Goal: Task Accomplishment & Management: Manage account settings

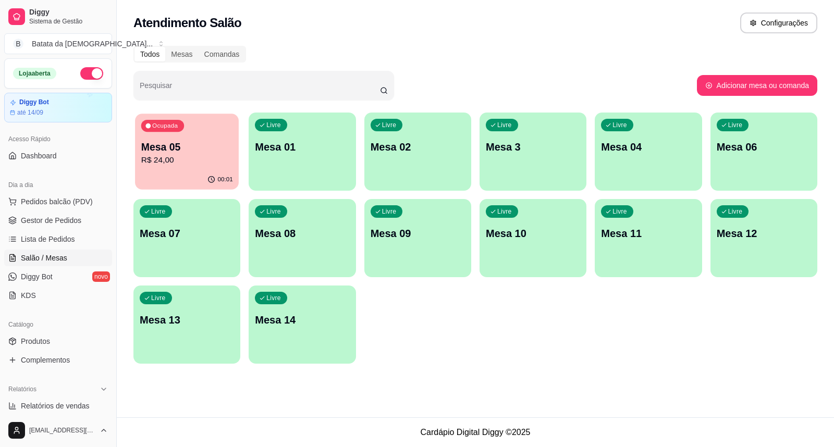
click at [176, 170] on button "Ocupada Mesa 05 R$ 24,00 00:01" at bounding box center [187, 152] width 104 height 76
click at [44, 234] on span "Lista de Pedidos" at bounding box center [48, 239] width 54 height 10
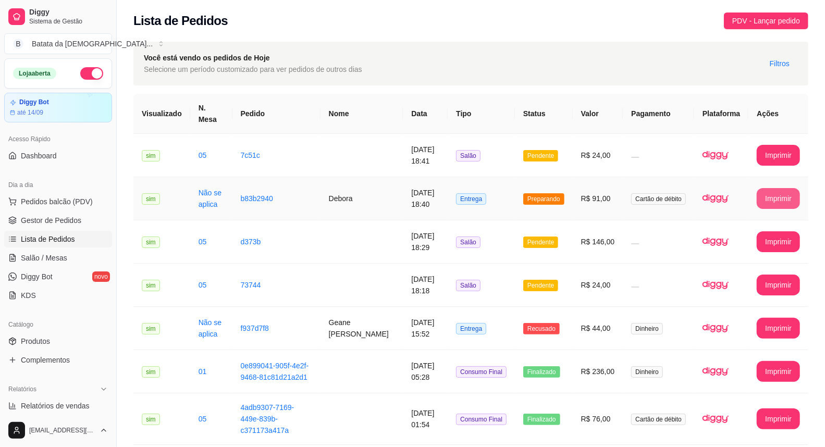
click at [764, 188] on button "Imprimir" at bounding box center [777, 198] width 43 height 21
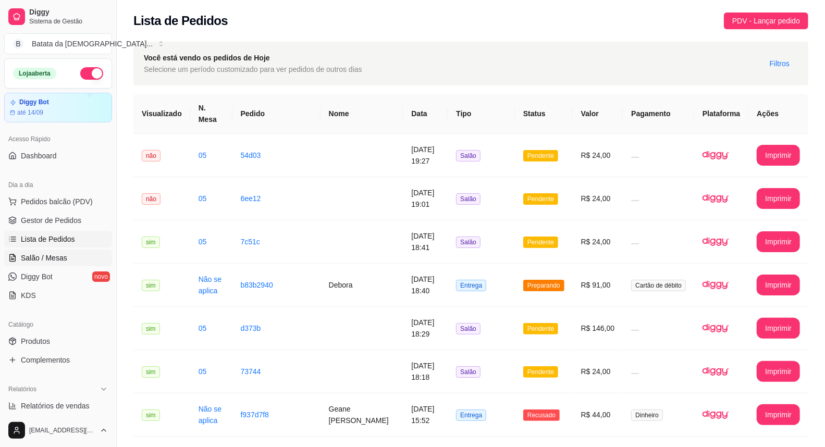
click at [49, 254] on span "Salão / Mesas" at bounding box center [44, 258] width 46 height 10
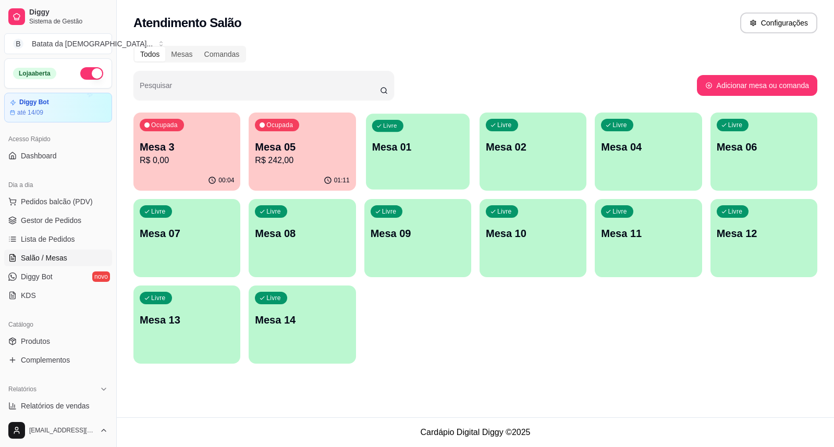
click at [374, 174] on div "Livre Mesa 01" at bounding box center [418, 146] width 104 height 64
click at [46, 244] on span "Lista de Pedidos" at bounding box center [48, 239] width 54 height 10
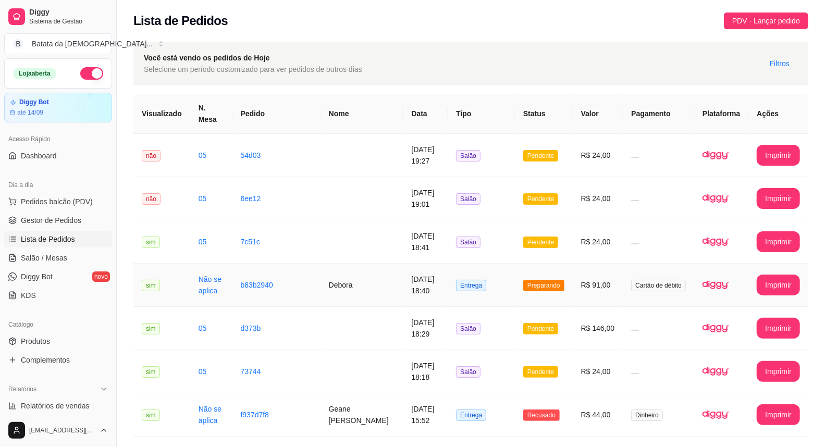
click at [335, 272] on td "Debora" at bounding box center [361, 285] width 83 height 43
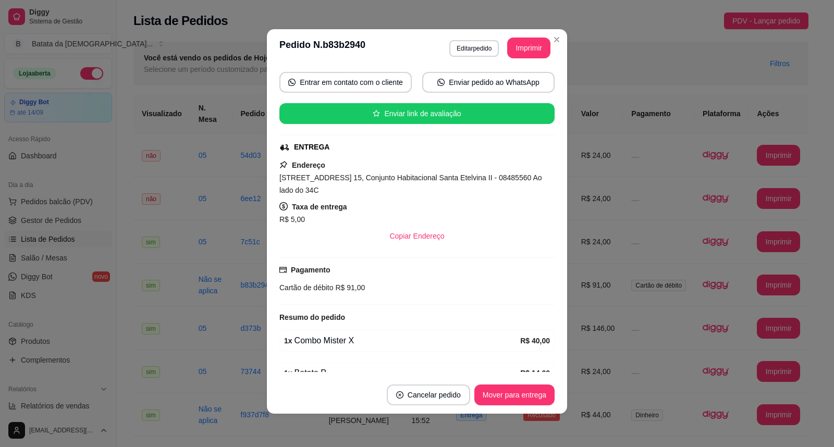
scroll to position [212, 0]
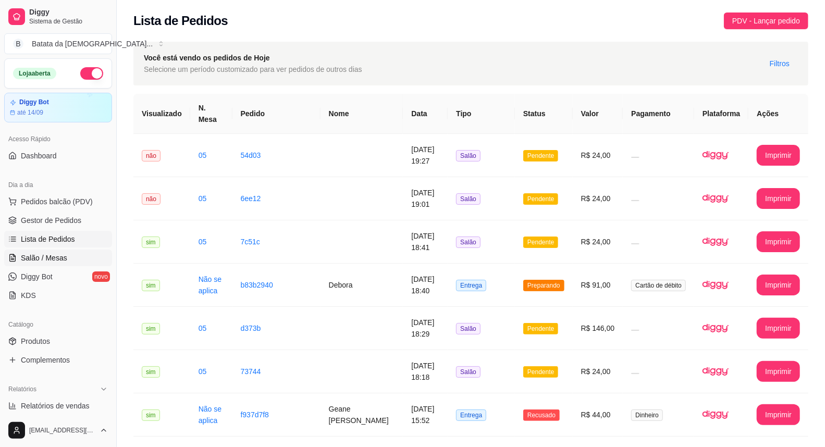
click at [66, 256] on link "Salão / Mesas" at bounding box center [58, 258] width 108 height 17
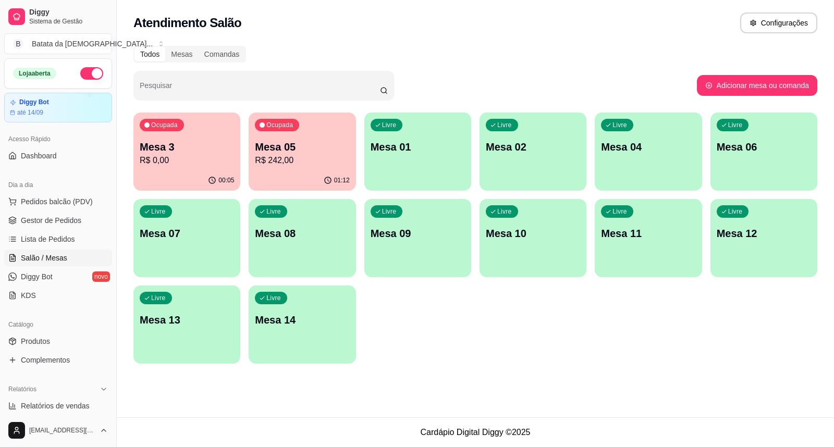
click at [422, 160] on div "Livre Mesa 01" at bounding box center [417, 146] width 107 height 66
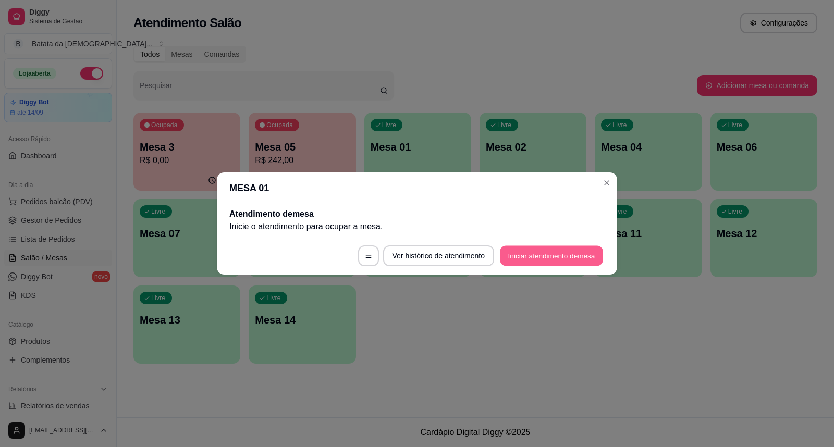
click at [542, 248] on button "Iniciar atendimento de mesa" at bounding box center [551, 256] width 103 height 20
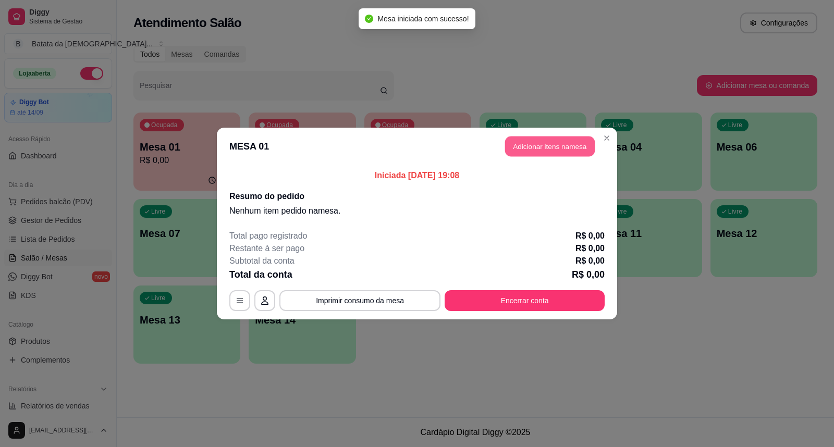
click at [528, 144] on button "Adicionar itens na mesa" at bounding box center [550, 146] width 90 height 20
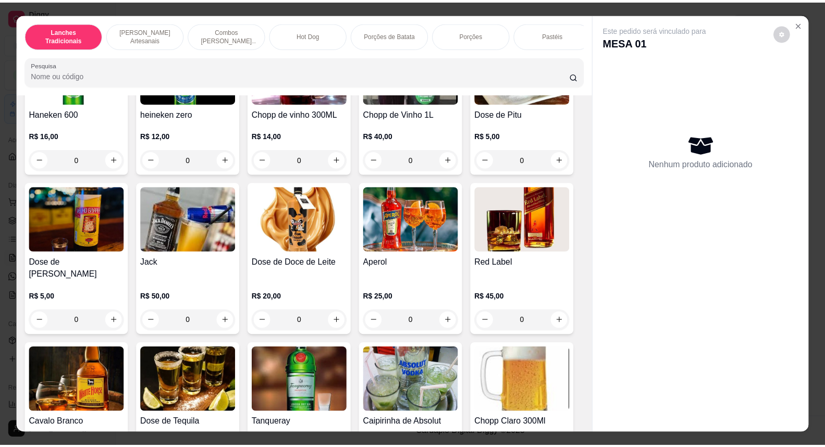
scroll to position [3705, 0]
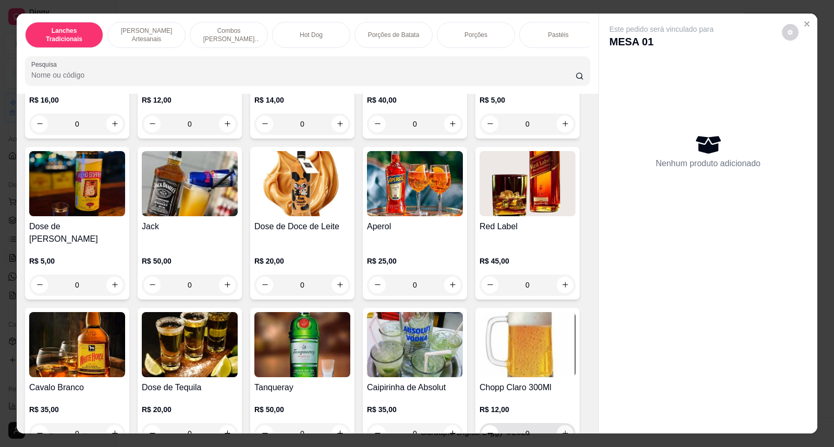
click at [561, 429] on icon "increase-product-quantity" at bounding box center [565, 433] width 8 height 8
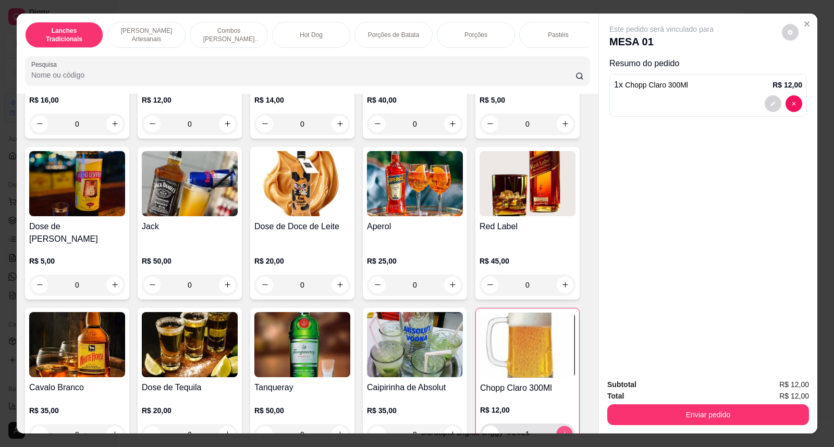
click at [561, 430] on icon "increase-product-quantity" at bounding box center [565, 434] width 8 height 8
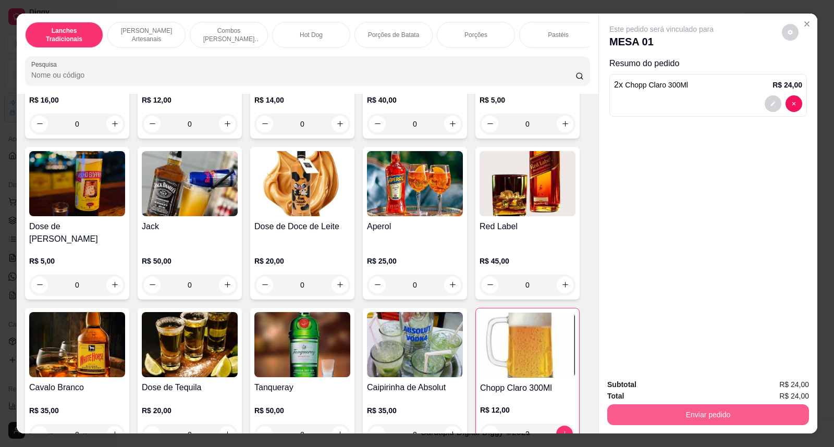
click at [667, 413] on button "Enviar pedido" at bounding box center [708, 414] width 202 height 21
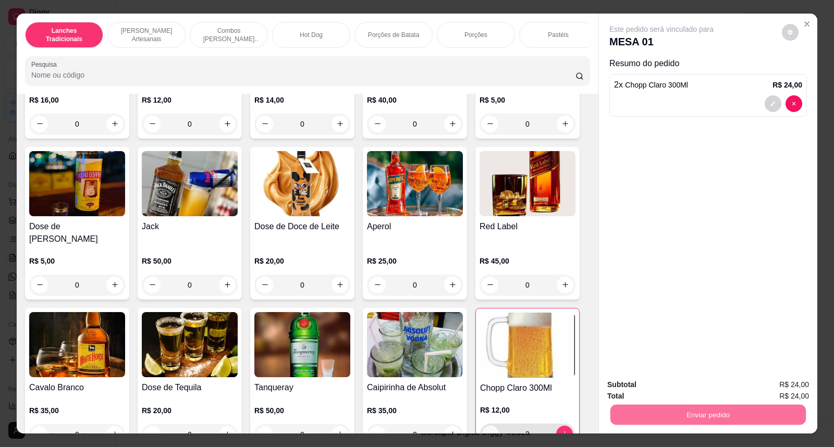
click at [487, 433] on icon "decrease-product-quantity" at bounding box center [491, 434] width 8 height 8
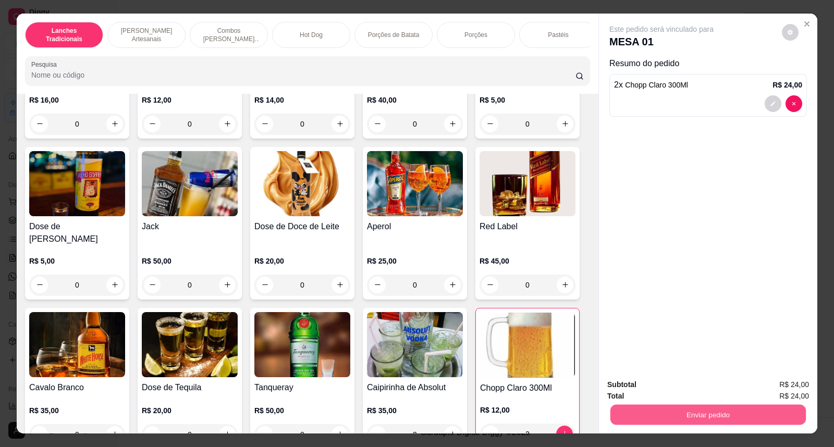
click at [702, 415] on button "Enviar pedido" at bounding box center [707, 415] width 195 height 20
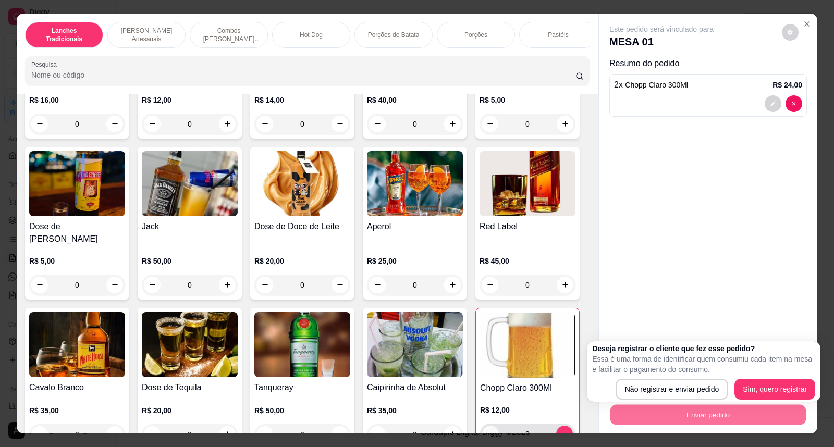
click at [488, 433] on icon "decrease-product-quantity" at bounding box center [491, 433] width 6 height 1
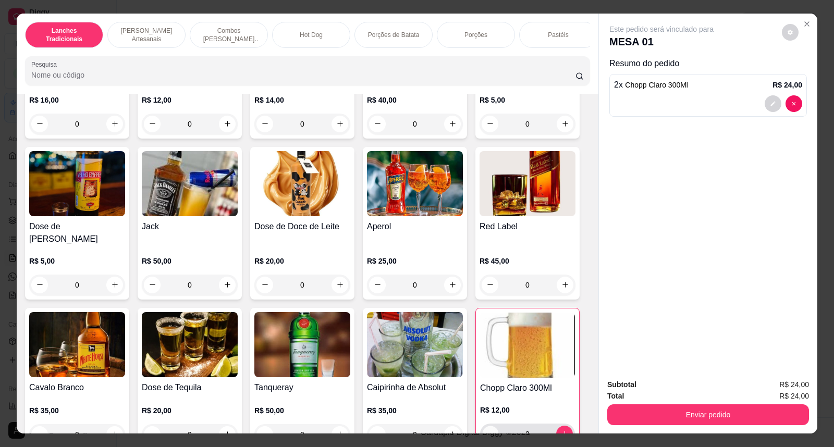
click at [485, 426] on button "decrease-product-quantity" at bounding box center [490, 434] width 16 height 16
type input "1"
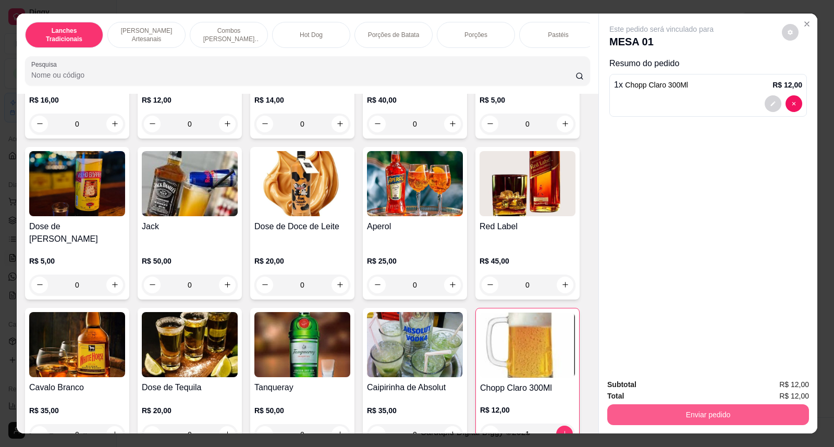
click at [695, 406] on button "Enviar pedido" at bounding box center [708, 414] width 202 height 21
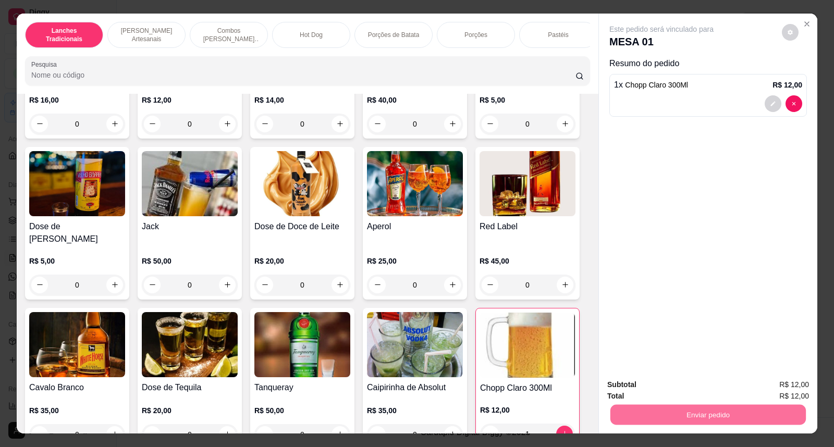
click at [700, 392] on button "Não registrar e enviar pedido" at bounding box center [673, 390] width 108 height 20
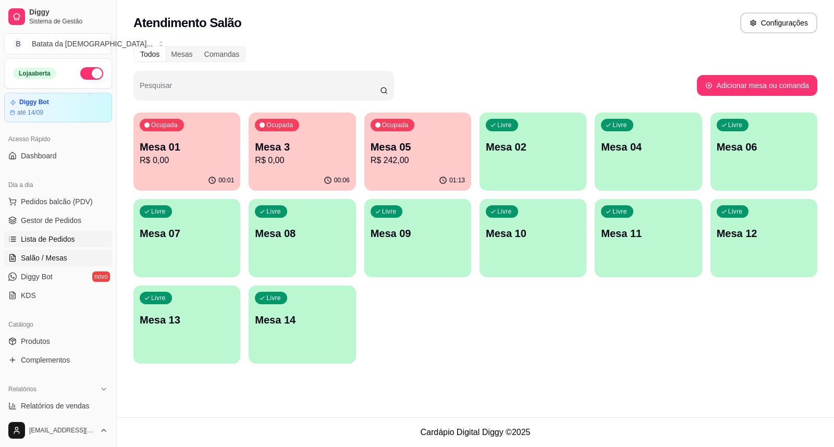
click at [77, 231] on link "Lista de Pedidos" at bounding box center [58, 239] width 108 height 17
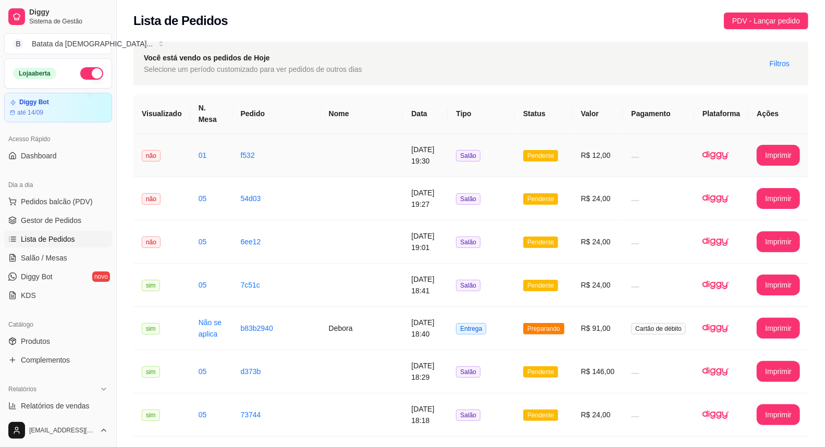
click at [247, 155] on td "f532" at bounding box center [276, 155] width 88 height 43
click at [176, 202] on td "não" at bounding box center [161, 198] width 57 height 43
click at [186, 236] on td "não" at bounding box center [161, 241] width 57 height 43
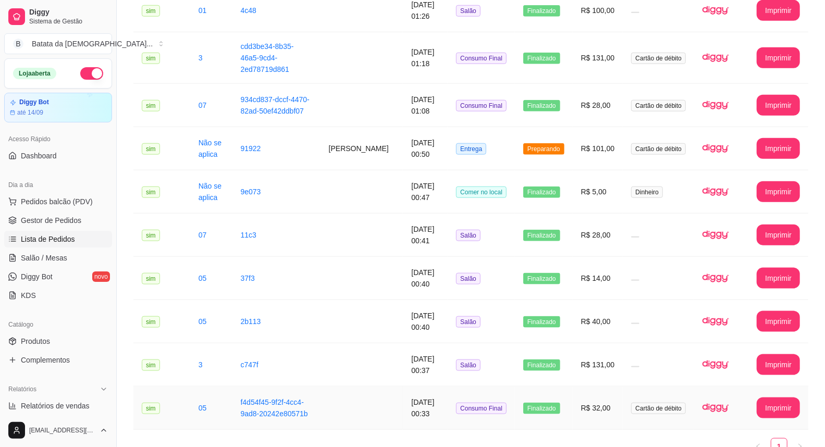
scroll to position [653, 0]
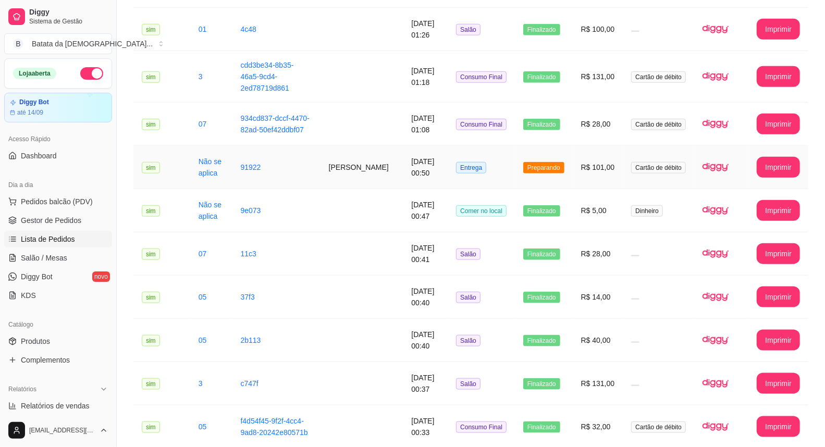
click at [403, 154] on td "[DATE] 00:50" at bounding box center [425, 167] width 45 height 43
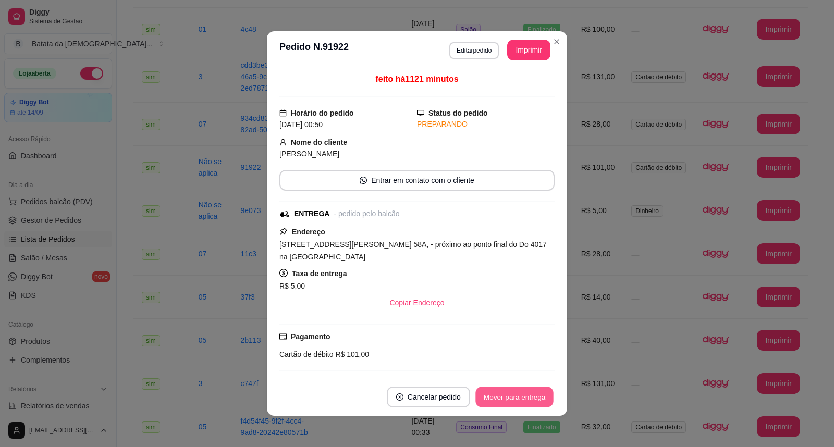
click at [517, 392] on button "Mover para entrega" at bounding box center [514, 397] width 78 height 20
click at [528, 392] on div "**********" at bounding box center [417, 223] width 834 height 447
click at [528, 392] on button "Mover para finalizado" at bounding box center [511, 397] width 86 height 21
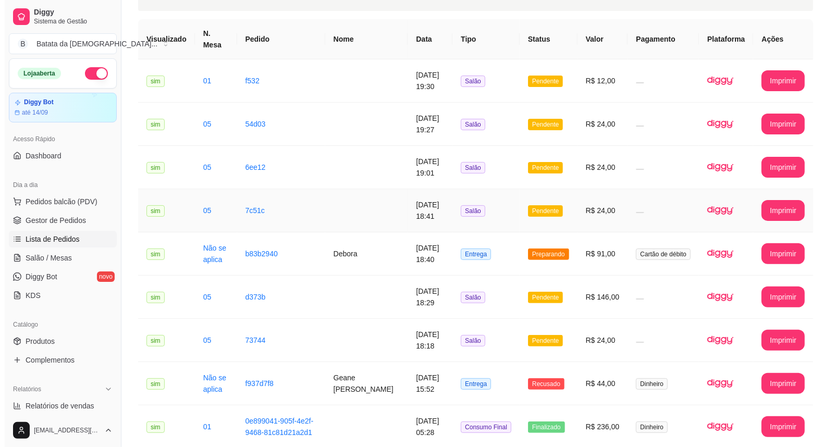
scroll to position [132, 0]
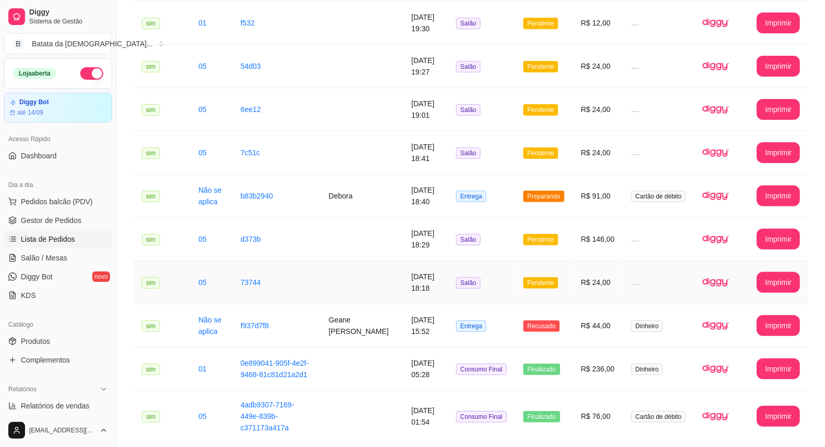
click at [501, 276] on td "Salão" at bounding box center [481, 282] width 67 height 43
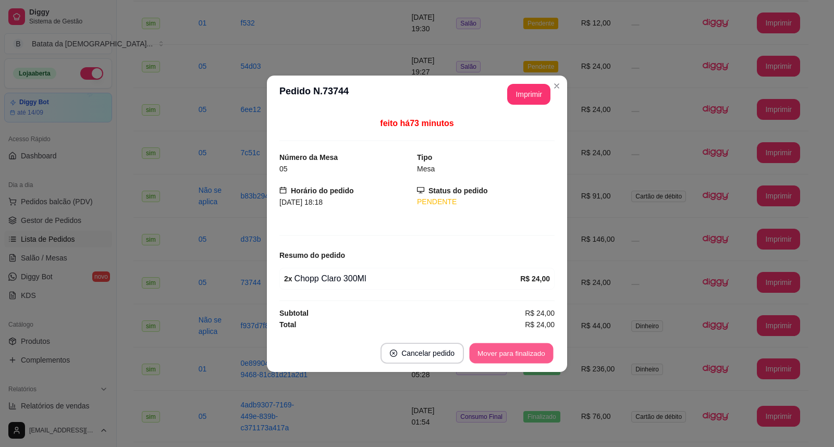
click at [497, 345] on button "Mover para finalizado" at bounding box center [511, 353] width 84 height 20
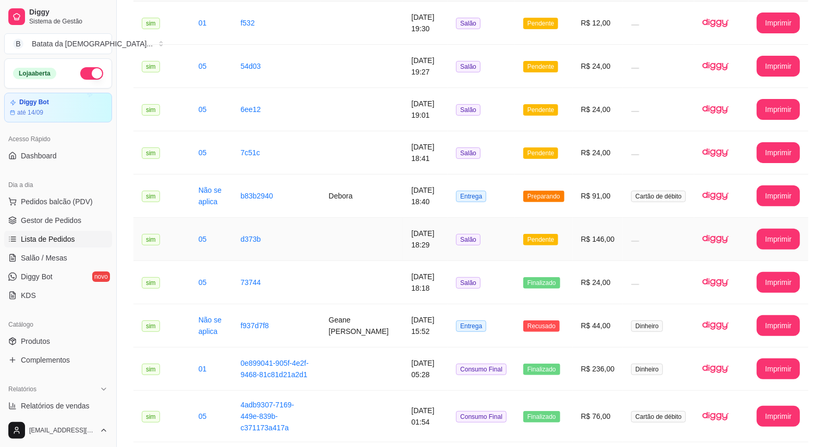
click at [564, 235] on td "Pendente" at bounding box center [544, 239] width 58 height 43
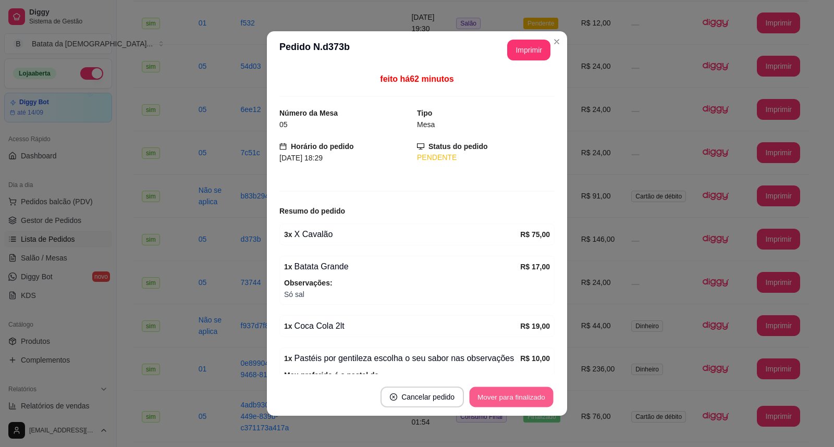
click at [491, 389] on button "Mover para finalizado" at bounding box center [511, 397] width 84 height 20
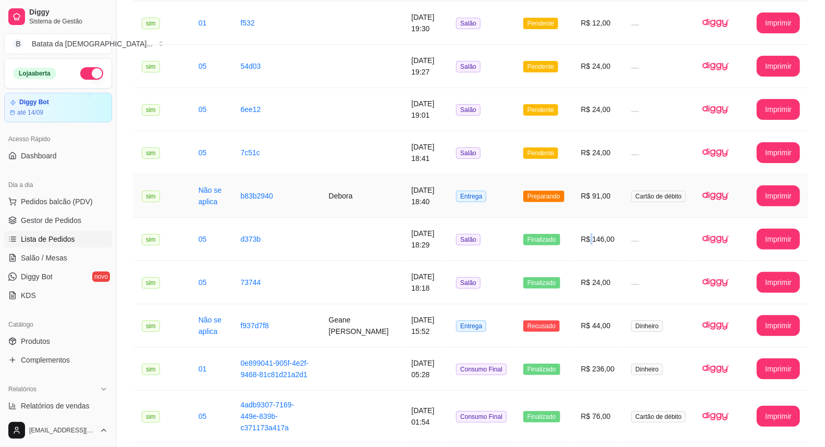
click at [590, 218] on td "R$ 146,00" at bounding box center [598, 239] width 51 height 43
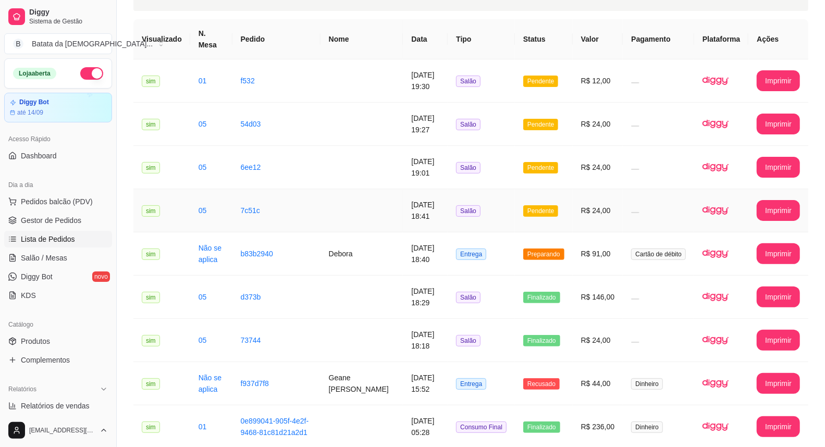
click at [586, 207] on td "R$ 24,00" at bounding box center [598, 210] width 51 height 43
click at [564, 191] on td "Pendente" at bounding box center [544, 210] width 58 height 43
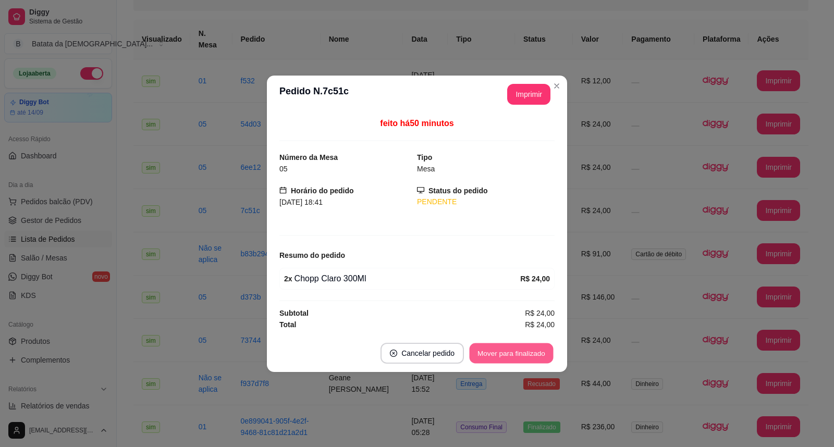
click at [540, 343] on div "Mover para finalizado" at bounding box center [511, 353] width 86 height 21
click at [514, 346] on button "Mover para finalizado" at bounding box center [511, 353] width 84 height 20
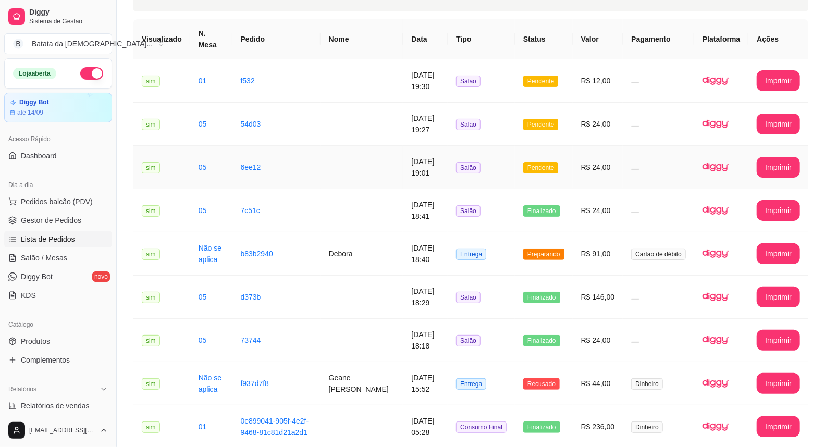
click at [549, 162] on span "Pendente" at bounding box center [540, 167] width 35 height 11
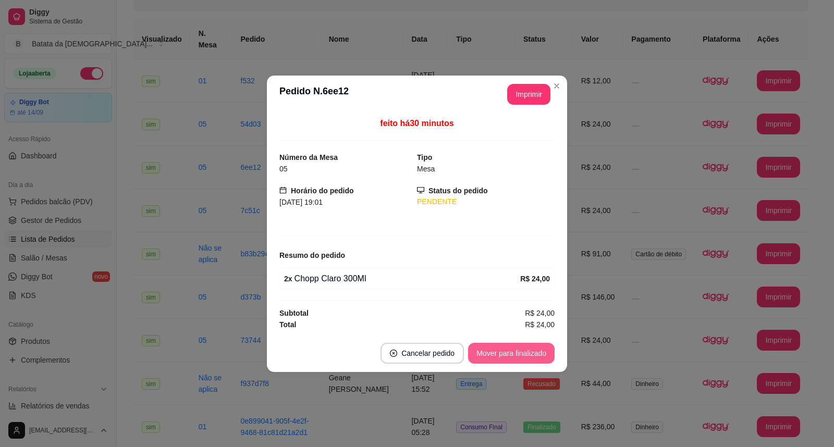
click at [508, 349] on button "Mover para finalizado" at bounding box center [511, 353] width 86 height 21
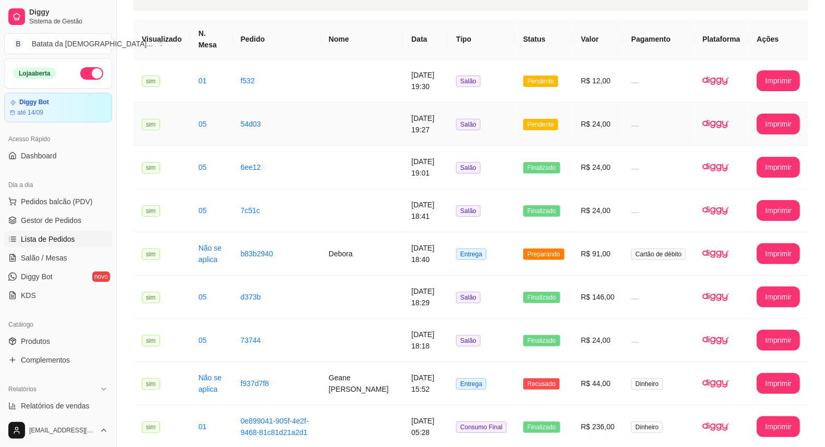
click at [594, 103] on td "R$ 24,00" at bounding box center [598, 124] width 51 height 43
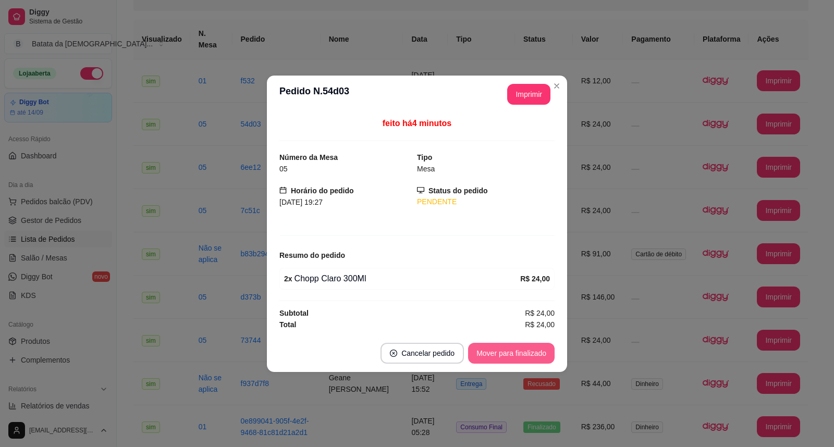
click at [509, 348] on button "Mover para finalizado" at bounding box center [511, 353] width 86 height 21
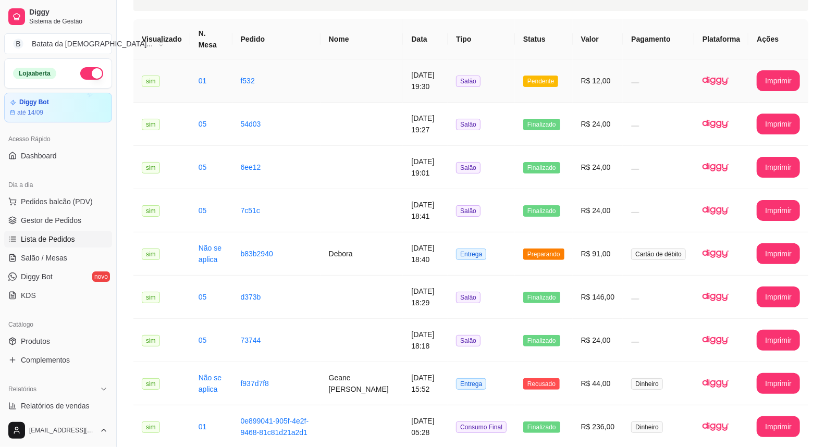
click at [666, 76] on td at bounding box center [658, 80] width 71 height 43
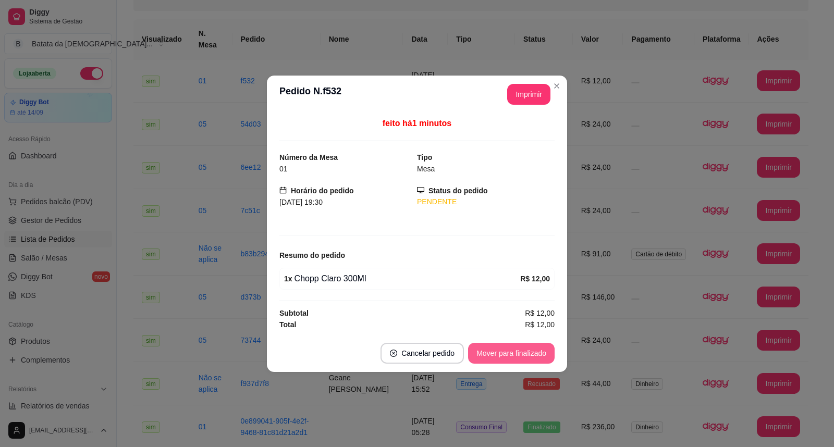
click at [533, 353] on button "Mover para finalizado" at bounding box center [511, 353] width 86 height 21
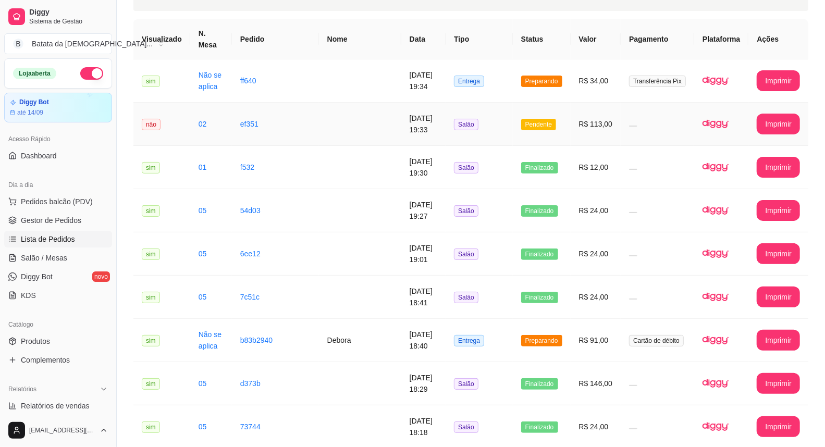
click at [377, 107] on td at bounding box center [360, 124] width 82 height 43
click at [408, 89] on td "[DATE] 19:34" at bounding box center [423, 80] width 44 height 43
click at [159, 103] on td "não" at bounding box center [161, 124] width 57 height 43
click at [176, 71] on td "sim" at bounding box center [161, 80] width 57 height 43
click at [171, 175] on td "sim" at bounding box center [161, 167] width 57 height 43
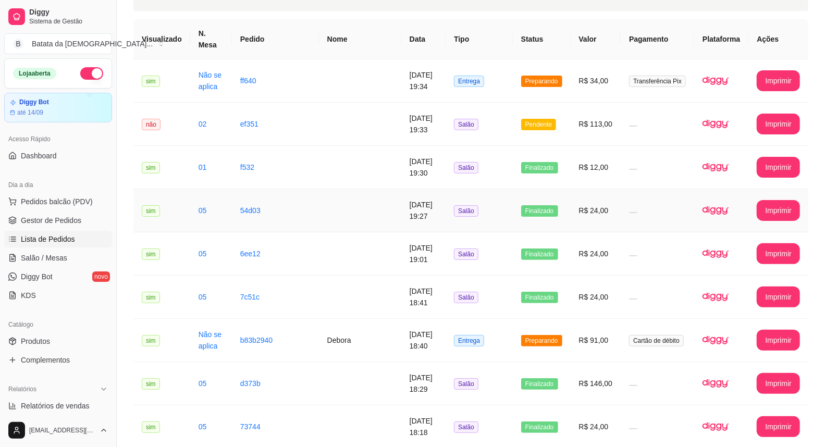
click at [165, 218] on td "sim" at bounding box center [161, 210] width 57 height 43
click at [484, 335] on span "Entrega" at bounding box center [469, 340] width 30 height 11
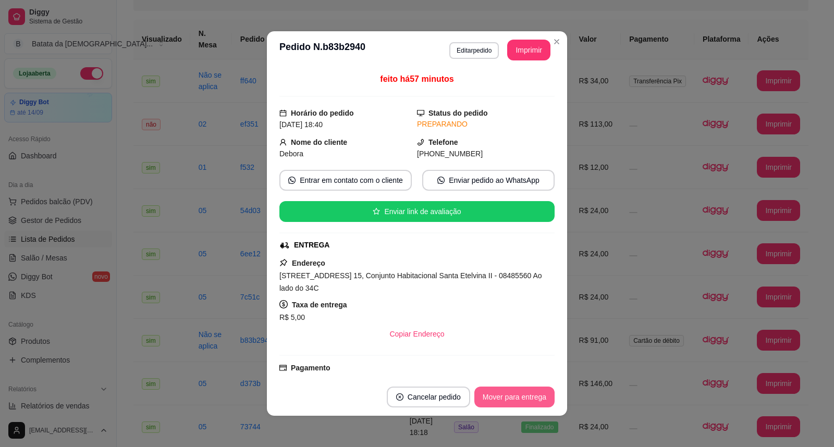
click at [530, 397] on button "Mover para entrega" at bounding box center [514, 397] width 80 height 21
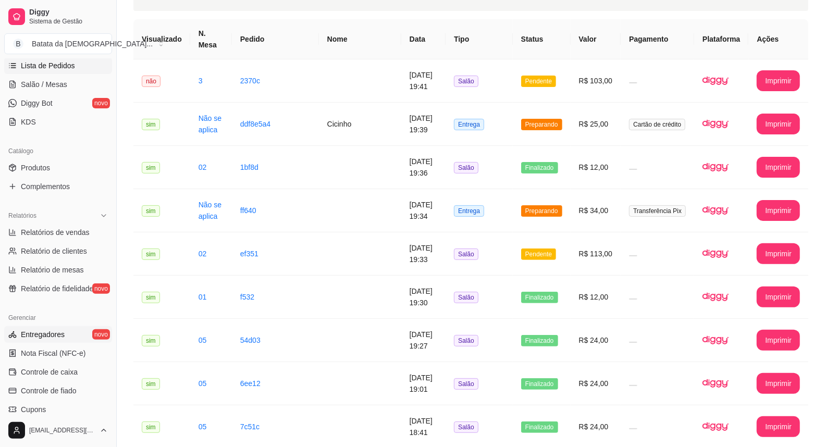
scroll to position [231, 0]
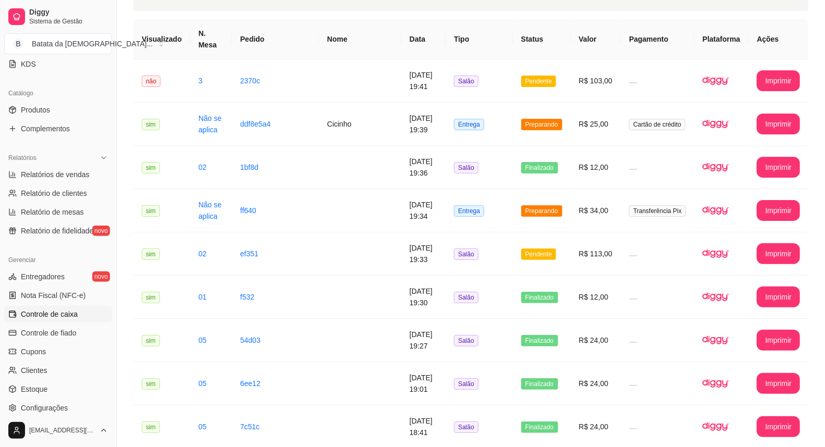
click at [42, 318] on span "Controle de caixa" at bounding box center [49, 314] width 57 height 10
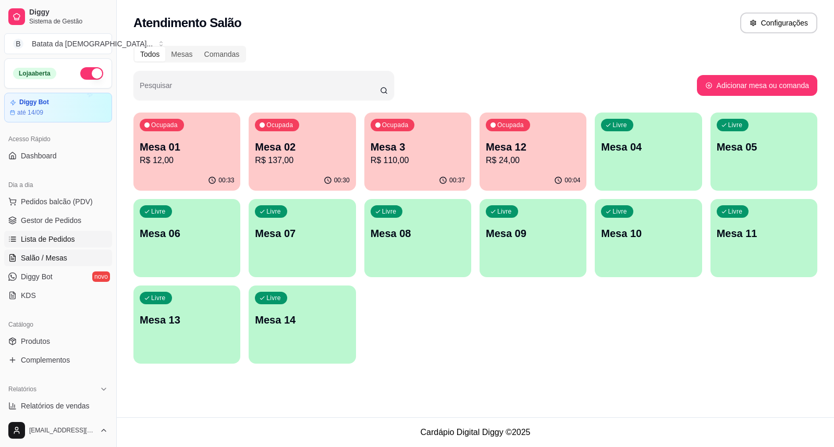
click at [21, 235] on span "Lista de Pedidos" at bounding box center [48, 239] width 54 height 10
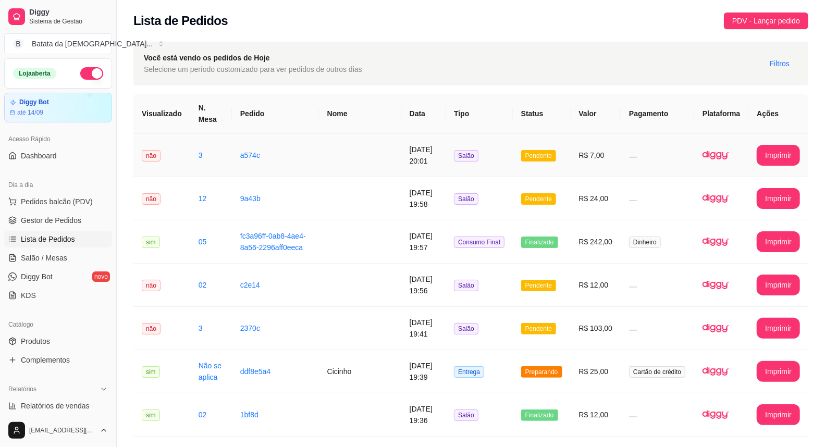
click at [401, 156] on td "[DATE] 20:01" at bounding box center [423, 155] width 44 height 43
click at [585, 187] on td "R$ 24,00" at bounding box center [595, 198] width 51 height 43
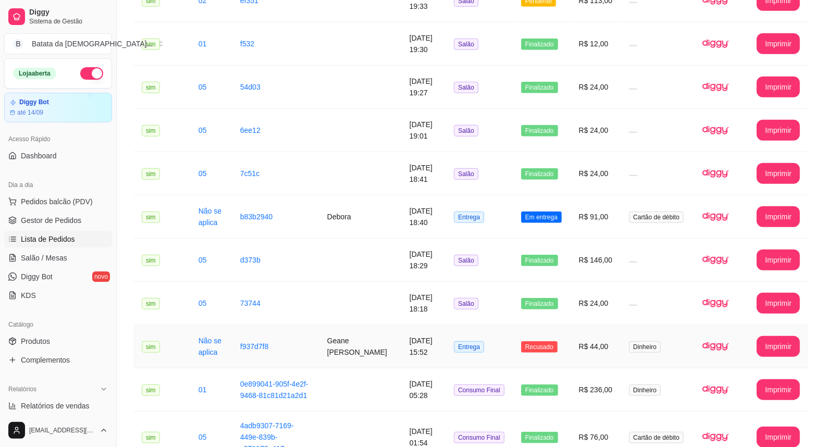
scroll to position [579, 0]
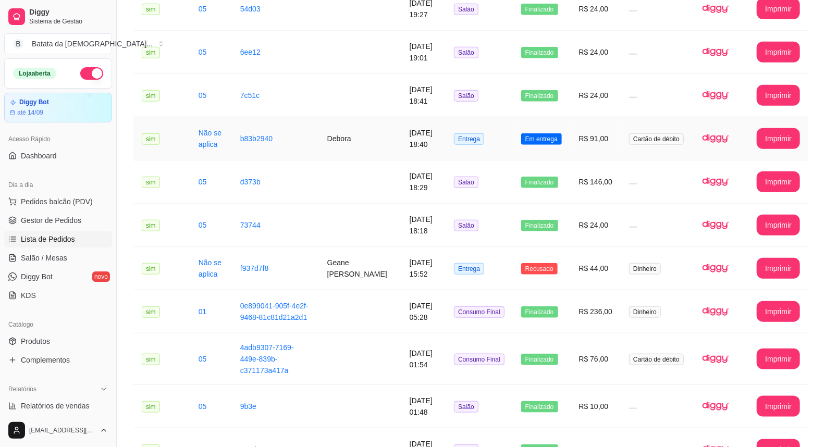
click at [463, 141] on td "Entrega" at bounding box center [478, 138] width 67 height 43
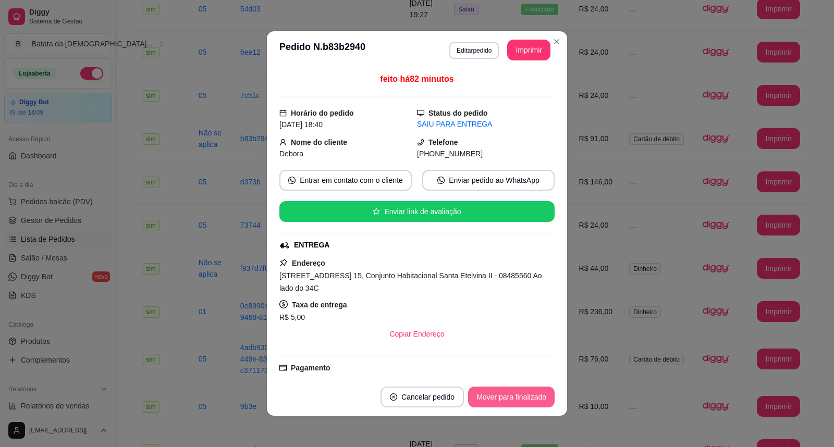
click at [544, 395] on button "Mover para finalizado" at bounding box center [511, 397] width 86 height 21
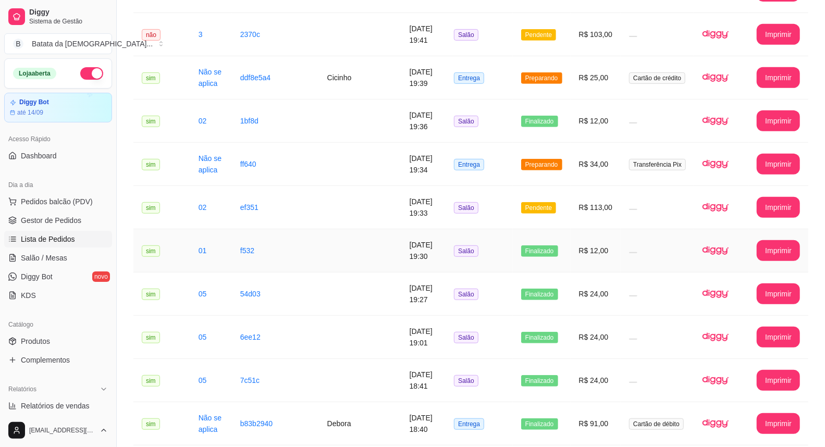
scroll to position [289, 0]
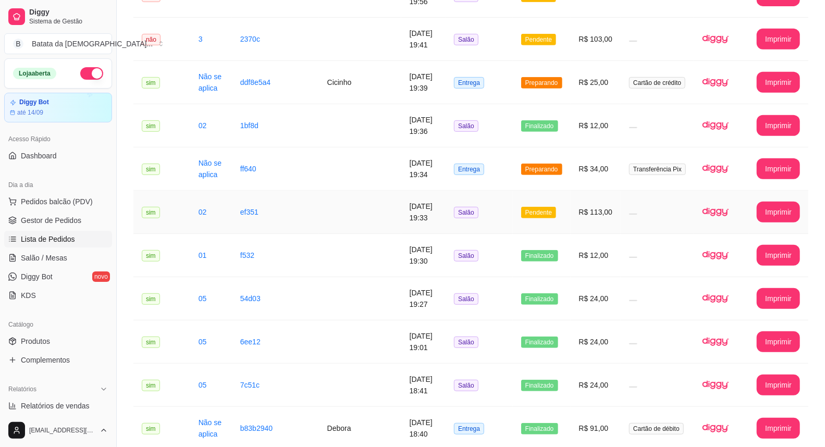
click at [560, 191] on td "Pendente" at bounding box center [542, 212] width 58 height 43
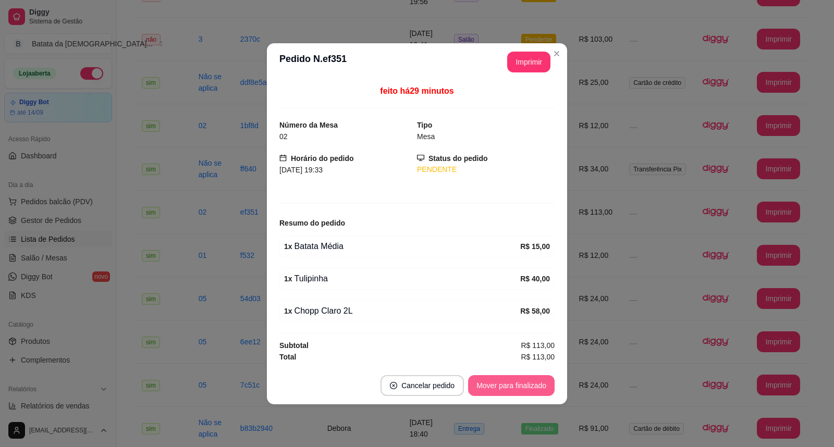
click at [513, 377] on button "Mover para finalizado" at bounding box center [511, 385] width 86 height 21
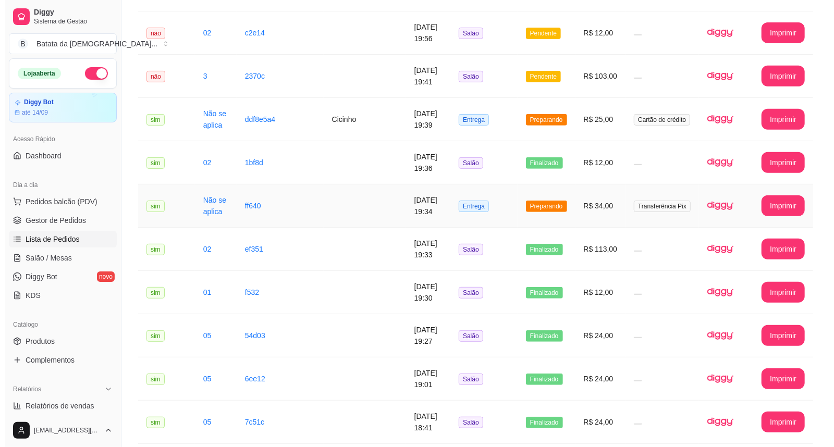
scroll to position [231, 0]
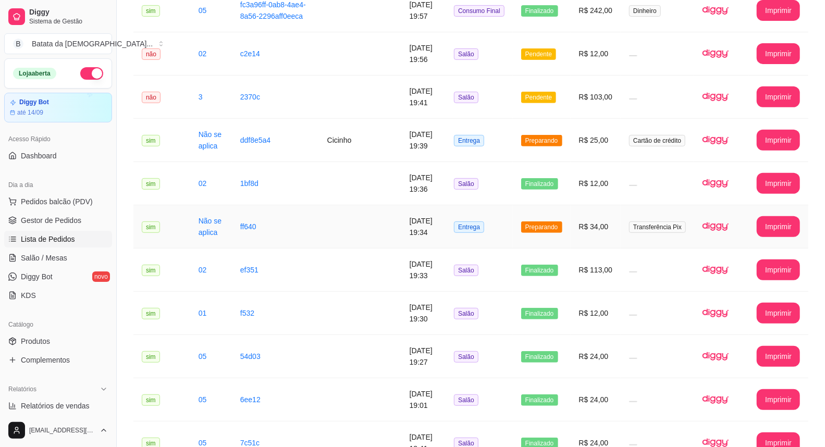
click at [558, 206] on td "Preparando" at bounding box center [542, 226] width 58 height 43
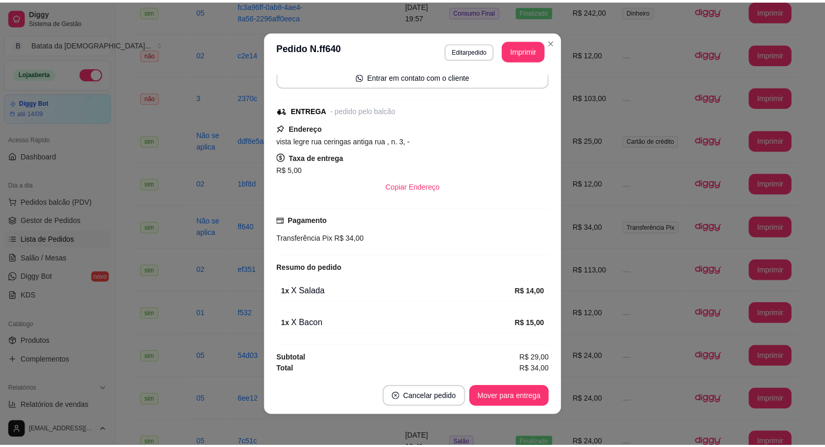
scroll to position [82, 0]
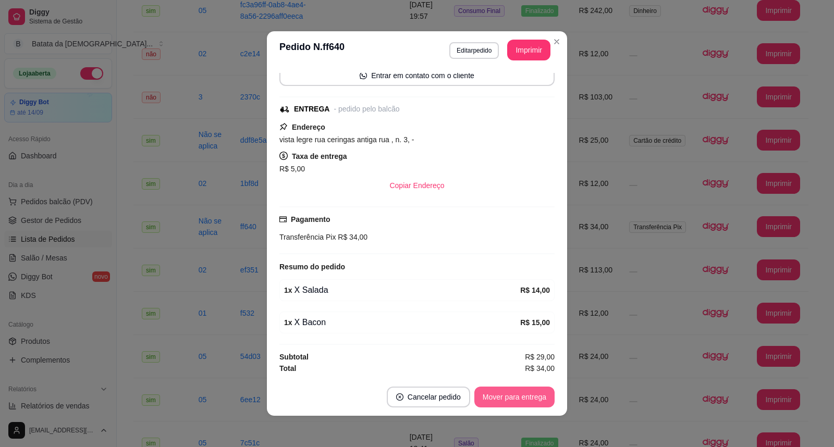
click at [507, 397] on button "Mover para entrega" at bounding box center [514, 397] width 80 height 21
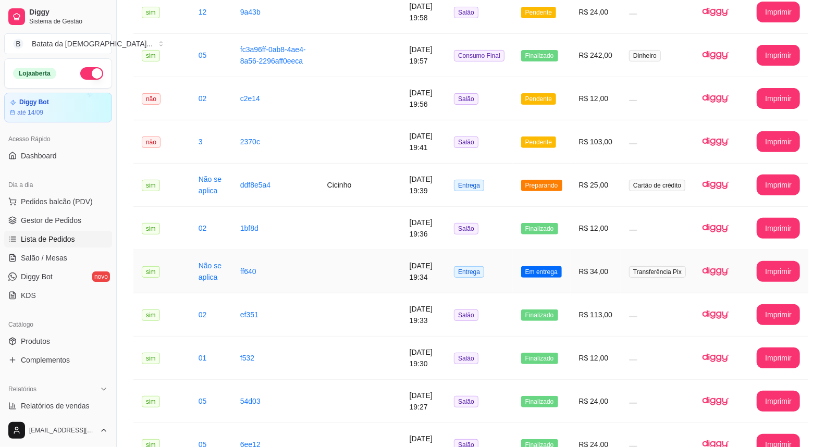
scroll to position [173, 0]
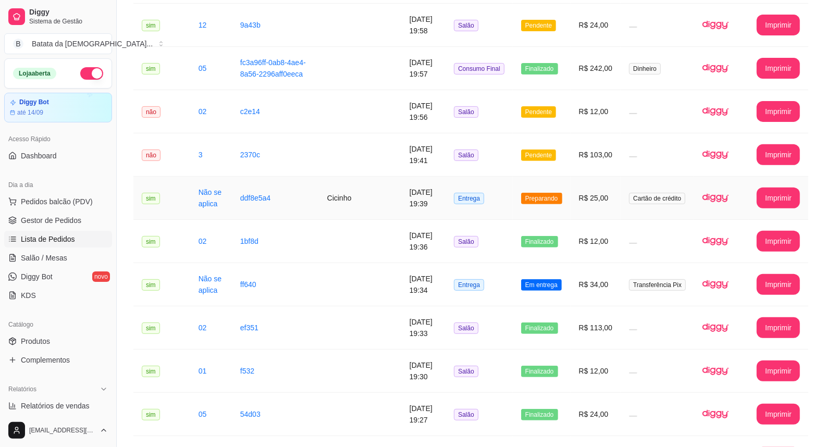
click at [538, 193] on span "Preparando" at bounding box center [541, 198] width 41 height 11
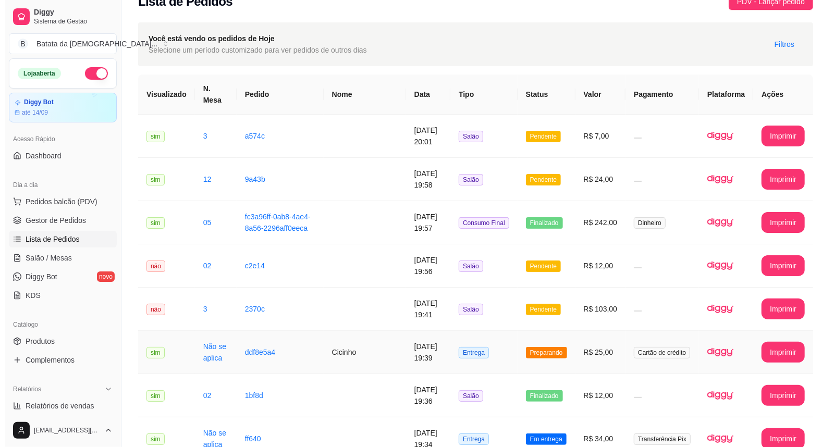
scroll to position [0, 0]
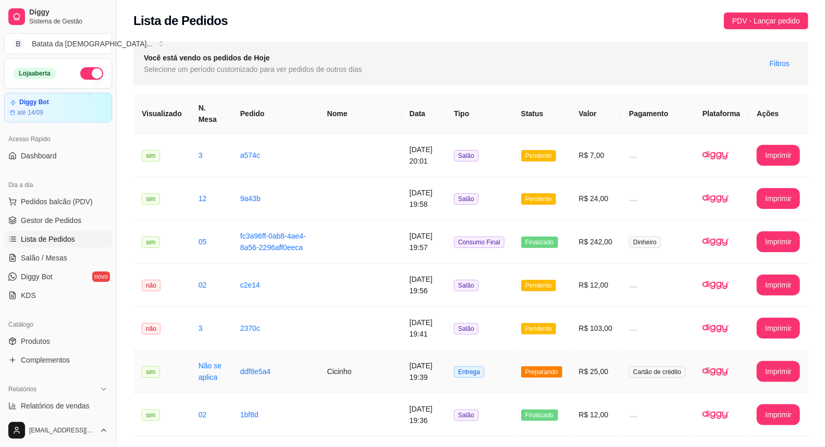
click at [616, 366] on td "R$ 25,00" at bounding box center [595, 371] width 51 height 43
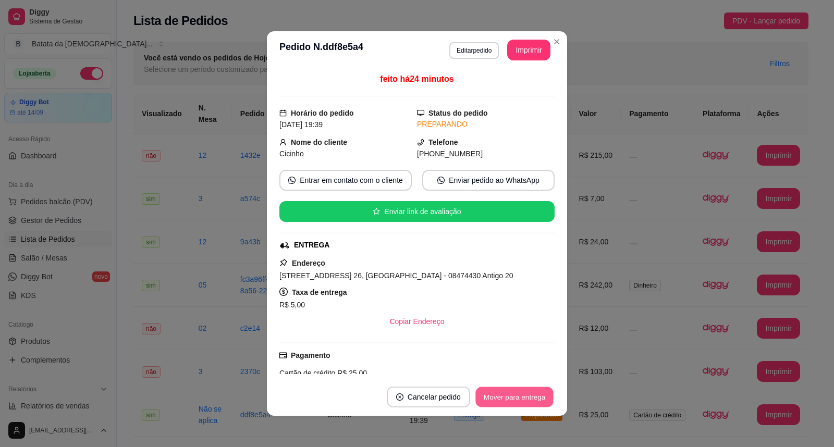
click at [521, 403] on button "Mover para entrega" at bounding box center [514, 397] width 78 height 20
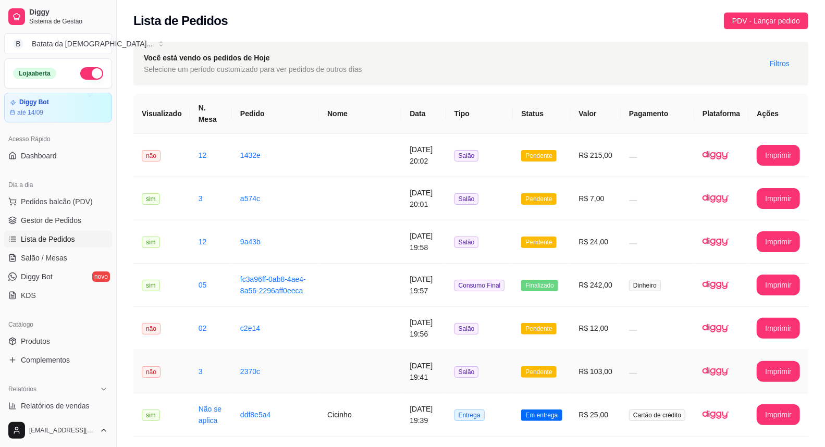
click at [477, 350] on td "Salão" at bounding box center [479, 371] width 67 height 43
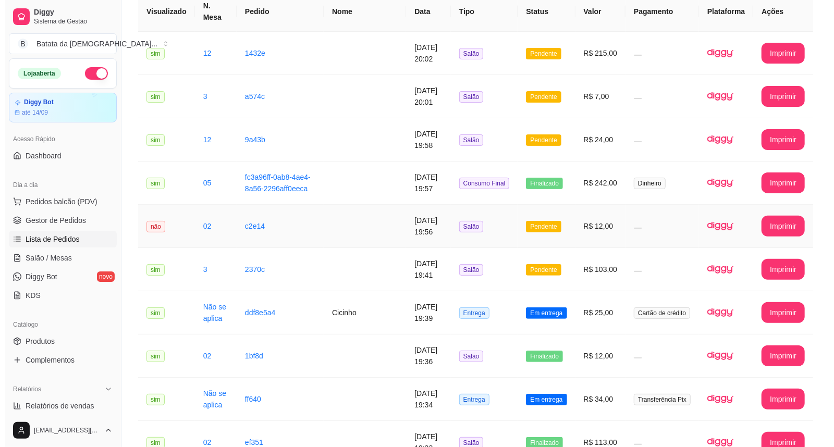
scroll to position [116, 0]
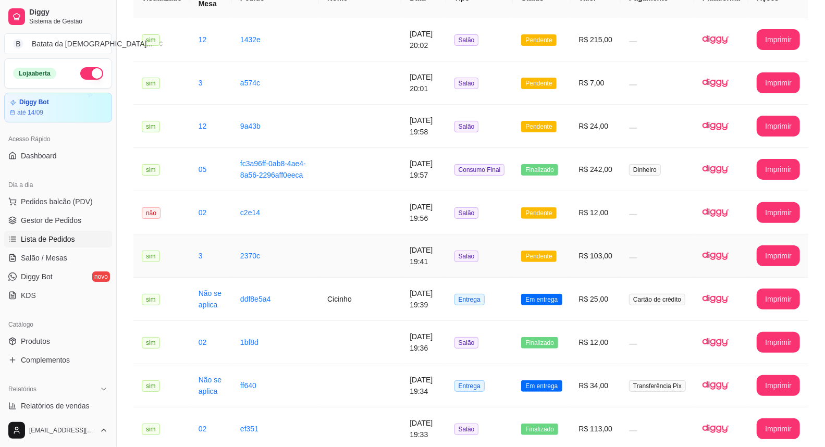
click at [415, 234] on td "[DATE] 19:41" at bounding box center [423, 255] width 44 height 43
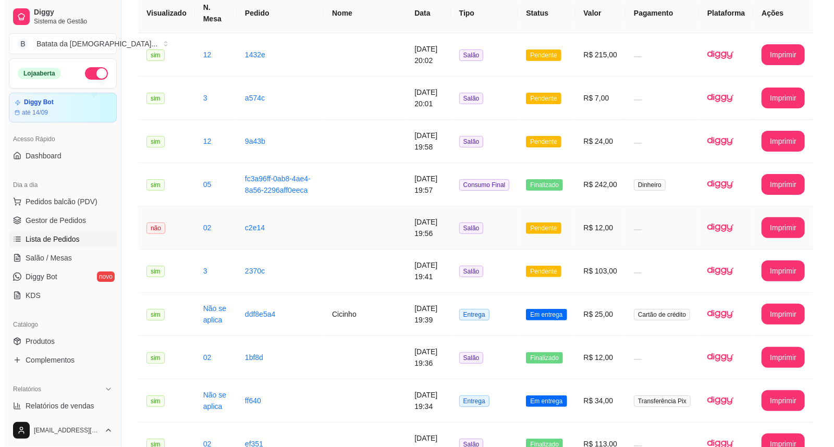
scroll to position [58, 0]
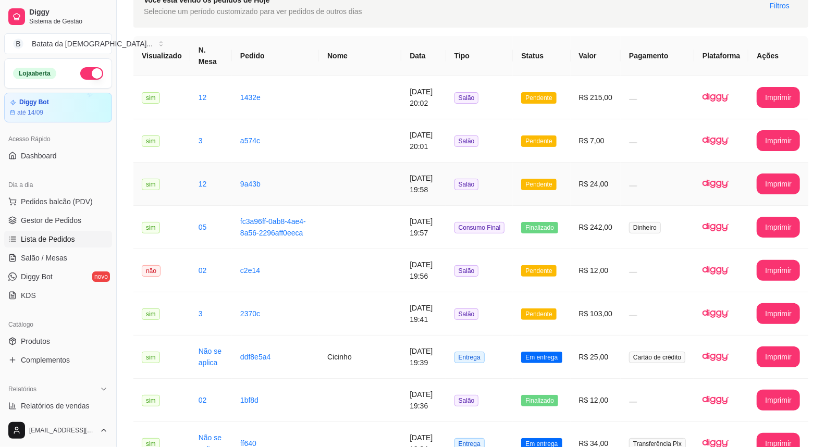
click at [483, 183] on td "Salão" at bounding box center [479, 184] width 67 height 43
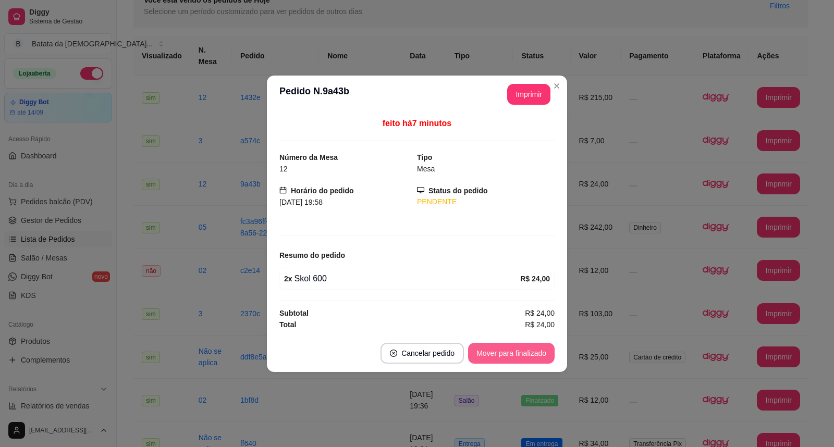
click at [525, 347] on button "Mover para finalizado" at bounding box center [511, 353] width 86 height 21
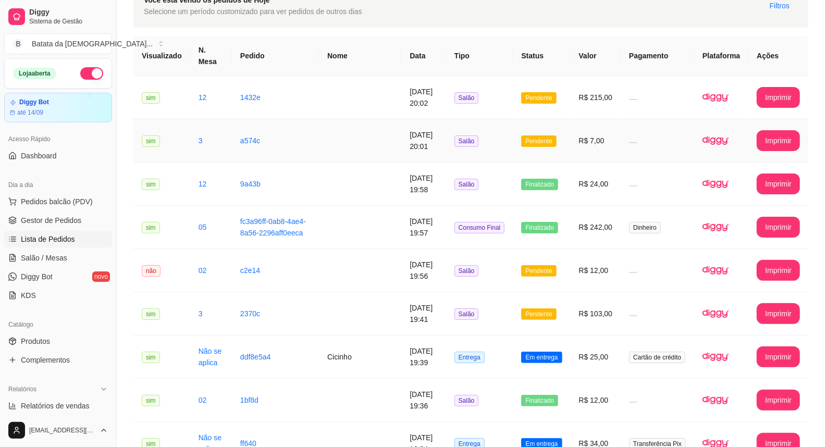
click at [556, 137] on td "Pendente" at bounding box center [541, 140] width 57 height 43
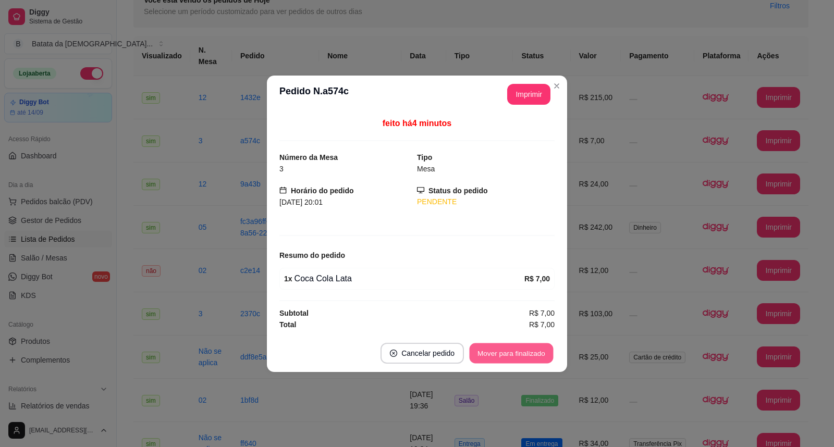
click at [534, 355] on button "Mover para finalizado" at bounding box center [511, 353] width 84 height 20
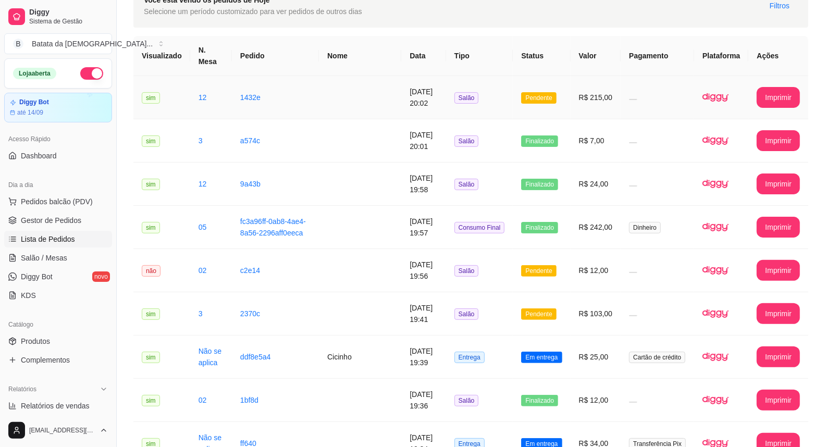
click at [568, 97] on td "Pendente" at bounding box center [541, 97] width 57 height 43
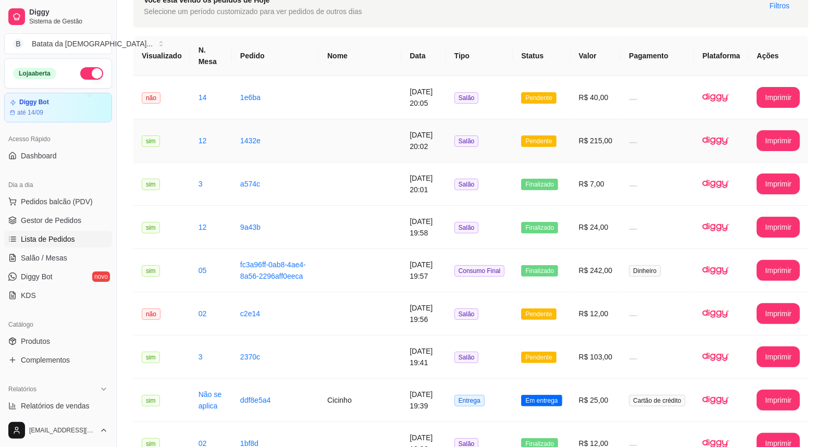
click at [379, 119] on td at bounding box center [360, 140] width 82 height 43
click at [551, 100] on td "Pendente" at bounding box center [541, 97] width 57 height 43
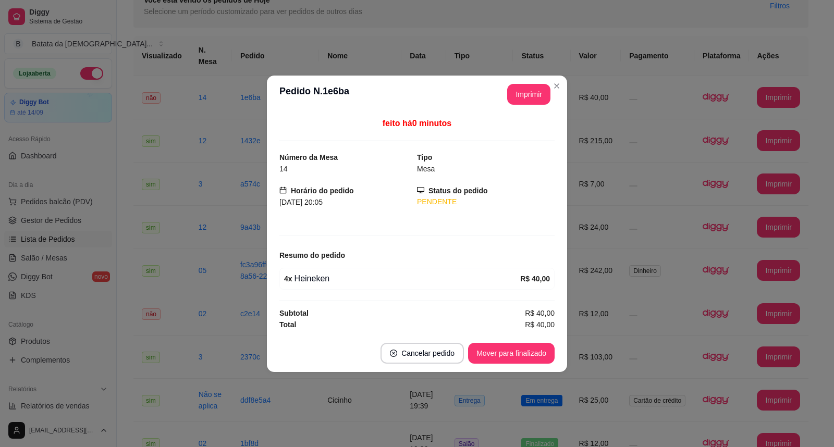
click at [494, 340] on footer "Cancelar pedido Mover para finalizado" at bounding box center [417, 353] width 300 height 38
click at [496, 350] on button "Mover para finalizado" at bounding box center [511, 353] width 84 height 20
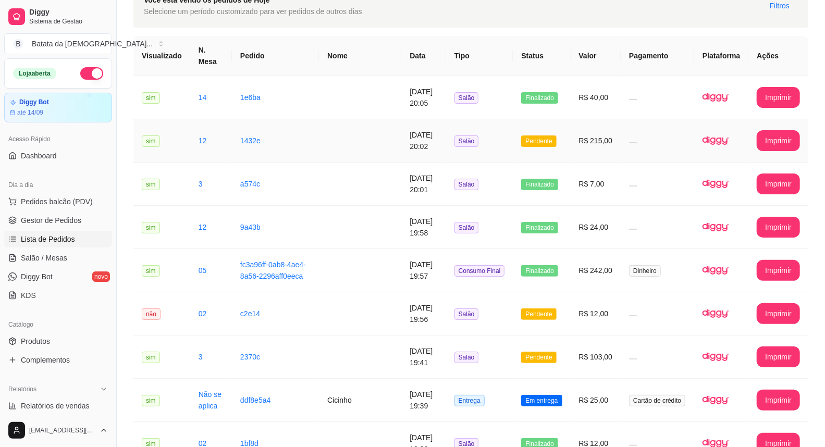
click at [587, 136] on td "R$ 215,00" at bounding box center [595, 140] width 51 height 43
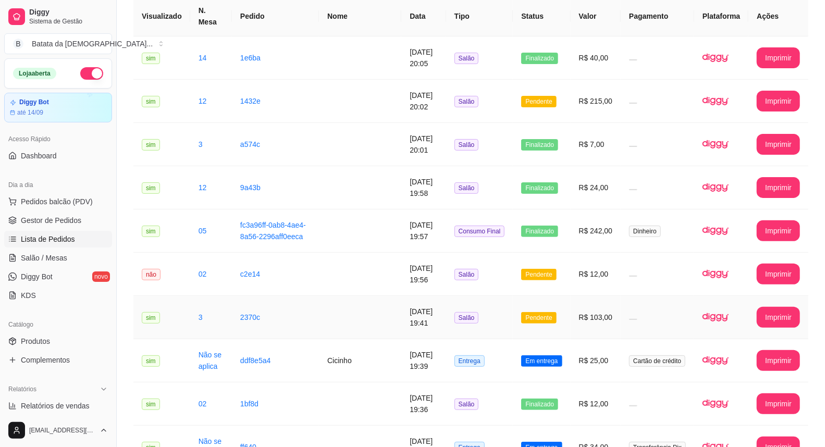
scroll to position [116, 0]
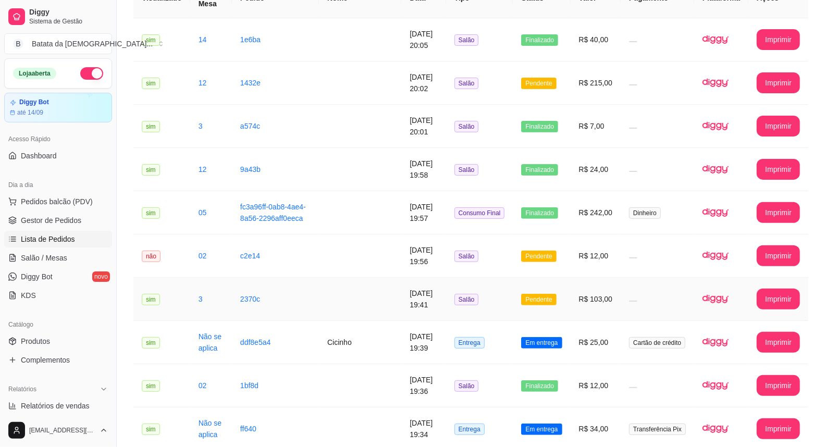
click at [544, 278] on td "Pendente" at bounding box center [541, 299] width 57 height 43
click at [561, 279] on td "Pendente" at bounding box center [541, 299] width 57 height 43
click at [566, 242] on td "Pendente" at bounding box center [541, 255] width 57 height 43
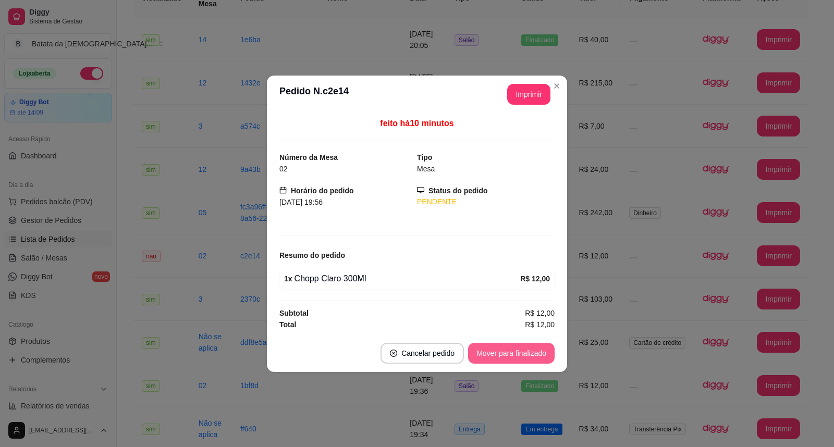
click at [478, 355] on button "Mover para finalizado" at bounding box center [511, 353] width 86 height 21
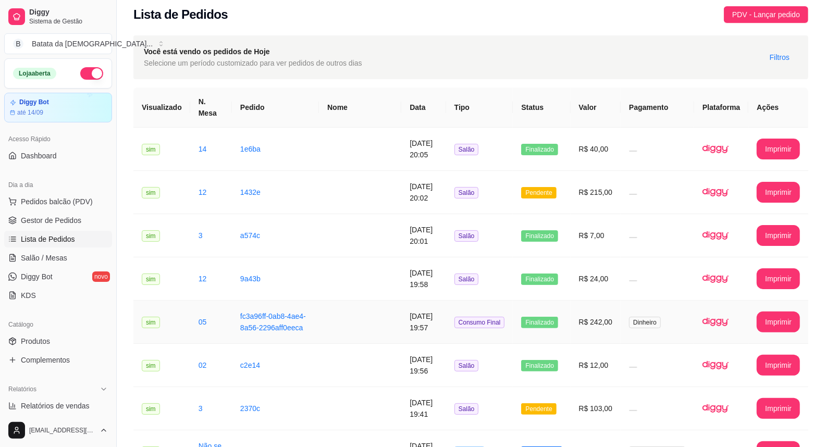
scroll to position [0, 0]
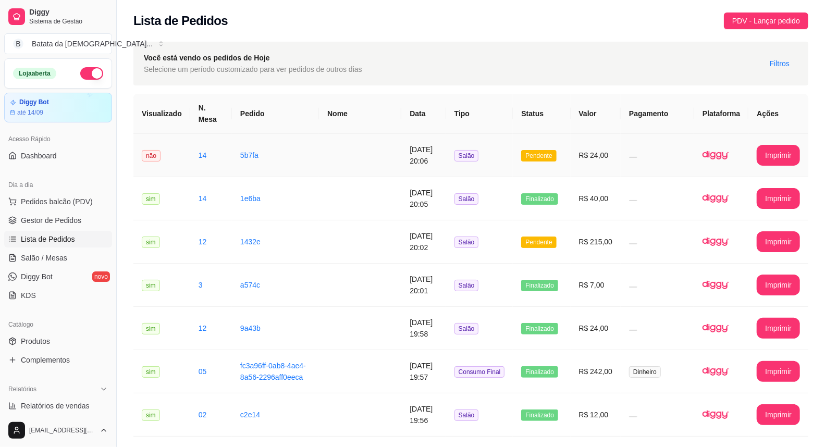
click at [570, 144] on td "Pendente" at bounding box center [541, 155] width 57 height 43
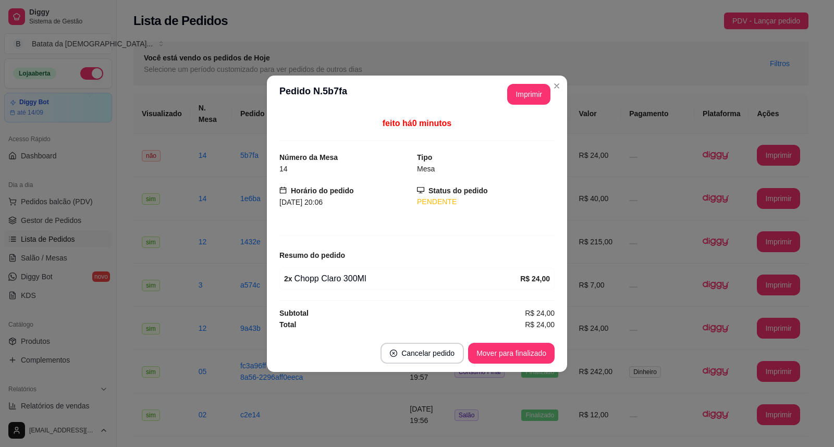
click at [544, 343] on button "Mover para finalizado" at bounding box center [511, 353] width 86 height 21
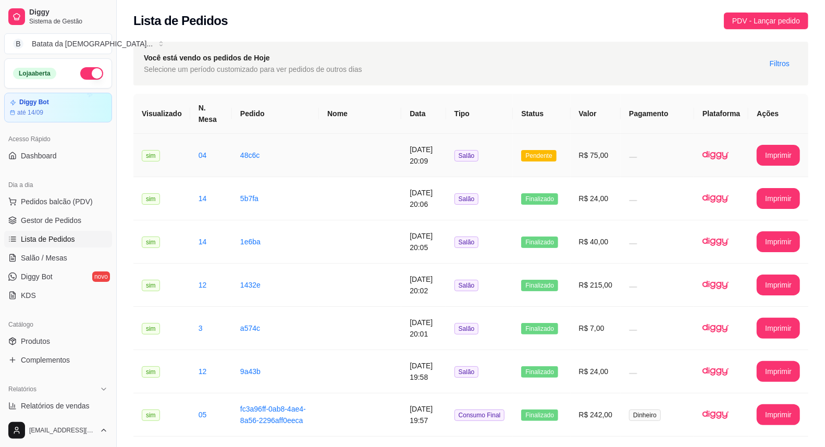
click at [294, 134] on td "48c6c" at bounding box center [275, 155] width 87 height 43
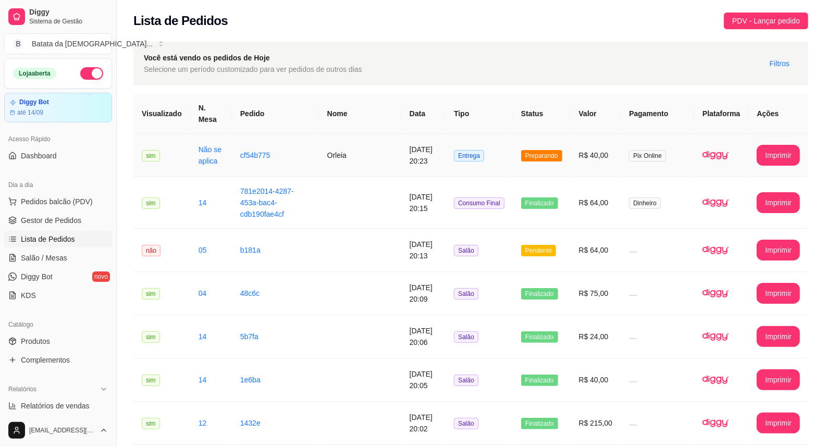
click at [239, 134] on td "cf54b775" at bounding box center [275, 155] width 87 height 43
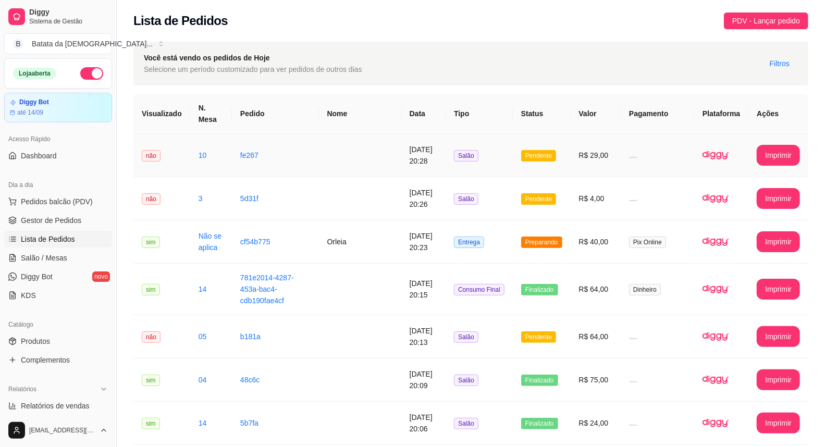
drag, startPoint x: 310, startPoint y: 143, endPoint x: 307, endPoint y: 150, distance: 7.5
click at [307, 150] on td "fe267" at bounding box center [275, 155] width 87 height 43
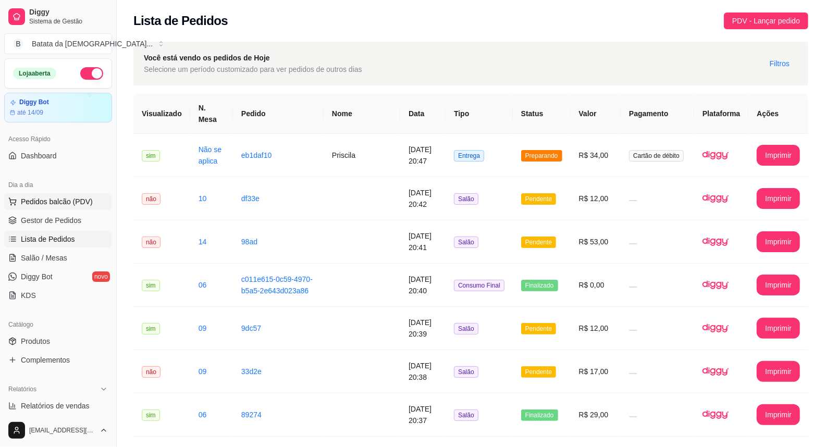
click at [34, 208] on button "Pedidos balcão (PDV)" at bounding box center [58, 201] width 108 height 17
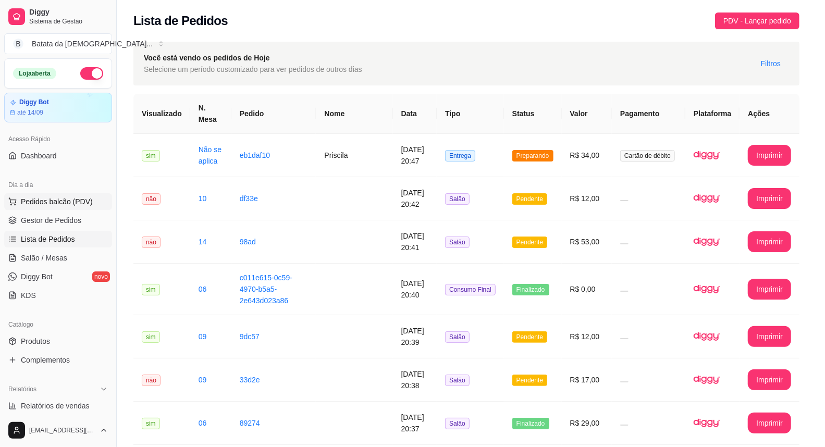
click at [38, 225] on div at bounding box center [75, 198] width 96 height 66
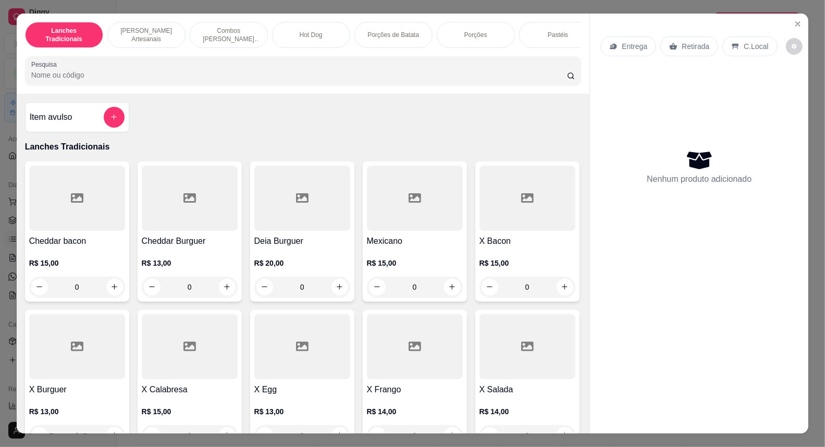
click at [0, 172] on div "Lanches Tradicionais Burguer's Artesanais Combos Burguer's Artesanais Hot Dog P…" at bounding box center [412, 223] width 825 height 447
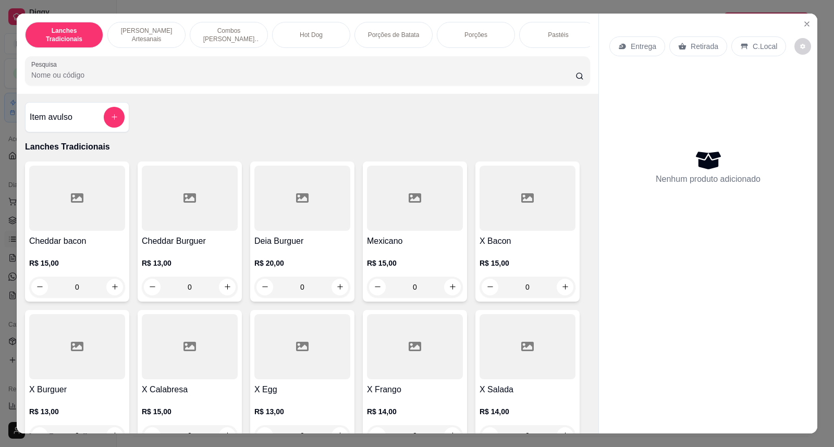
click at [0, 205] on div "Lanches Tradicionais Burguer's Artesanais Combos Burguer's Artesanais Hot Dog P…" at bounding box center [417, 223] width 834 height 447
click at [0, 219] on div "Lanches Tradicionais Burguer's Artesanais Combos Burguer's Artesanais Hot Dog P…" at bounding box center [417, 223] width 834 height 447
click at [799, 16] on button "Close" at bounding box center [806, 24] width 17 height 17
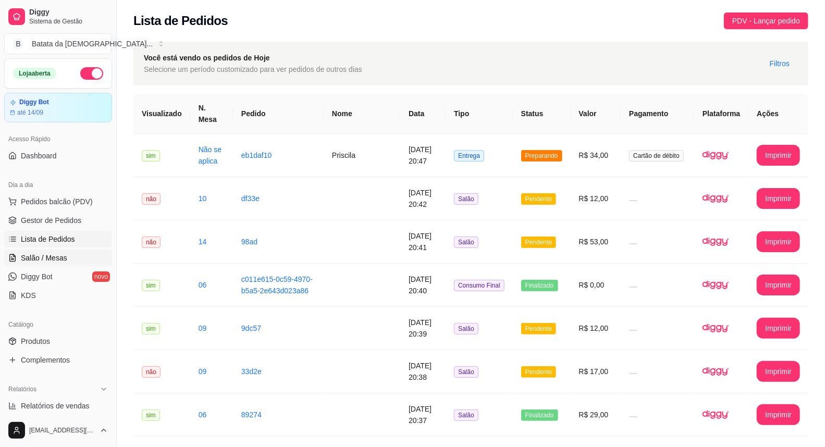
click at [38, 253] on span "Salão / Mesas" at bounding box center [44, 258] width 46 height 10
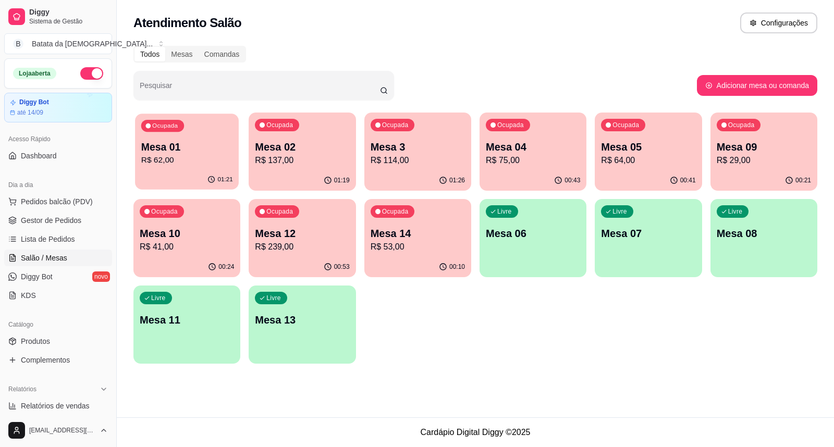
click at [204, 156] on p "R$ 62,00" at bounding box center [187, 160] width 92 height 12
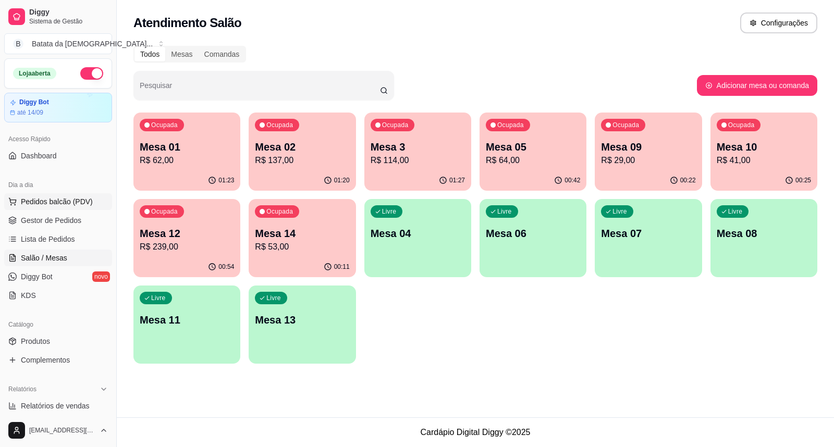
click at [44, 205] on span "Pedidos balcão (PDV)" at bounding box center [57, 201] width 72 height 10
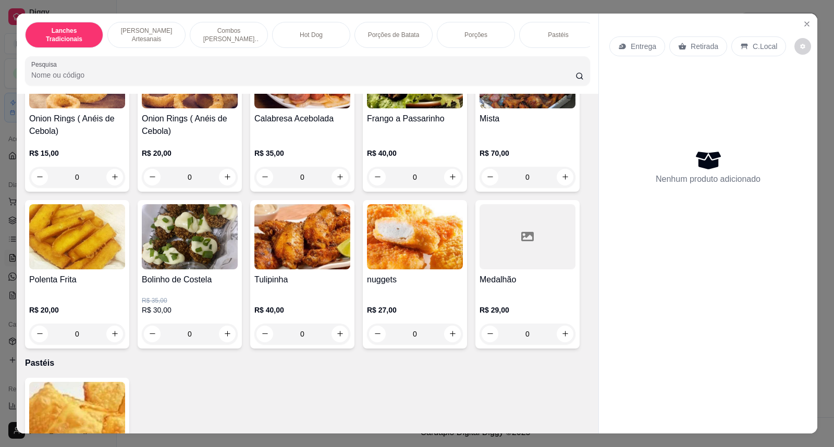
scroll to position [1968, 0]
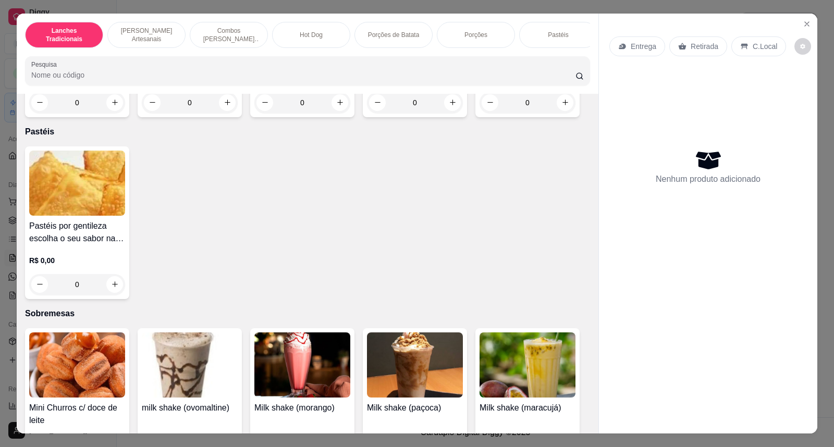
click at [106, 287] on div "0" at bounding box center [77, 284] width 96 height 21
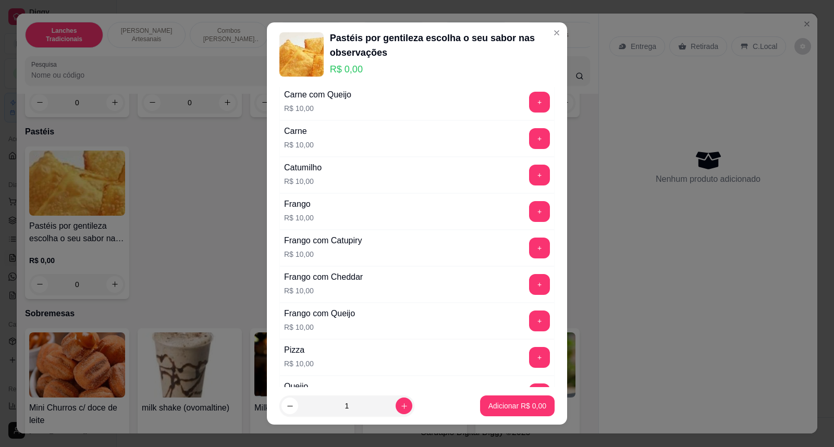
scroll to position [289, 0]
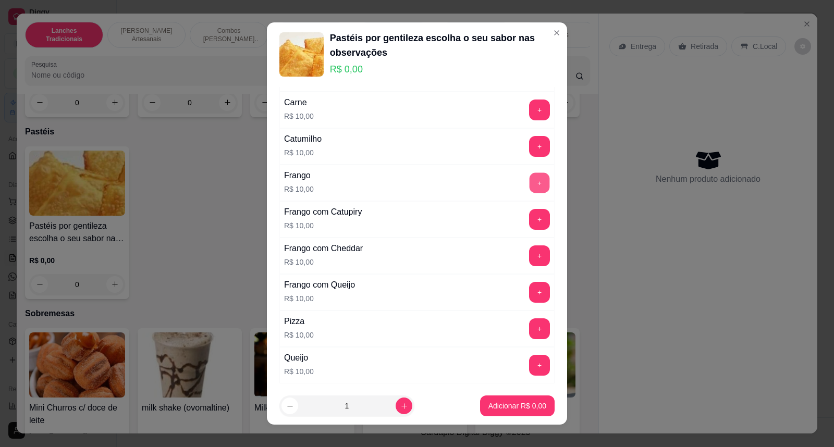
click at [529, 181] on button "+" at bounding box center [539, 183] width 20 height 20
click at [529, 181] on button "+" at bounding box center [539, 182] width 21 height 21
click at [482, 181] on button "-" at bounding box center [492, 182] width 21 height 21
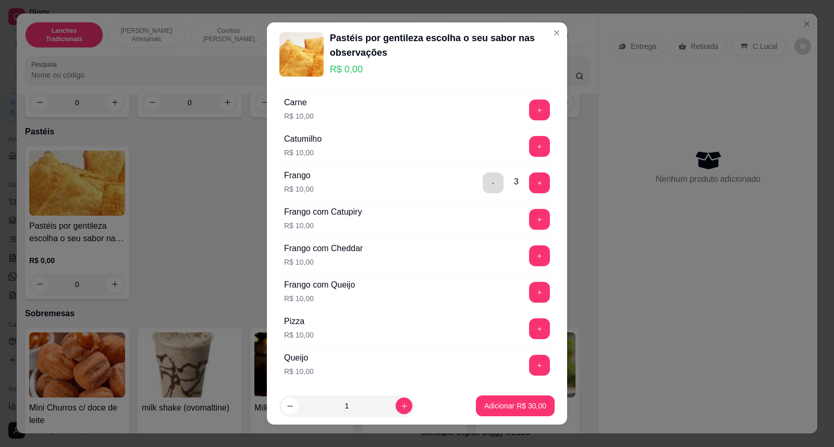
click at [482, 181] on button "-" at bounding box center [492, 182] width 21 height 21
click at [483, 181] on button "-" at bounding box center [493, 183] width 20 height 20
click at [529, 212] on button "+" at bounding box center [539, 219] width 20 height 20
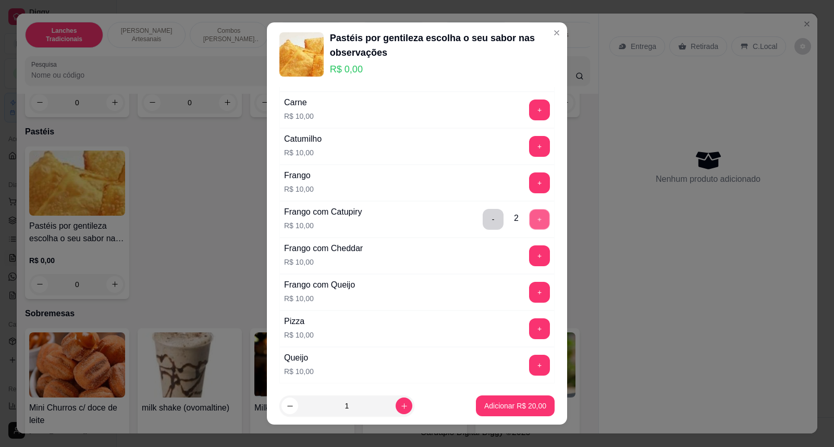
click at [529, 212] on button "+" at bounding box center [539, 219] width 20 height 20
click at [529, 367] on button "+" at bounding box center [539, 365] width 21 height 21
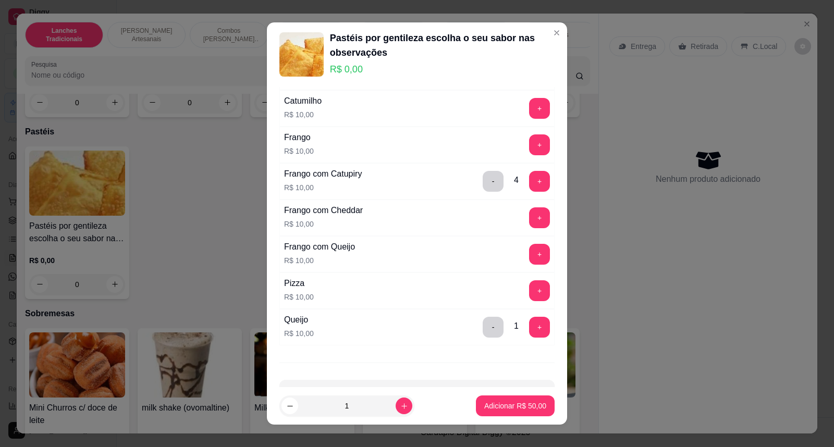
scroll to position [365, 0]
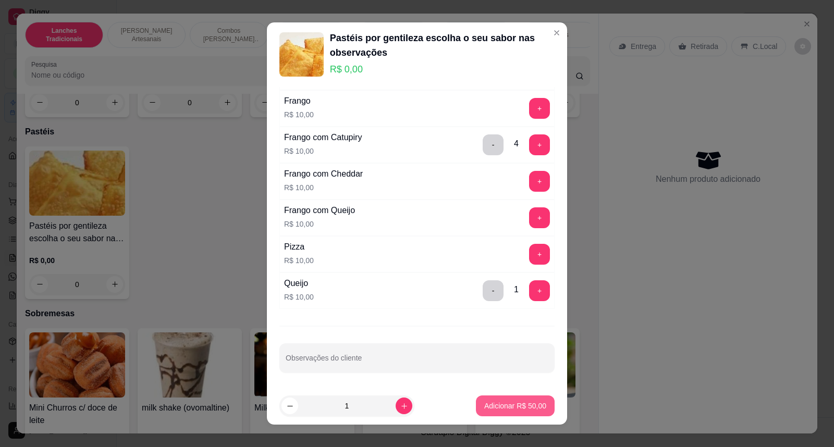
click at [503, 412] on button "Adicionar R$ 50,00" at bounding box center [515, 405] width 79 height 21
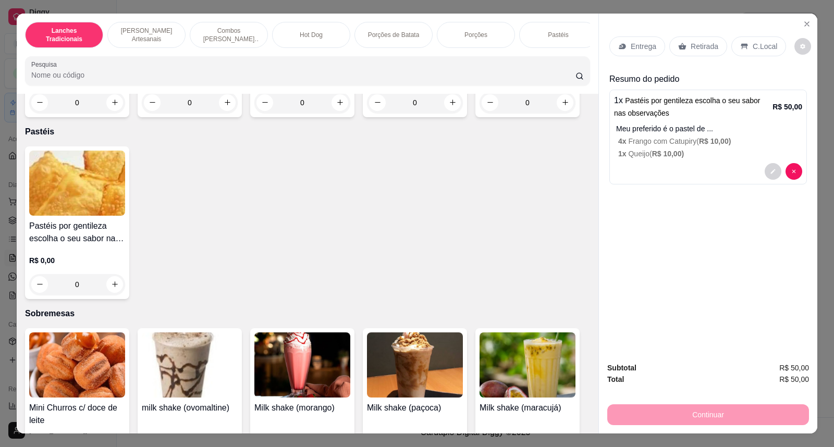
click at [630, 51] on p "Entrega" at bounding box center [643, 46] width 26 height 10
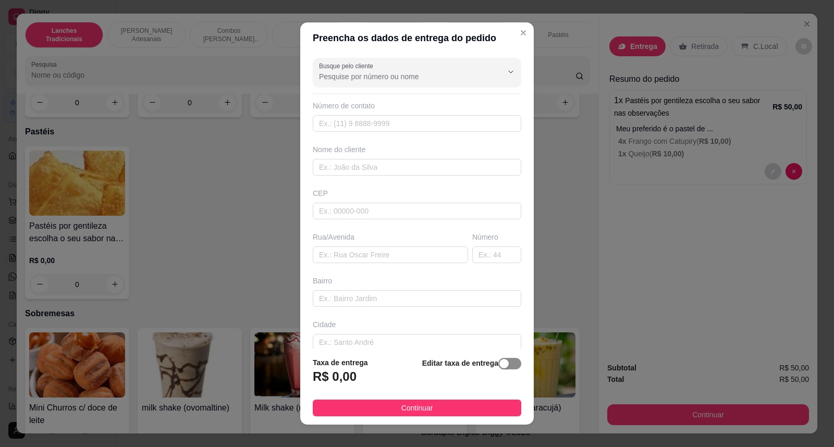
click at [499, 367] on div "button" at bounding box center [503, 363] width 9 height 9
click at [515, 41] on header "Preencha os dados de entrega do pedido" at bounding box center [416, 37] width 233 height 31
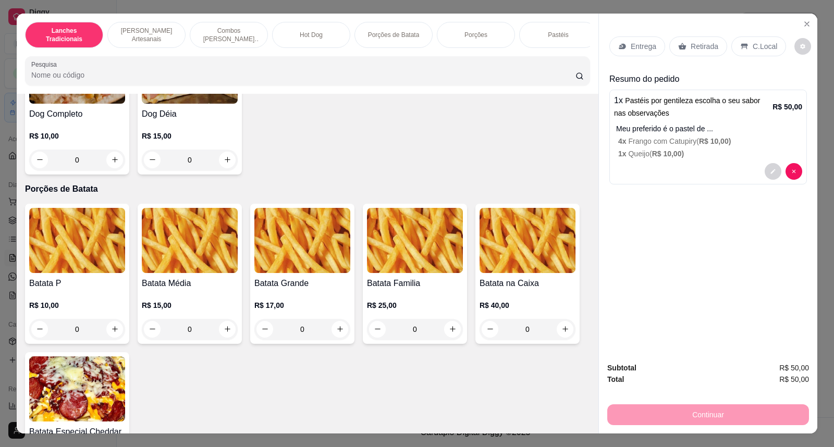
scroll to position [1121, 0]
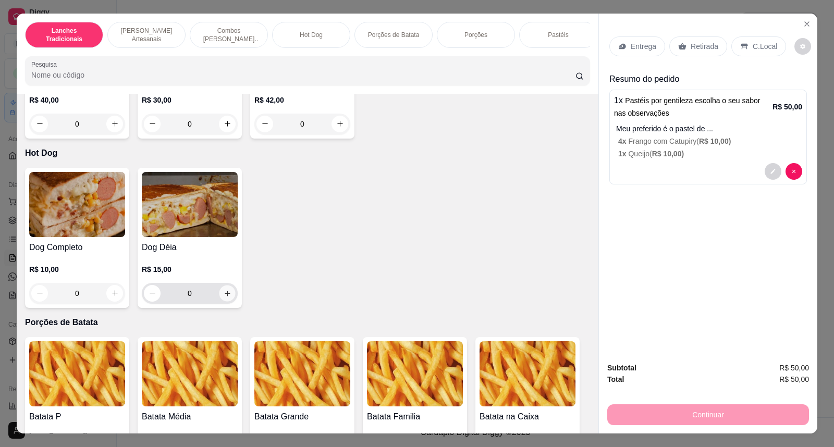
click at [223, 297] on icon "increase-product-quantity" at bounding box center [227, 293] width 8 height 8
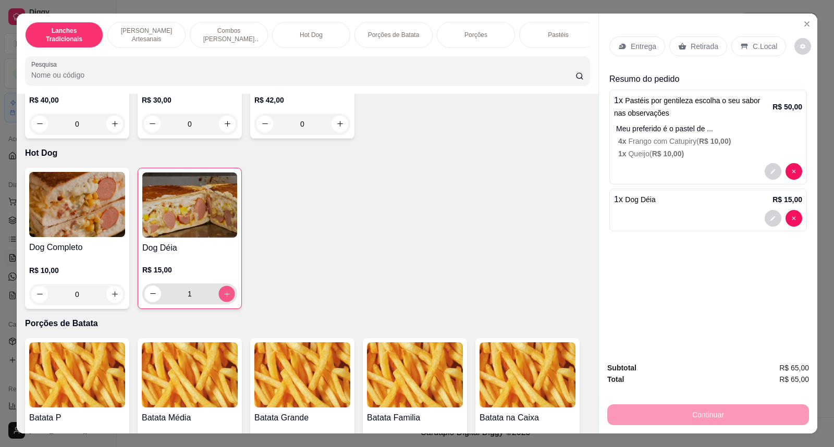
click at [224, 296] on icon "increase-product-quantity" at bounding box center [226, 293] width 5 height 5
type input "0"
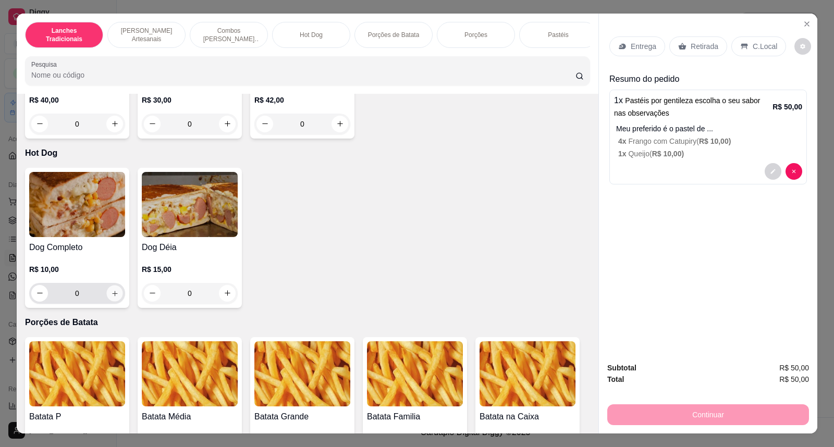
click at [111, 297] on icon "increase-product-quantity" at bounding box center [115, 293] width 8 height 8
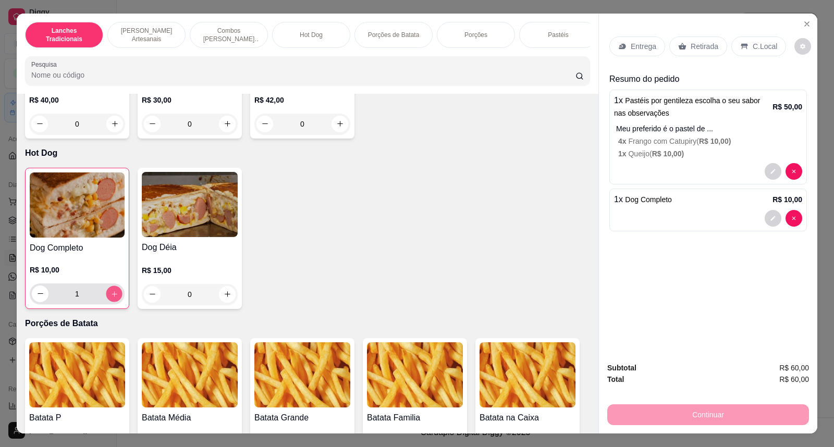
click at [110, 297] on icon "increase-product-quantity" at bounding box center [114, 294] width 8 height 8
type input "2"
click at [651, 47] on div "Entrega" at bounding box center [637, 46] width 56 height 20
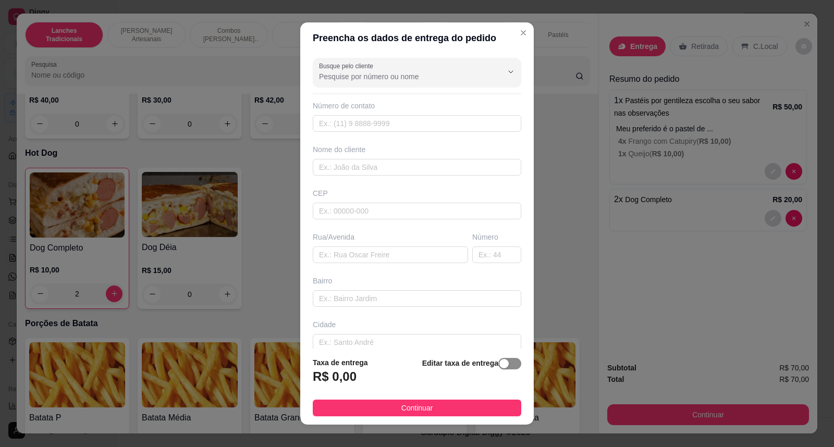
click at [499, 366] on div "button" at bounding box center [503, 363] width 9 height 9
click at [332, 380] on input "0,00" at bounding box center [368, 381] width 111 height 20
type input "75,00"
click at [355, 249] on input "text" at bounding box center [390, 254] width 155 height 17
paste input "Travessa dos pereira"
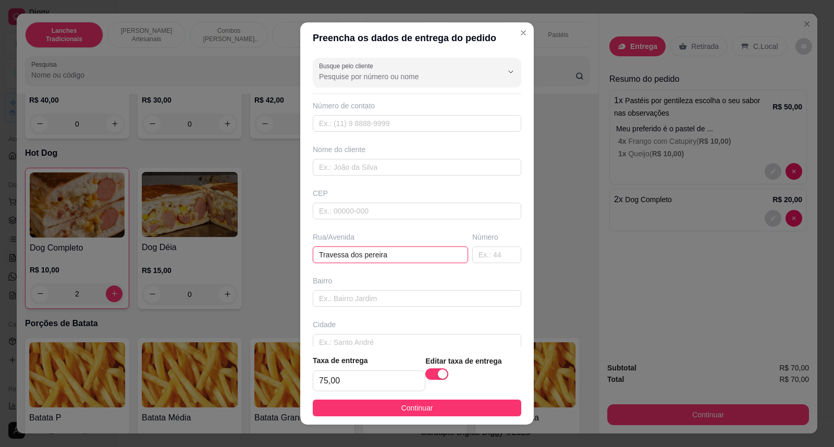
type input "Travessa dos pereira"
click at [470, 251] on div "Número" at bounding box center [496, 247] width 53 height 31
click at [472, 253] on input "text" at bounding box center [496, 254] width 49 height 17
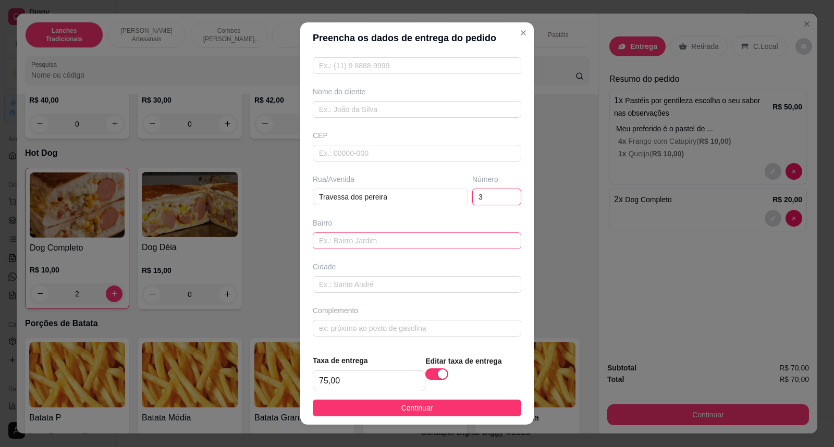
scroll to position [58, 0]
type input "3"
click at [372, 321] on input "text" at bounding box center [417, 327] width 208 height 17
click at [377, 315] on div "Complemento" at bounding box center [417, 310] width 208 height 10
click at [381, 328] on input "text" at bounding box center [417, 327] width 208 height 17
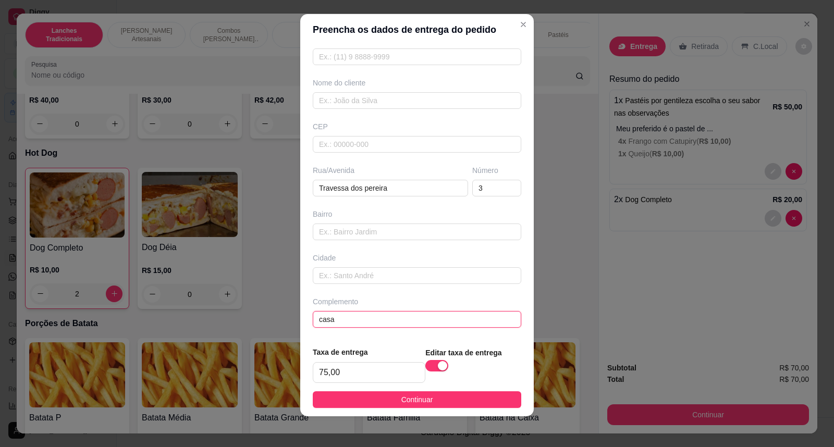
scroll to position [11, 0]
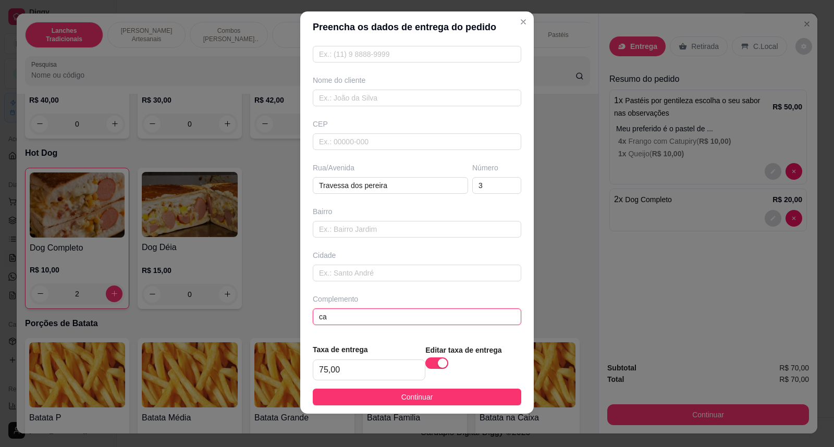
type input "c"
click at [476, 182] on input "3" at bounding box center [496, 185] width 49 height 17
type input "casa 3"
click at [425, 390] on button "Continuar" at bounding box center [417, 397] width 208 height 17
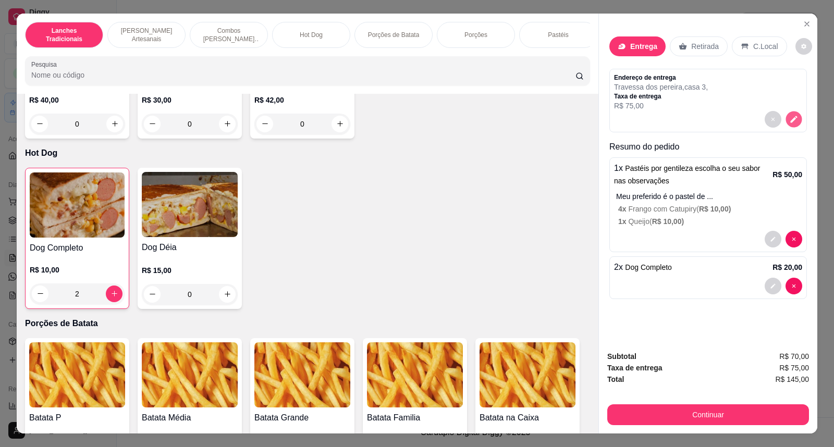
click at [791, 112] on button "decrease-product-quantity" at bounding box center [793, 119] width 16 height 16
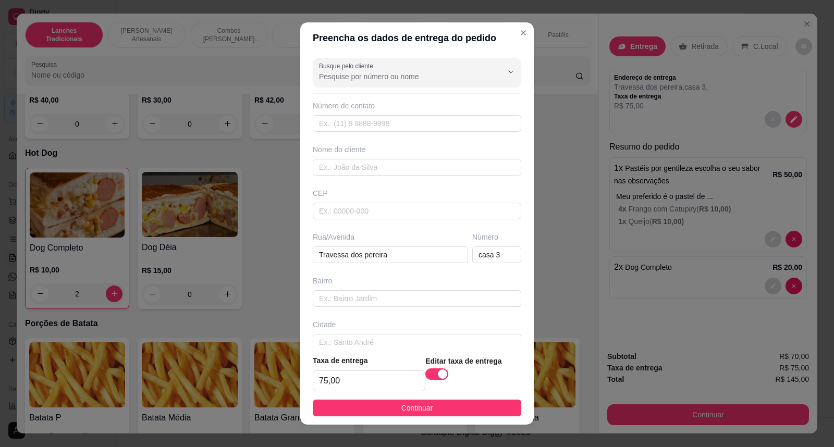
click at [371, 396] on footer "Taxa de entrega 75,00 Editar taxa de entrega Continuar" at bounding box center [416, 385] width 233 height 78
click at [365, 383] on input "75,00" at bounding box center [368, 381] width 111 height 20
type input "5,00"
click at [388, 397] on footer "Taxa de entrega 5,00 Editar taxa de entrega Continuar" at bounding box center [416, 385] width 233 height 78
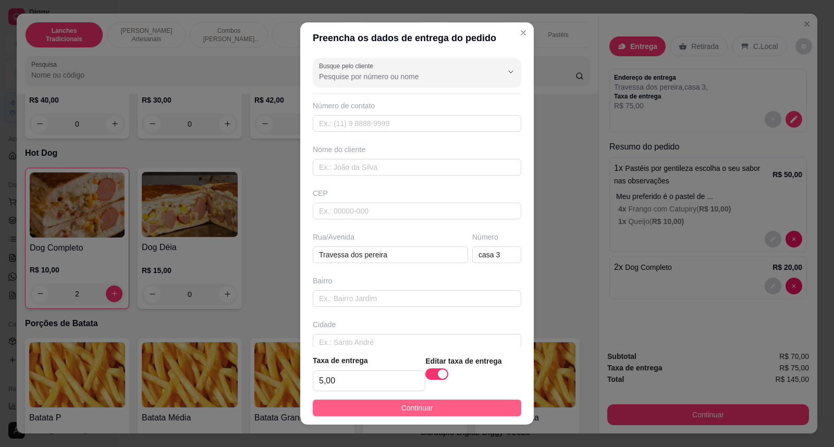
click at [465, 407] on button "Continuar" at bounding box center [417, 408] width 208 height 17
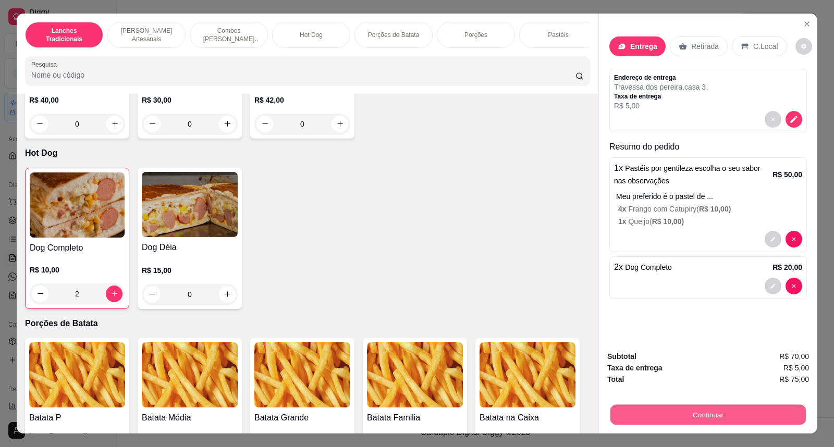
click at [753, 410] on button "Continuar" at bounding box center [707, 415] width 195 height 20
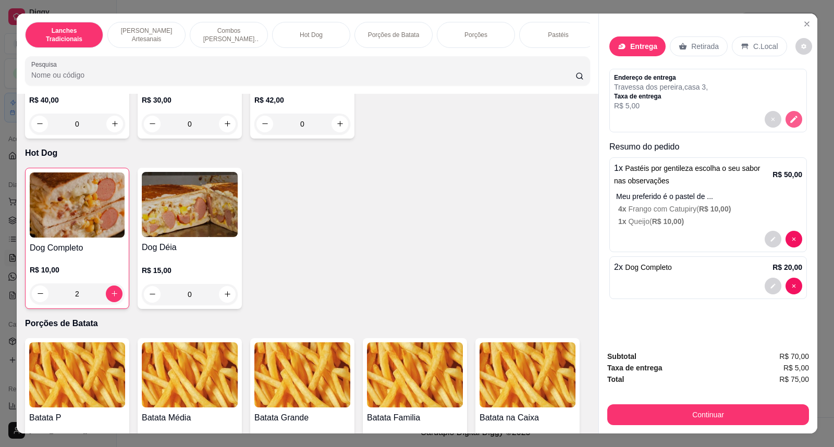
click at [790, 121] on icon "decrease-product-quantity" at bounding box center [793, 119] width 7 height 7
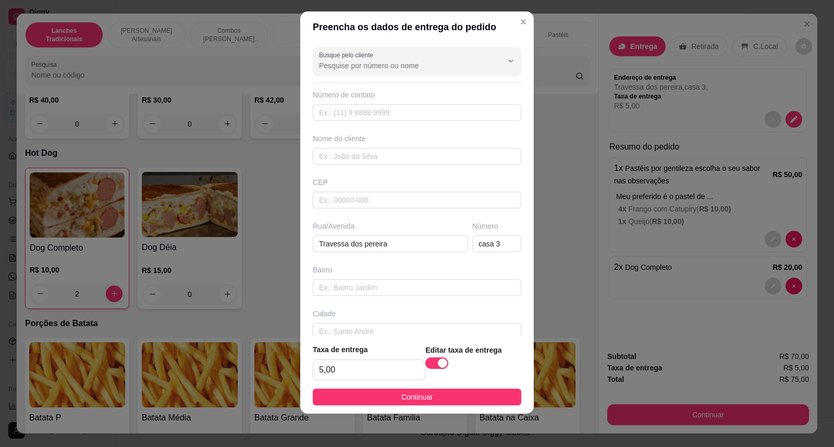
scroll to position [58, 0]
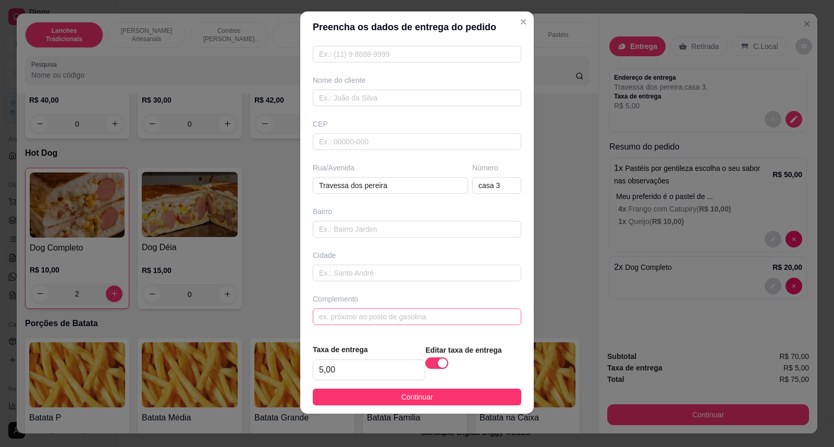
drag, startPoint x: 352, startPoint y: 327, endPoint x: 350, endPoint y: 321, distance: 5.4
click at [350, 322] on div "Busque pelo cliente Número de contato Nome do cliente CEP Rua/[GEOGRAPHIC_DATA]" at bounding box center [416, 189] width 233 height 293
click at [350, 317] on input "text" at bounding box center [417, 316] width 208 height 17
paste input "Enfrente do bar do [GEOGRAPHIC_DATA]"
type input "Enfrente do bar do [GEOGRAPHIC_DATA]"
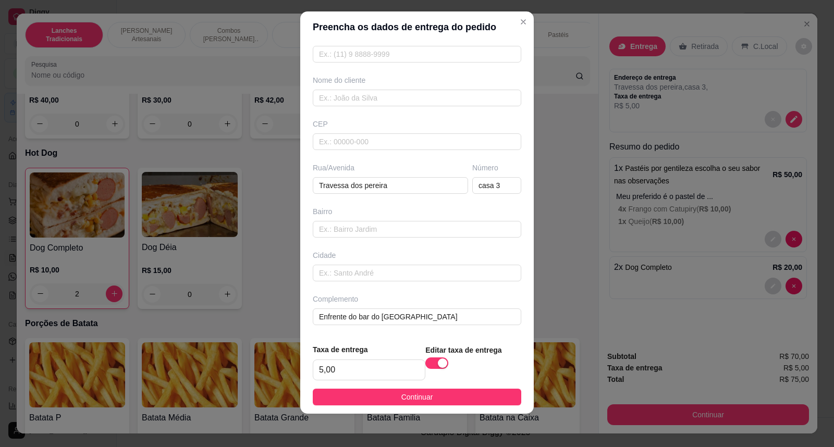
click at [404, 388] on footer "Taxa de entrega 5,00 Editar taxa de entrega Continuar" at bounding box center [416, 374] width 233 height 78
click at [405, 390] on button "Continuar" at bounding box center [417, 397] width 208 height 17
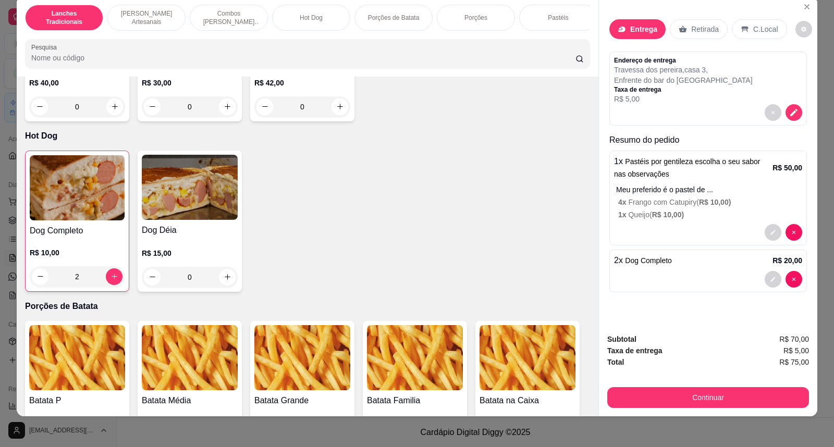
scroll to position [19, 0]
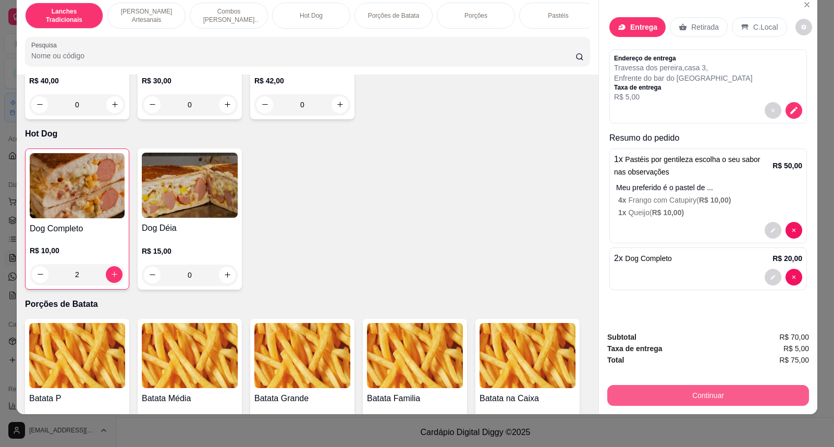
click at [703, 397] on button "Continuar" at bounding box center [708, 395] width 202 height 21
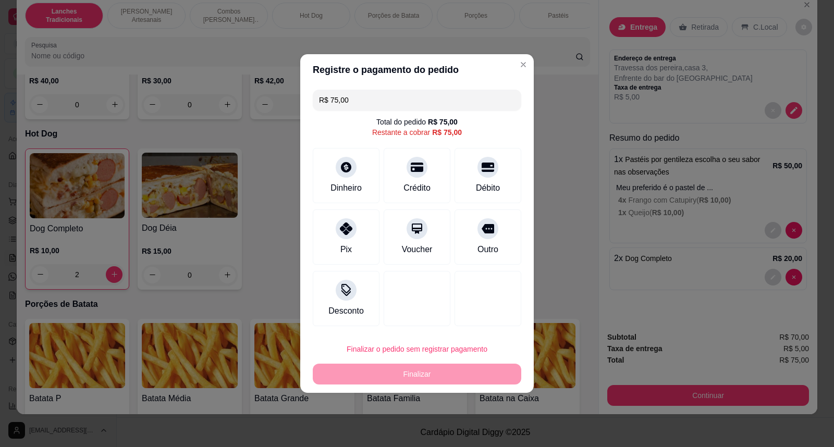
drag, startPoint x: 475, startPoint y: 251, endPoint x: 494, endPoint y: 415, distance: 165.7
click at [477, 247] on div "Outro" at bounding box center [487, 249] width 21 height 13
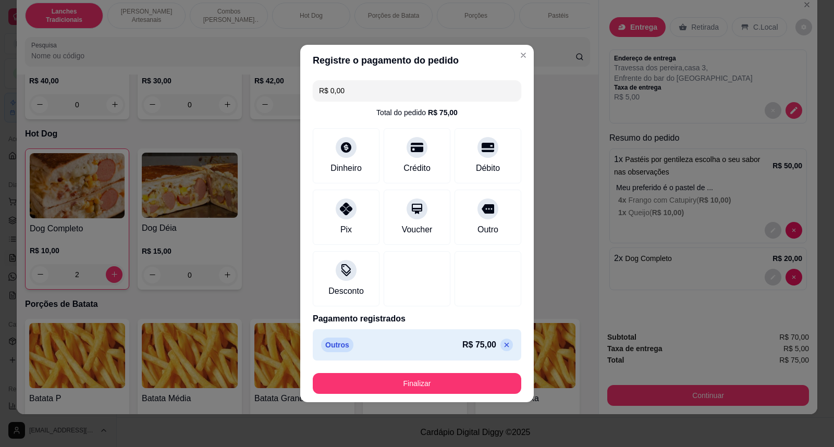
type input "R$ 0,00"
click at [367, 220] on div "Pix" at bounding box center [345, 215] width 73 height 61
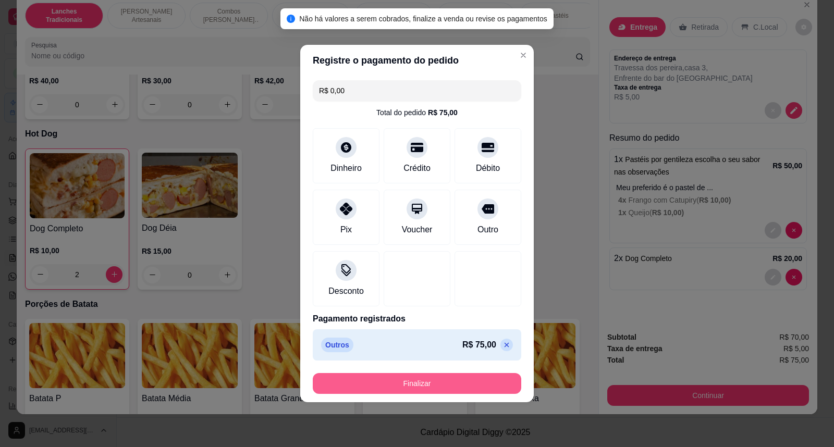
click at [390, 381] on button "Finalizar" at bounding box center [417, 383] width 208 height 21
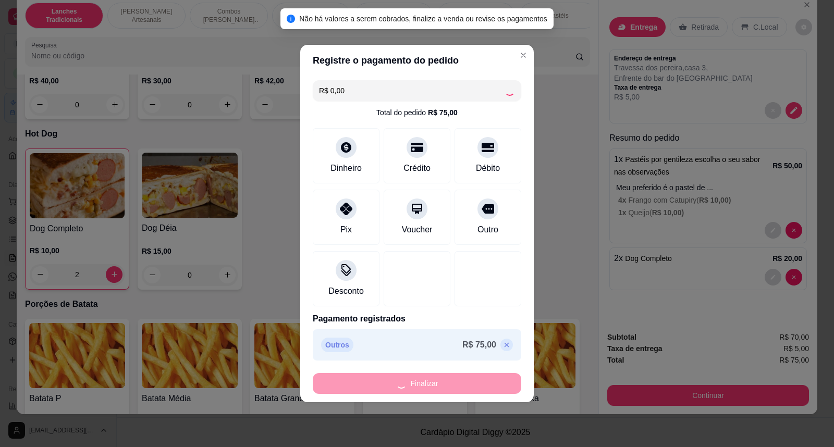
type input "0"
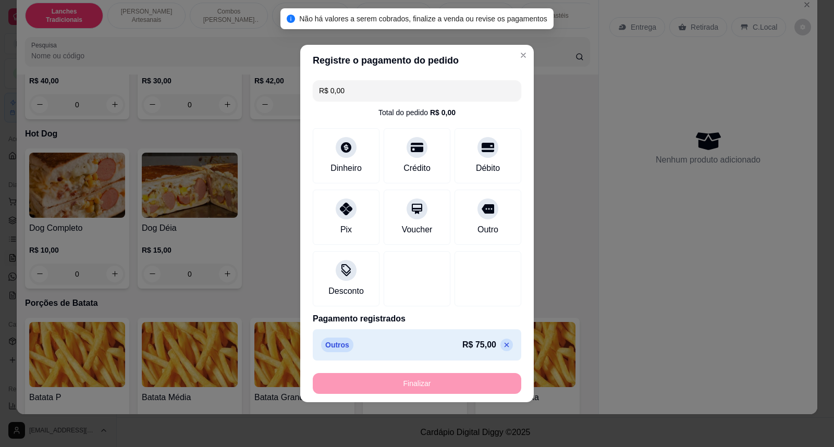
type input "-R$ 75,00"
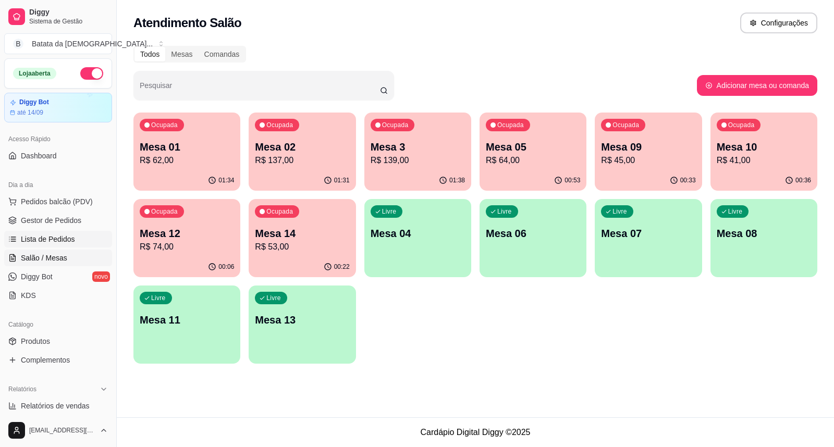
click at [43, 240] on span "Lista de Pedidos" at bounding box center [48, 239] width 54 height 10
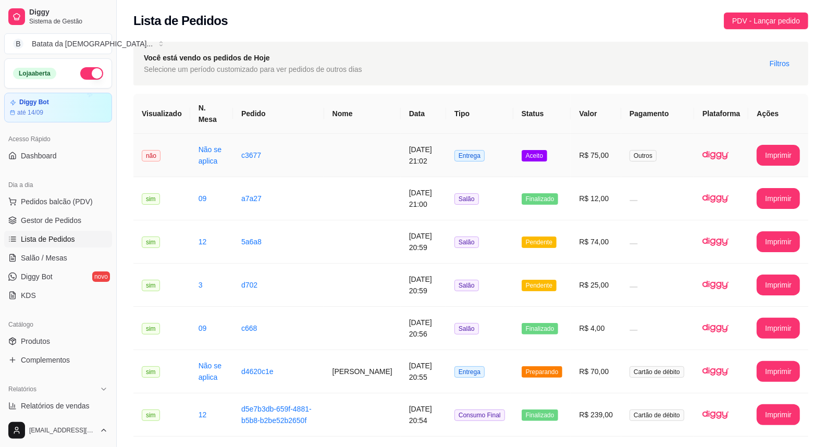
click at [433, 157] on td "[DATE] 21:02" at bounding box center [423, 155] width 45 height 43
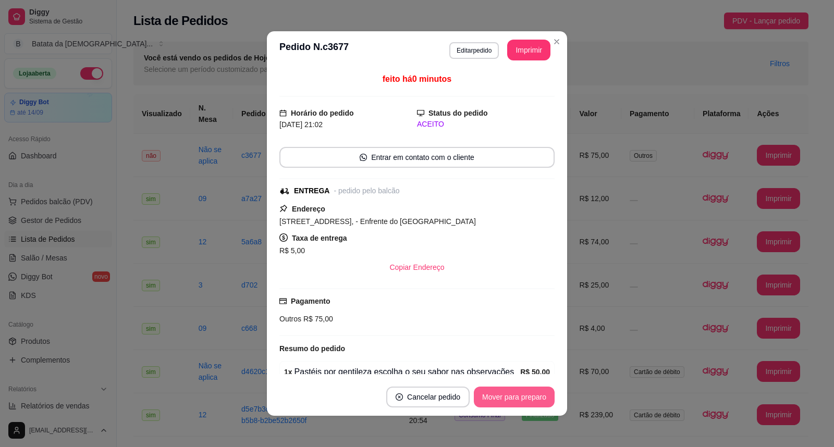
click at [474, 397] on button "Mover para preparo" at bounding box center [514, 397] width 81 height 21
click at [541, 45] on button "Imprimir" at bounding box center [529, 50] width 42 height 20
click at [524, 396] on button "Mover para preparo" at bounding box center [514, 397] width 78 height 20
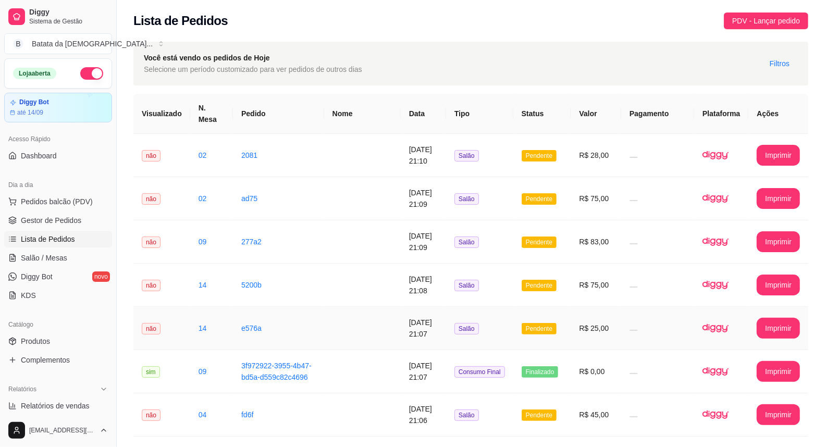
click at [415, 328] on td "[DATE] 21:07" at bounding box center [423, 328] width 45 height 43
click at [408, 264] on td "[DATE] 21:08" at bounding box center [423, 285] width 45 height 43
click at [576, 220] on td "R$ 83,00" at bounding box center [595, 241] width 51 height 43
click at [597, 189] on td "R$ 75,00" at bounding box center [595, 198] width 51 height 43
click at [612, 134] on td "R$ 28,00" at bounding box center [595, 155] width 51 height 43
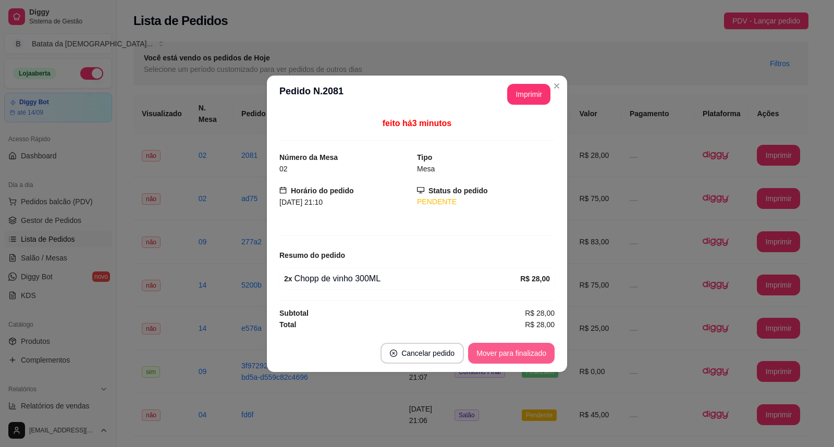
click at [476, 350] on button "Mover para finalizado" at bounding box center [511, 353] width 86 height 21
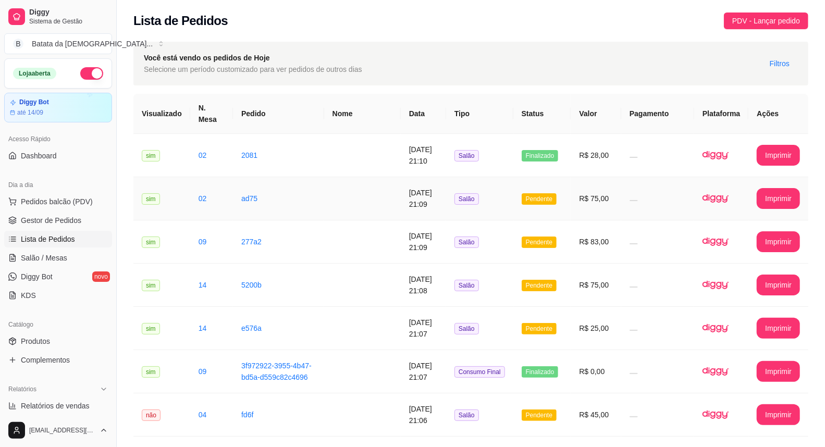
click at [601, 186] on td "R$ 75,00" at bounding box center [595, 198] width 51 height 43
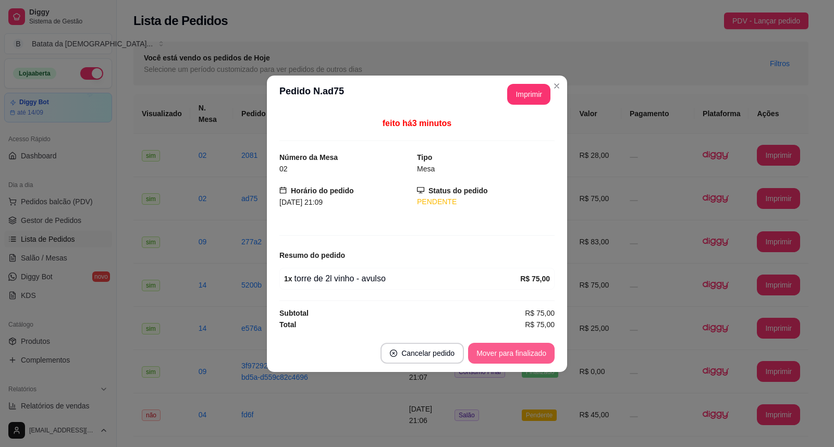
click at [523, 350] on button "Mover para finalizado" at bounding box center [511, 353] width 86 height 21
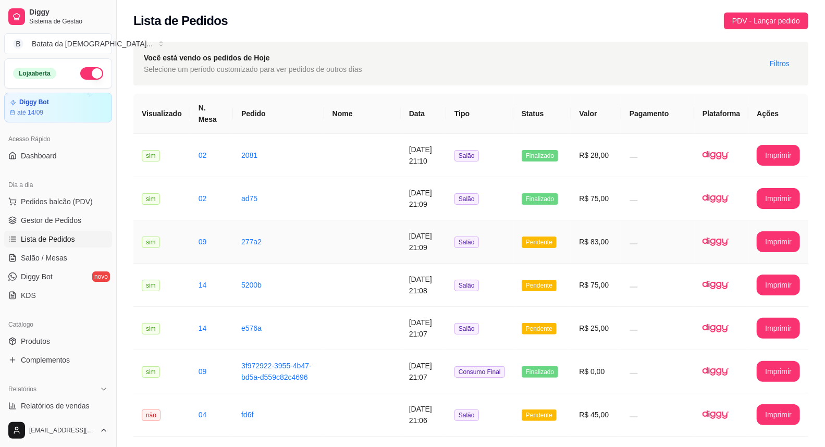
click at [610, 231] on td "R$ 83,00" at bounding box center [595, 241] width 51 height 43
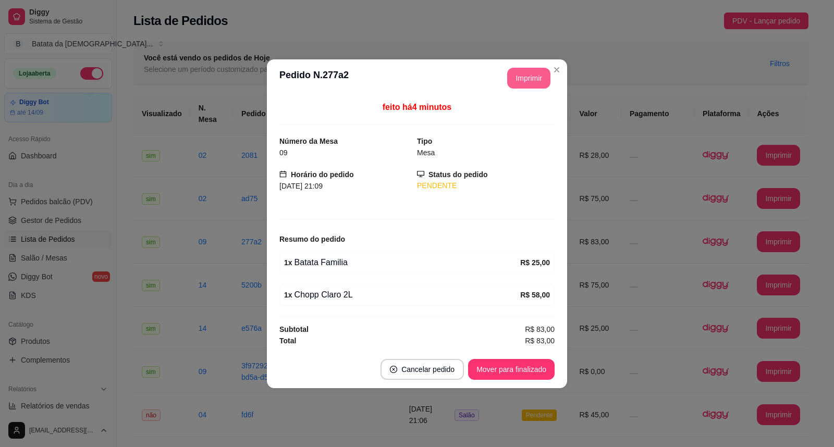
click at [532, 73] on button "Imprimir" at bounding box center [528, 78] width 43 height 21
click at [528, 76] on button "Imprimir" at bounding box center [529, 78] width 42 height 20
click at [655, 218] on div "**********" at bounding box center [417, 223] width 834 height 447
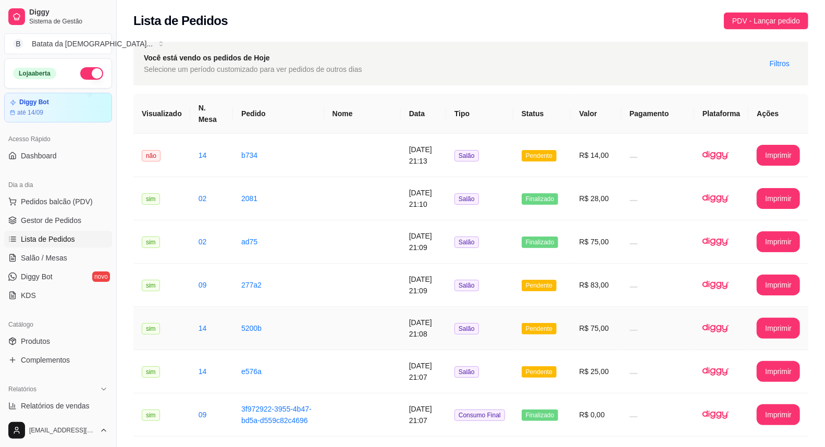
click at [497, 314] on td "Salão" at bounding box center [479, 328] width 67 height 43
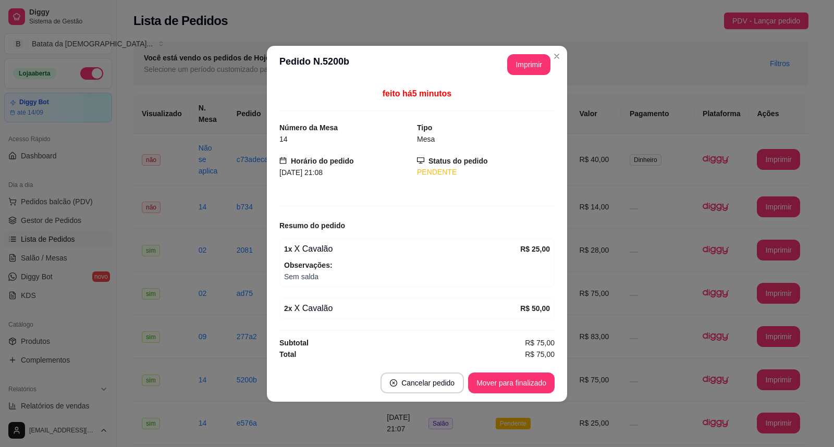
drag, startPoint x: 502, startPoint y: 48, endPoint x: 512, endPoint y: 66, distance: 20.3
click at [511, 63] on header "**********" at bounding box center [417, 65] width 300 height 38
click at [512, 67] on button "Imprimir" at bounding box center [529, 64] width 42 height 20
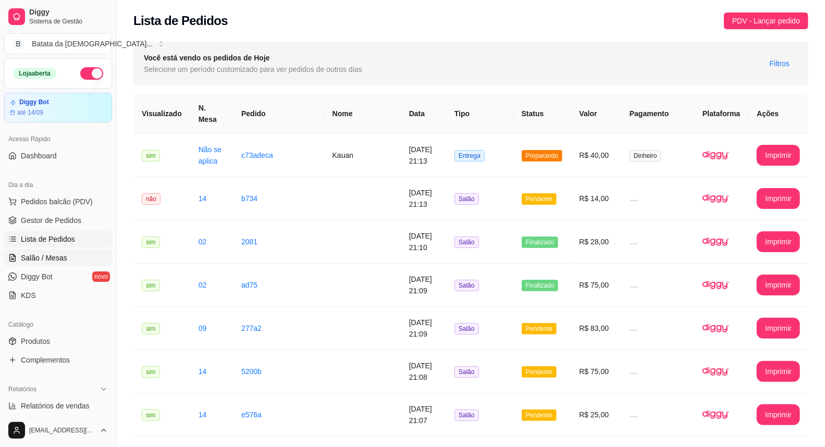
click at [18, 258] on link "Salão / Mesas" at bounding box center [58, 258] width 108 height 17
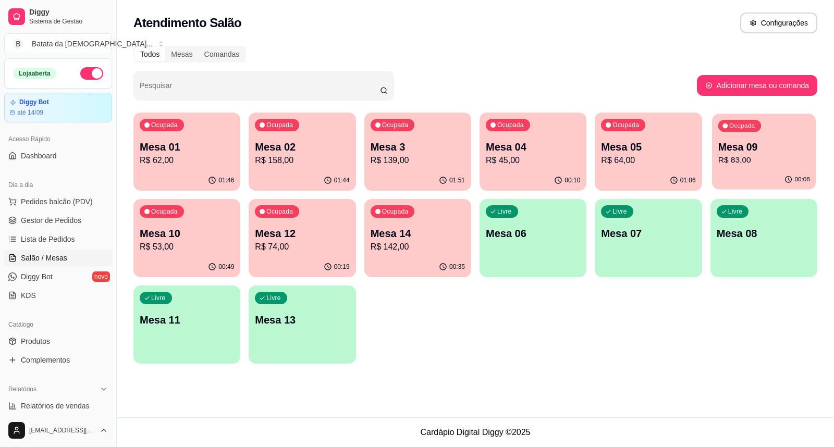
click at [755, 143] on p "Mesa 09" at bounding box center [763, 147] width 92 height 14
click at [55, 233] on link "Lista de Pedidos" at bounding box center [58, 239] width 108 height 17
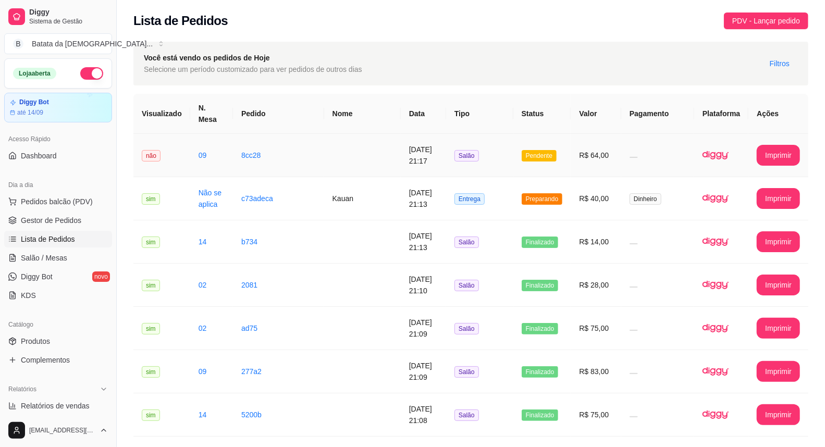
click at [415, 150] on td "[DATE] 21:17" at bounding box center [423, 155] width 45 height 43
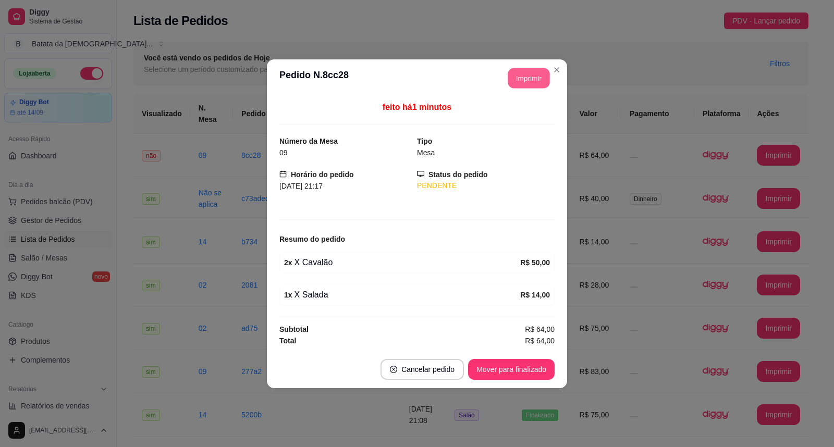
click at [540, 78] on button "Imprimir" at bounding box center [529, 78] width 42 height 20
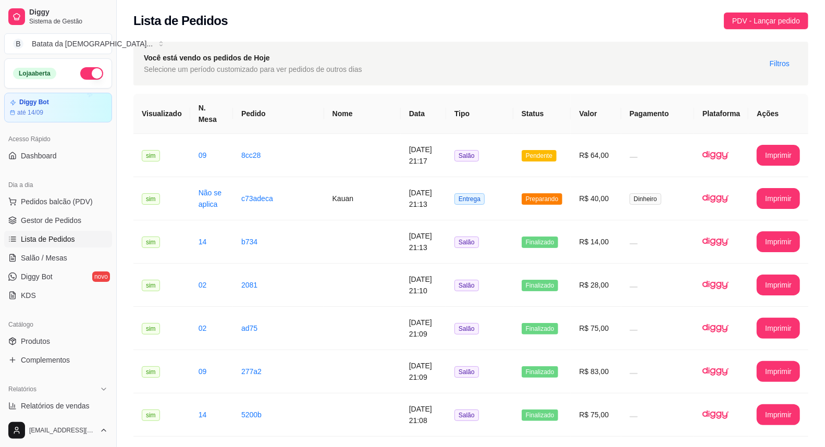
click at [27, 240] on span "Lista de Pedidos" at bounding box center [48, 239] width 54 height 10
click at [47, 257] on span "Salão / Mesas" at bounding box center [44, 258] width 46 height 10
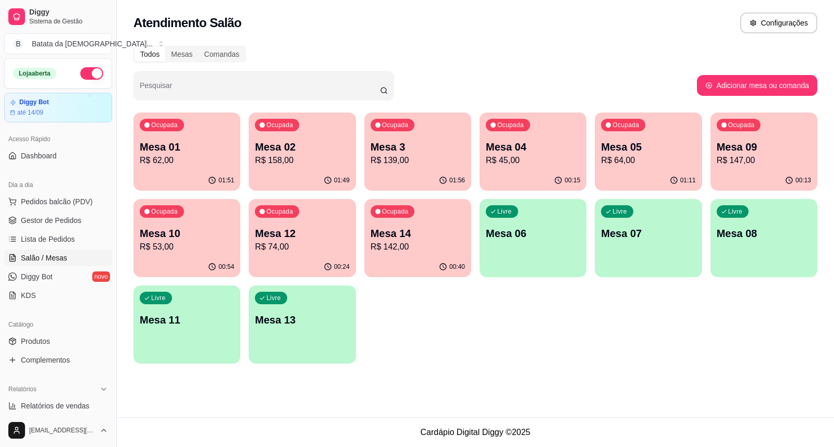
click at [538, 242] on div "Livre Mesa 06" at bounding box center [532, 232] width 107 height 66
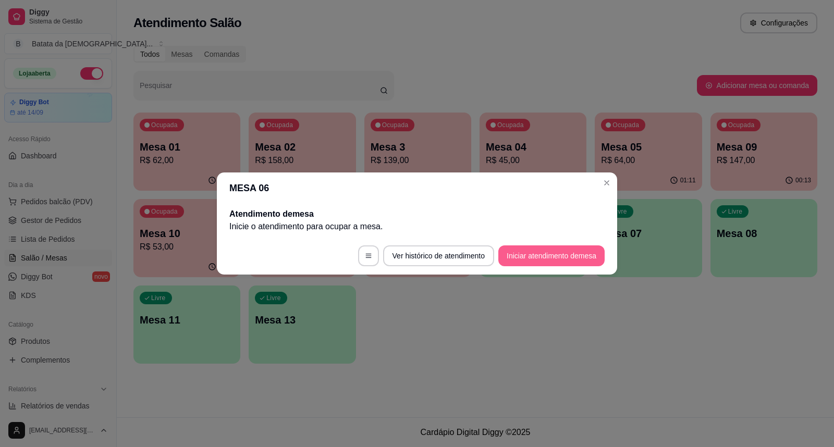
click at [582, 260] on button "Iniciar atendimento de mesa" at bounding box center [551, 255] width 106 height 21
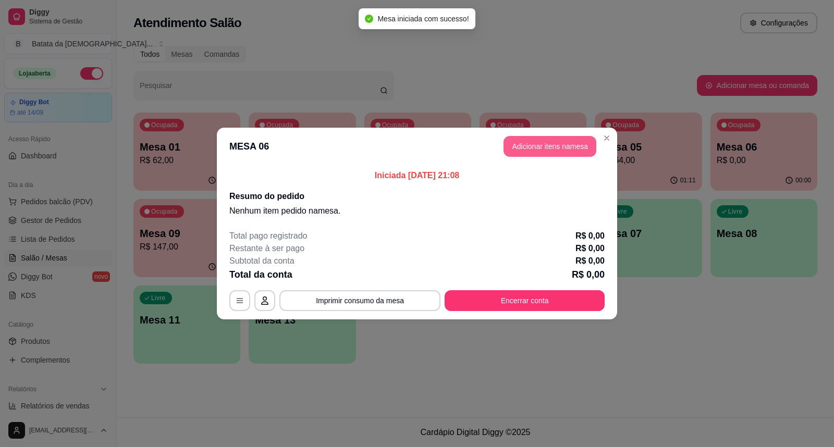
click at [507, 147] on button "Adicionar itens na mesa" at bounding box center [549, 146] width 93 height 21
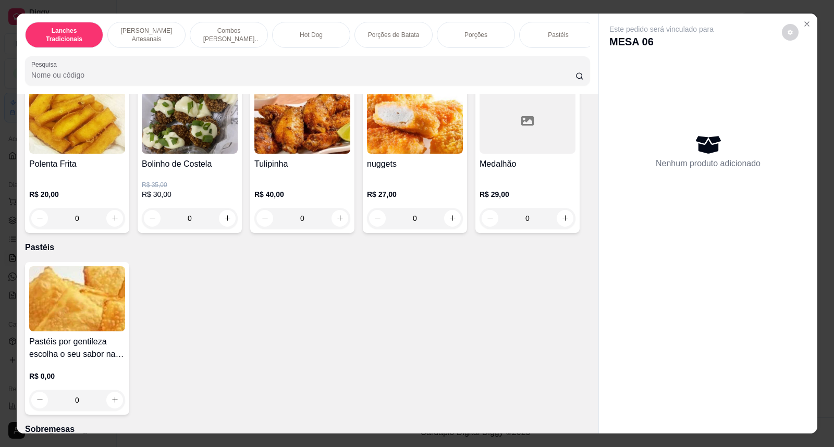
scroll to position [1794, 0]
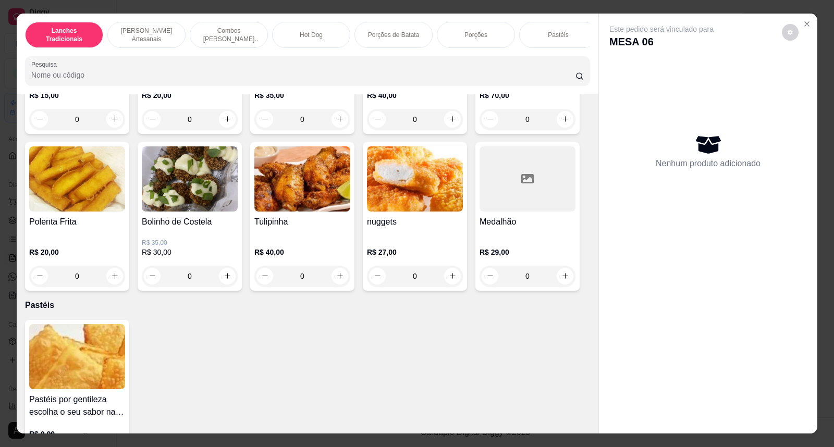
click at [821, 85] on div "Lanches Tradicionais Burguer's Artesanais Combos Burguer's Artesanais Hot Dog P…" at bounding box center [417, 223] width 834 height 447
click at [802, 25] on icon "Close" at bounding box center [806, 24] width 8 height 8
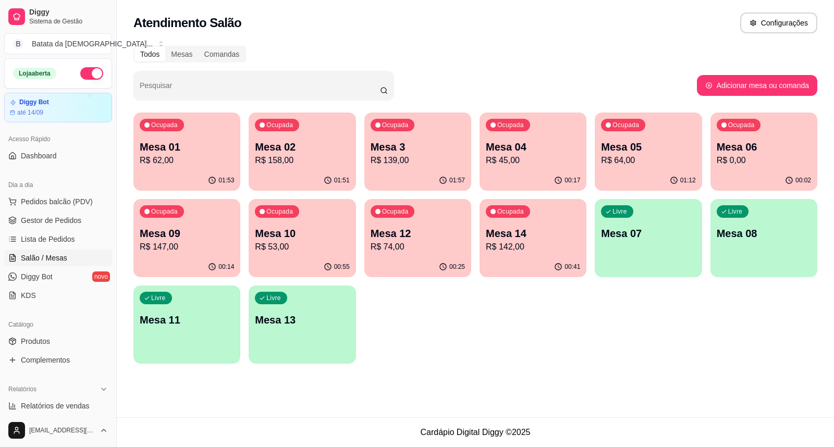
click at [443, 149] on p "Mesa 3" at bounding box center [417, 147] width 94 height 15
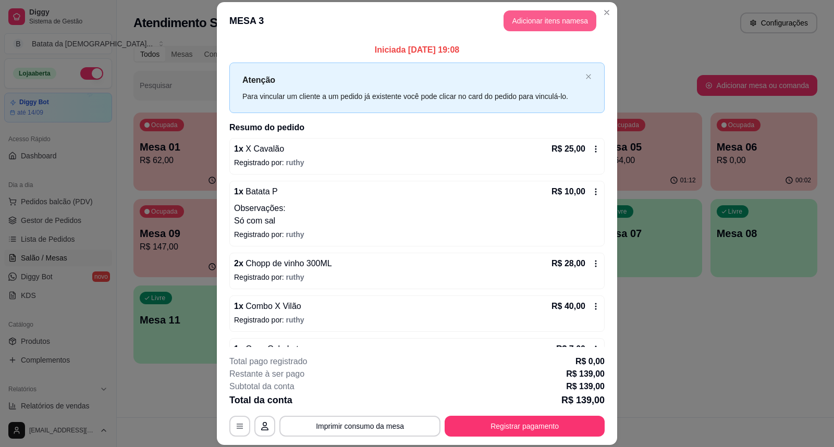
click at [562, 21] on button "Adicionar itens na mesa" at bounding box center [549, 20] width 93 height 21
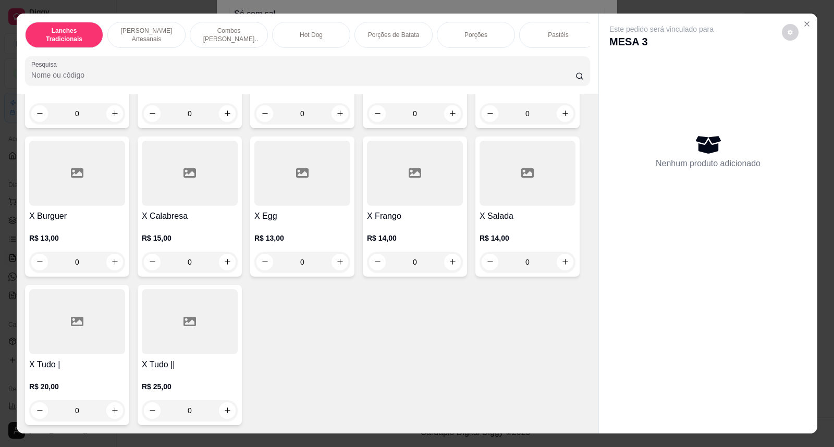
scroll to position [116, 0]
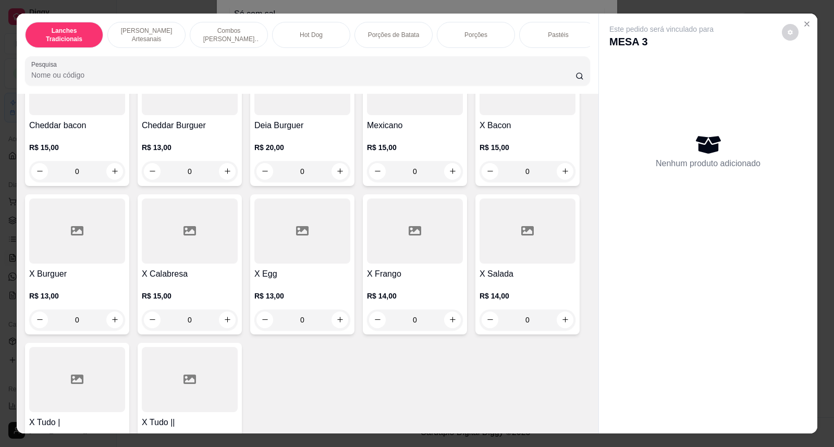
click at [558, 171] on div "0" at bounding box center [527, 171] width 96 height 21
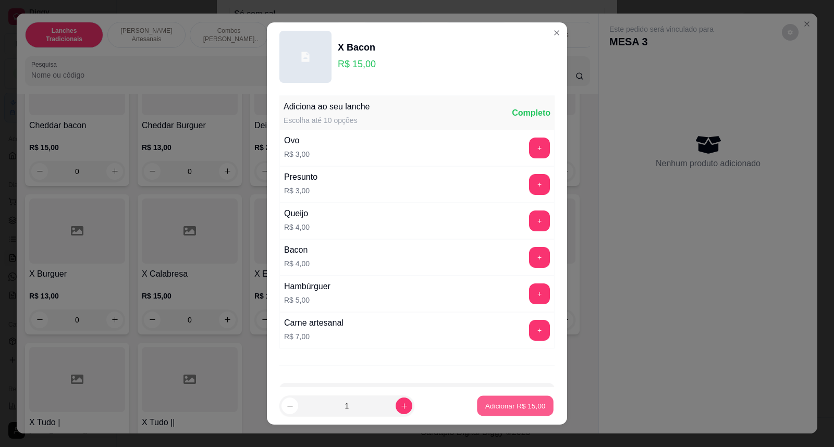
click at [504, 405] on p "Adicionar R$ 15,00" at bounding box center [515, 406] width 60 height 10
type input "1"
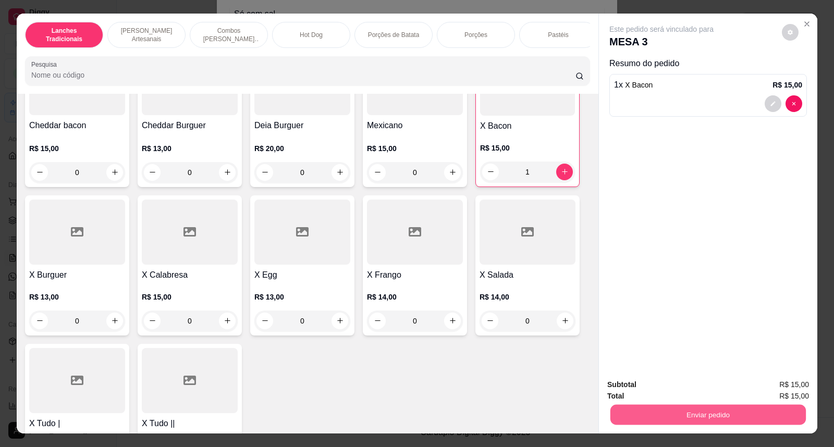
click at [674, 408] on button "Enviar pedido" at bounding box center [707, 415] width 195 height 20
click at [660, 390] on button "Não registrar e enviar pedido" at bounding box center [673, 390] width 108 height 20
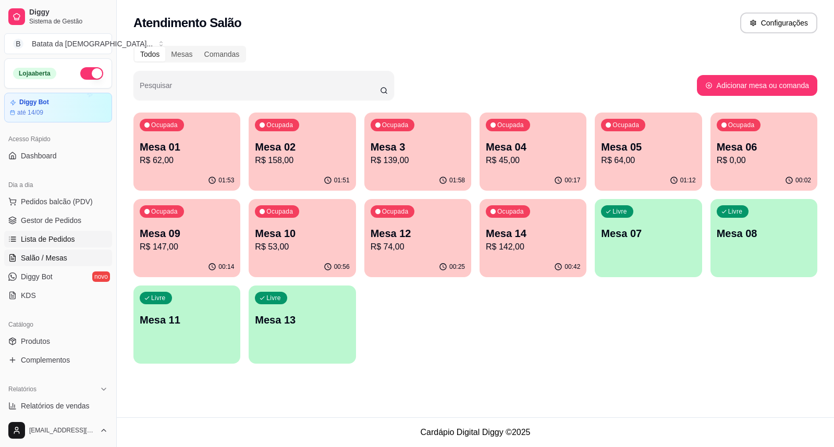
click at [37, 239] on span "Lista de Pedidos" at bounding box center [48, 239] width 54 height 10
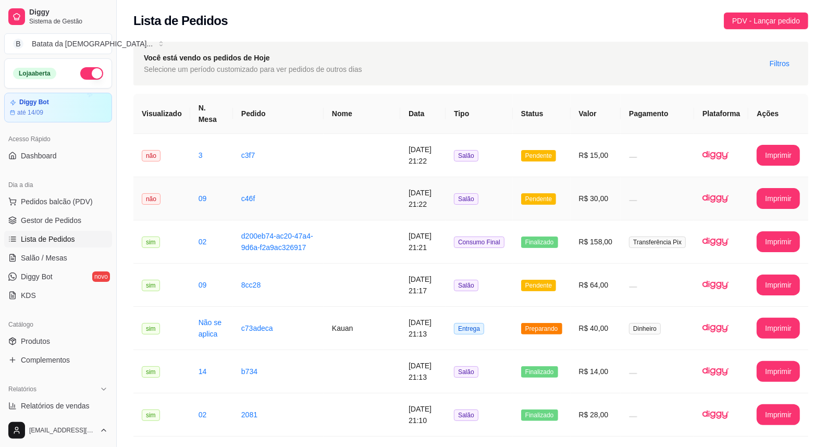
click at [305, 178] on td "c46f" at bounding box center [278, 198] width 91 height 43
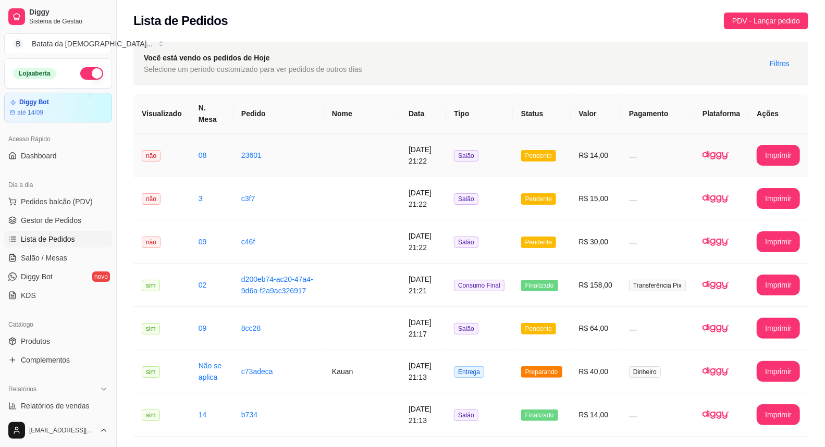
click at [468, 134] on td "Salão" at bounding box center [478, 155] width 67 height 43
click at [608, 177] on td "R$ 15,00" at bounding box center [595, 198] width 51 height 43
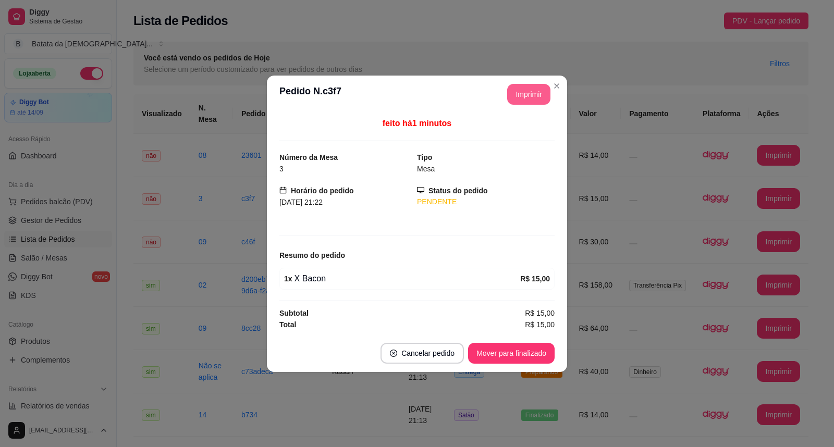
click at [520, 99] on button "Imprimir" at bounding box center [528, 94] width 43 height 21
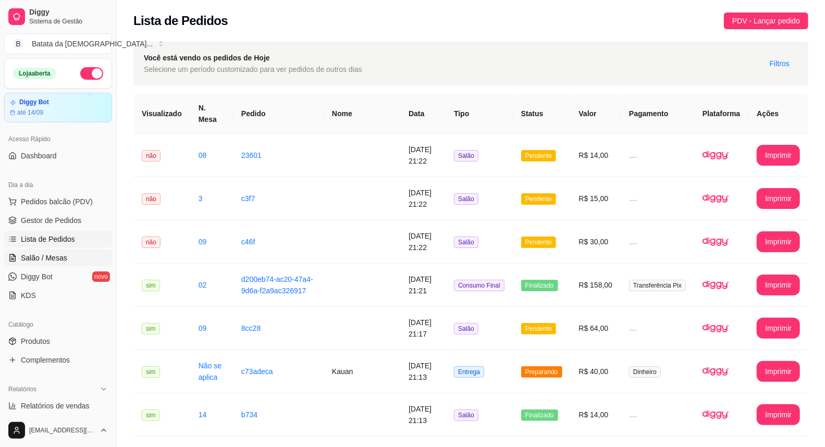
click at [33, 258] on span "Salão / Mesas" at bounding box center [44, 258] width 46 height 10
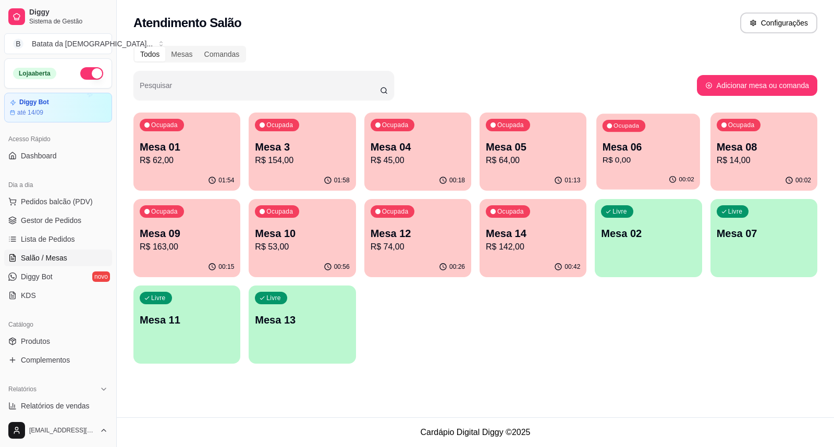
click at [643, 165] on p "R$ 0,00" at bounding box center [648, 160] width 92 height 12
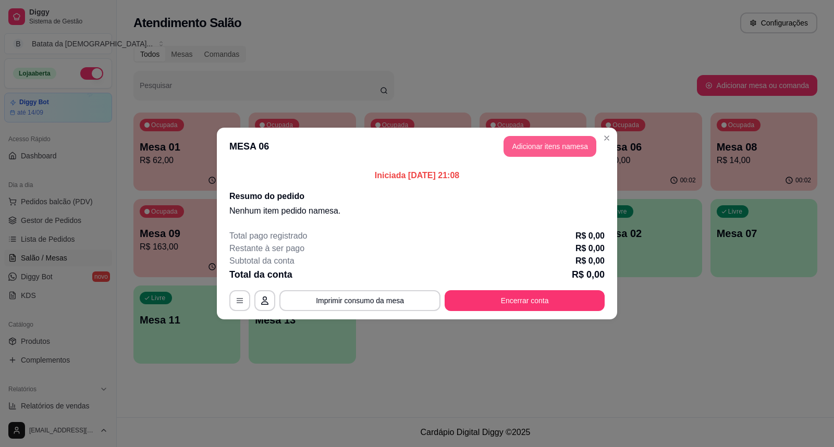
click at [538, 141] on button "Adicionar itens na mesa" at bounding box center [549, 146] width 93 height 21
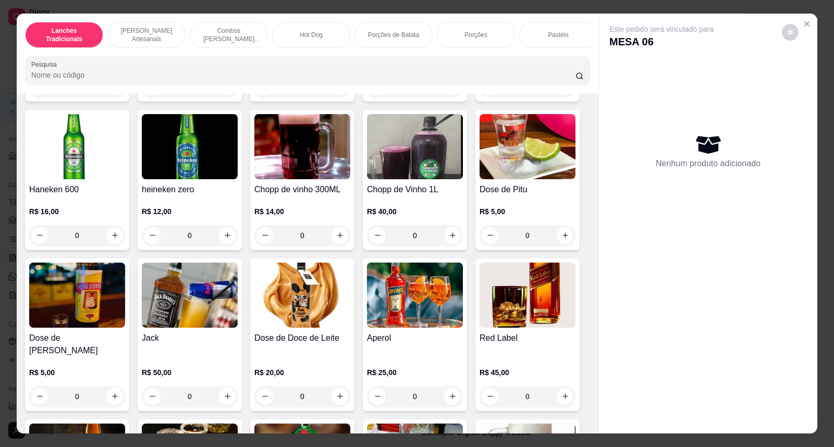
scroll to position [3588, 0]
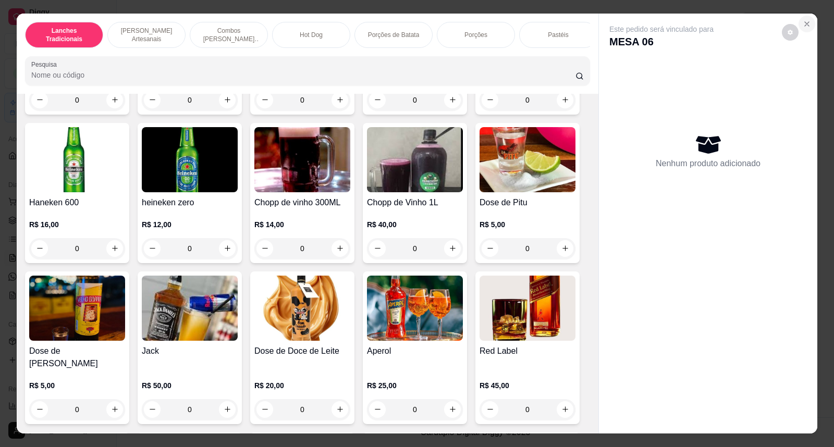
click at [808, 21] on button "Close" at bounding box center [806, 24] width 17 height 17
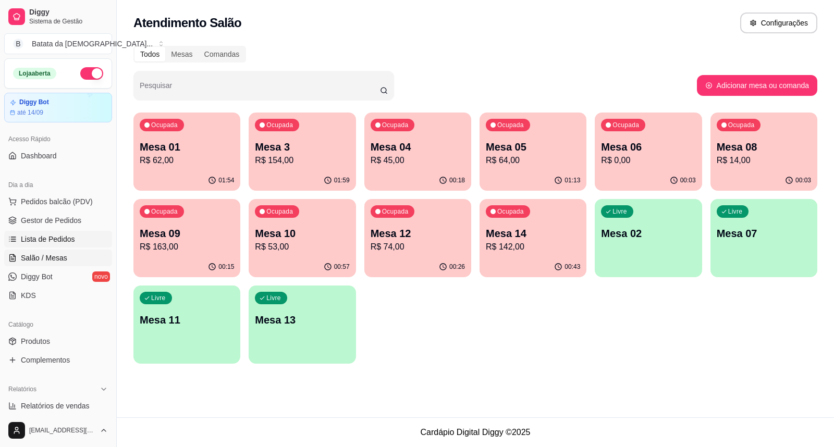
click at [63, 234] on span "Lista de Pedidos" at bounding box center [48, 239] width 54 height 10
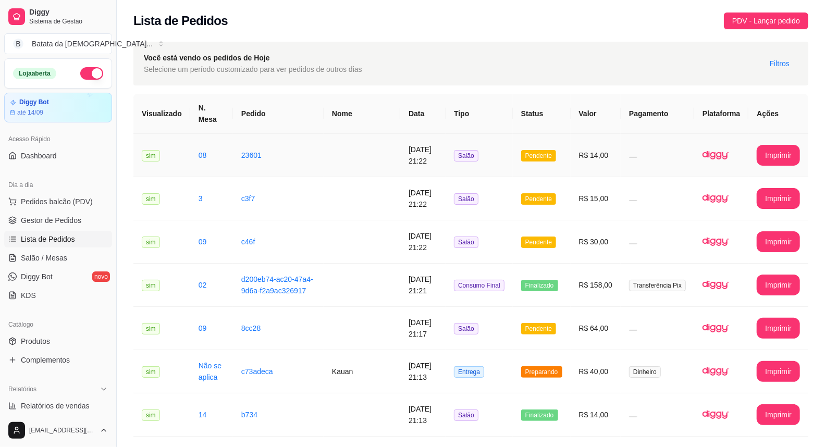
click at [528, 153] on td "Pendente" at bounding box center [542, 155] width 58 height 43
click at [48, 221] on span "Gestor de Pedidos" at bounding box center [51, 220] width 60 height 10
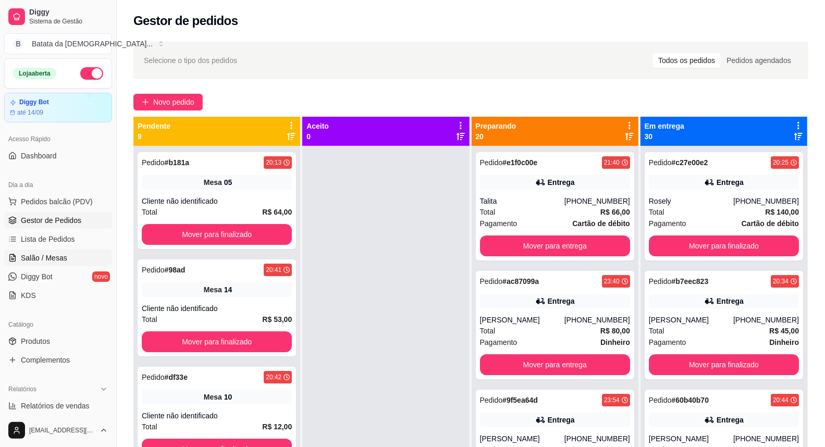
click at [28, 263] on span "Salão / Mesas" at bounding box center [44, 258] width 46 height 10
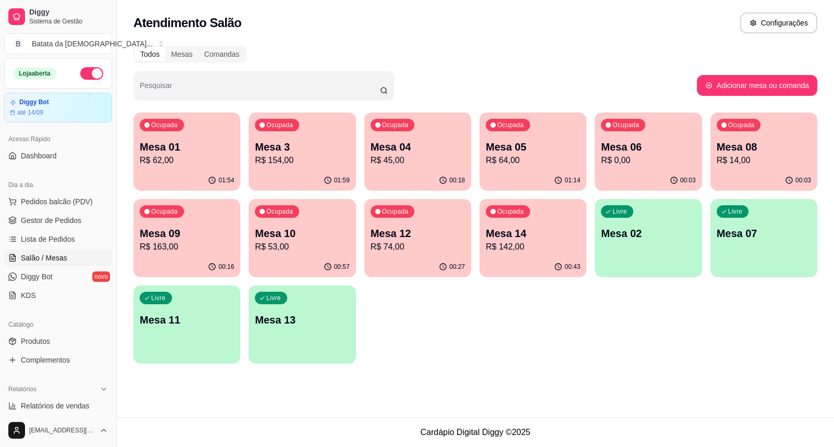
click at [743, 158] on p "R$ 14,00" at bounding box center [763, 160] width 94 height 13
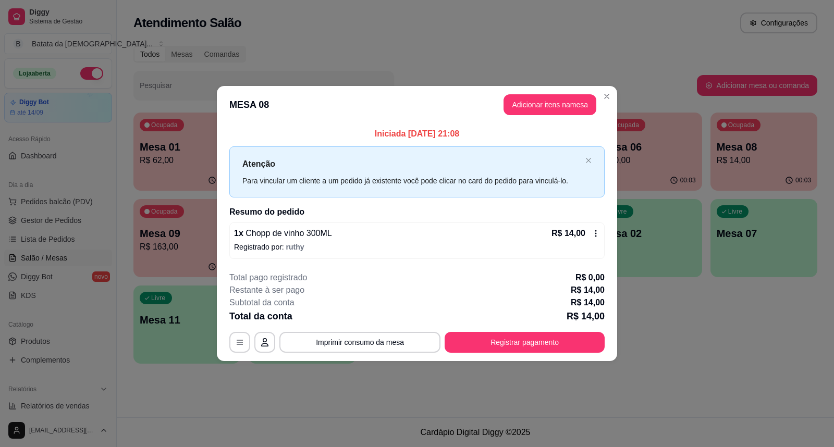
click at [502, 96] on header "MESA 08 Adicionar itens na mesa" at bounding box center [417, 105] width 400 height 38
click at [525, 107] on button "Adicionar itens na mesa" at bounding box center [549, 104] width 93 height 21
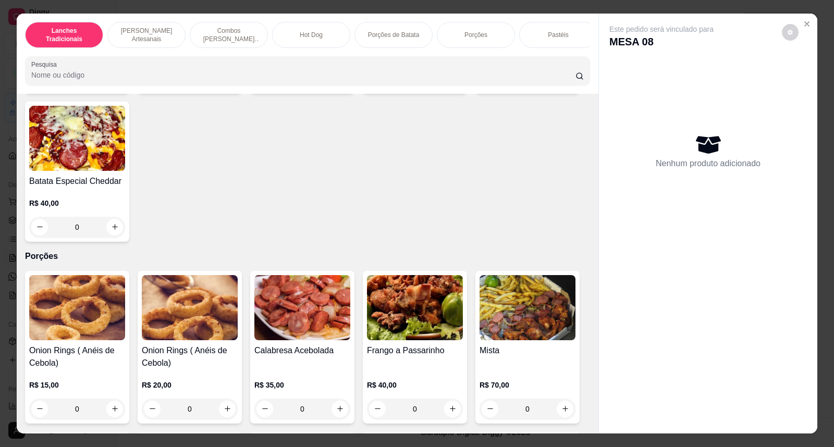
scroll to position [1389, 0]
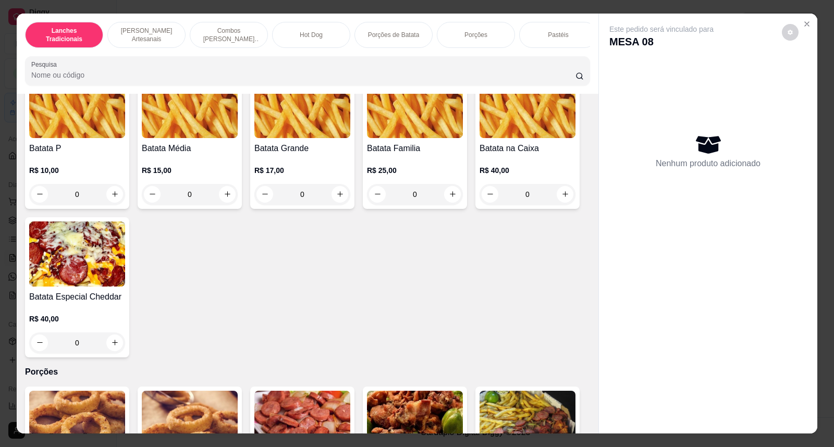
click at [232, 200] on div "Batata Média R$ 15,00 0" at bounding box center [190, 139] width 104 height 140
click at [217, 205] on div "0" at bounding box center [190, 194] width 96 height 21
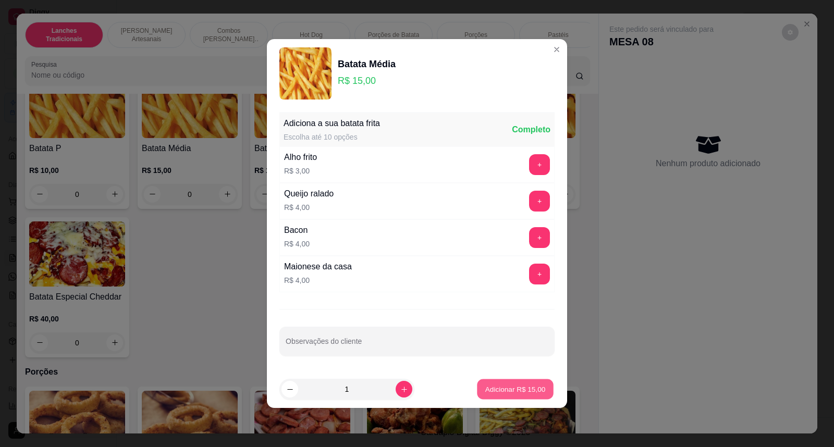
click at [494, 384] on p "Adicionar R$ 15,00" at bounding box center [515, 389] width 60 height 10
type input "1"
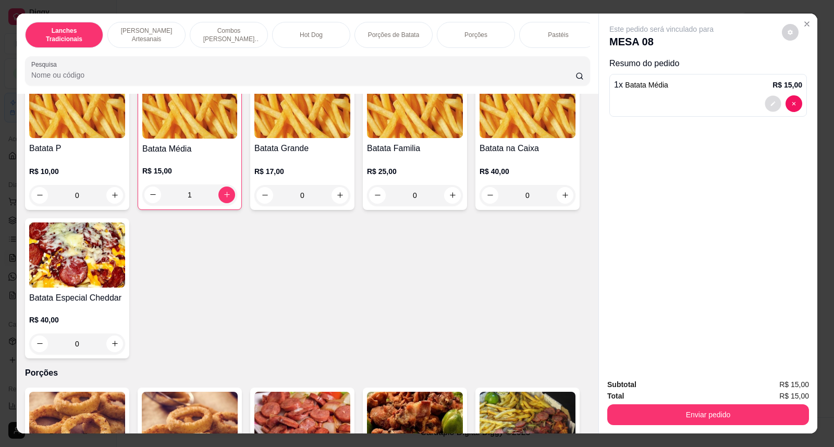
click at [769, 104] on icon "decrease-product-quantity" at bounding box center [772, 104] width 6 height 6
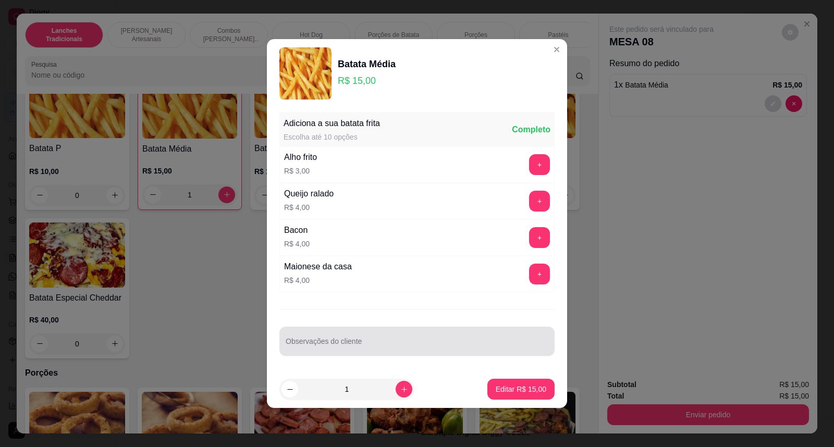
click at [345, 343] on input "Observações do cliente" at bounding box center [416, 345] width 263 height 10
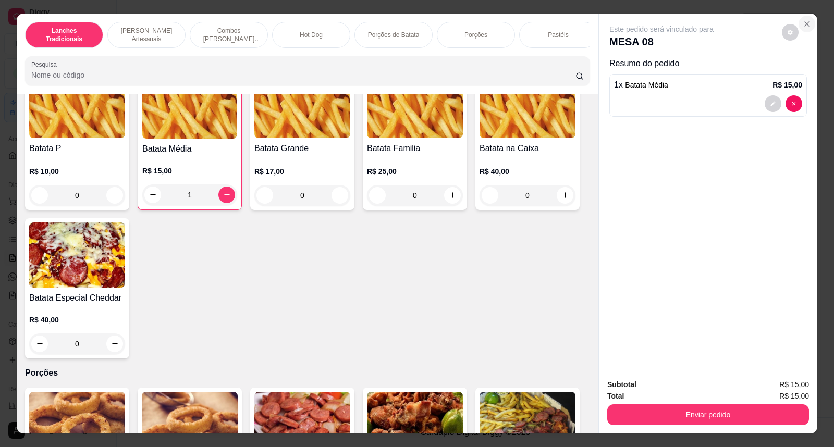
click at [798, 29] on button "Close" at bounding box center [806, 24] width 17 height 17
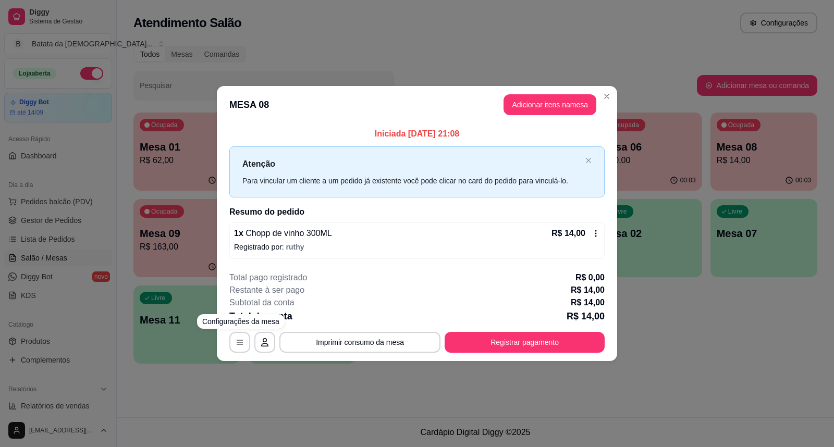
click at [367, 55] on div "**********" at bounding box center [417, 223] width 834 height 447
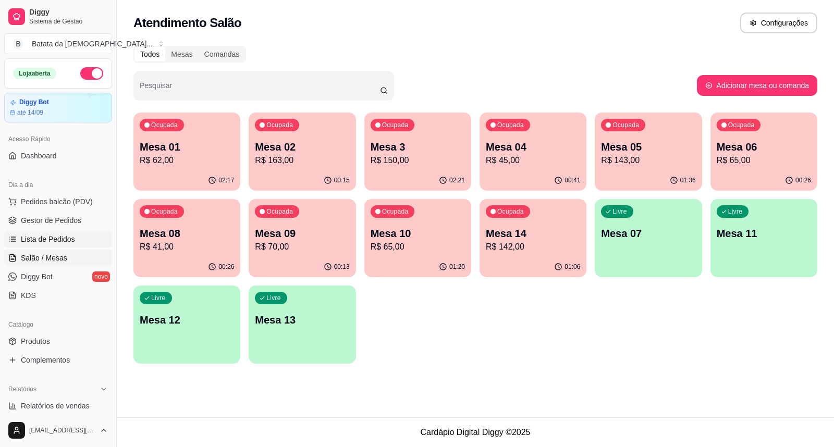
click at [23, 234] on span "Lista de Pedidos" at bounding box center [48, 239] width 54 height 10
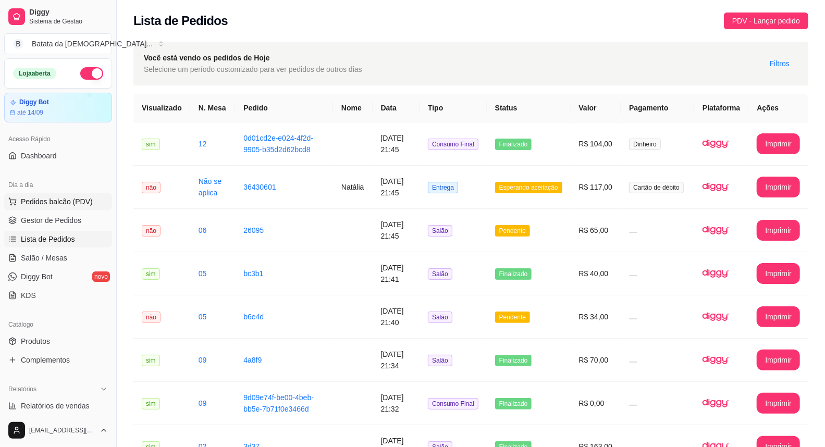
click at [15, 193] on button "Pedidos balcão (PDV)" at bounding box center [58, 201] width 108 height 17
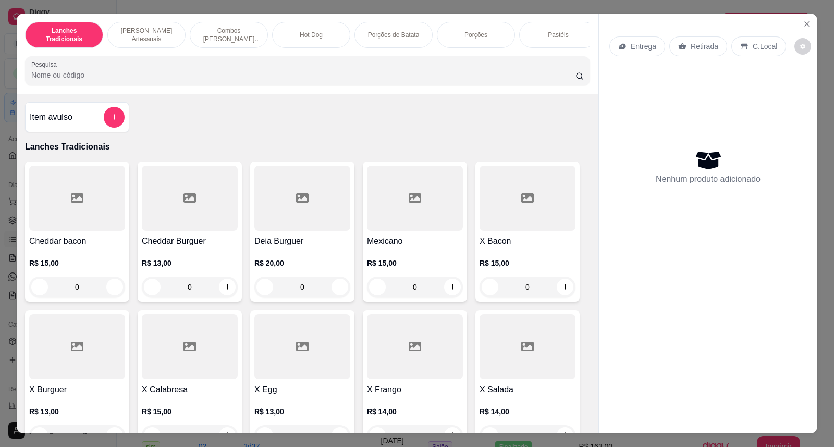
click at [739, 51] on div "C.Local" at bounding box center [758, 46] width 55 height 20
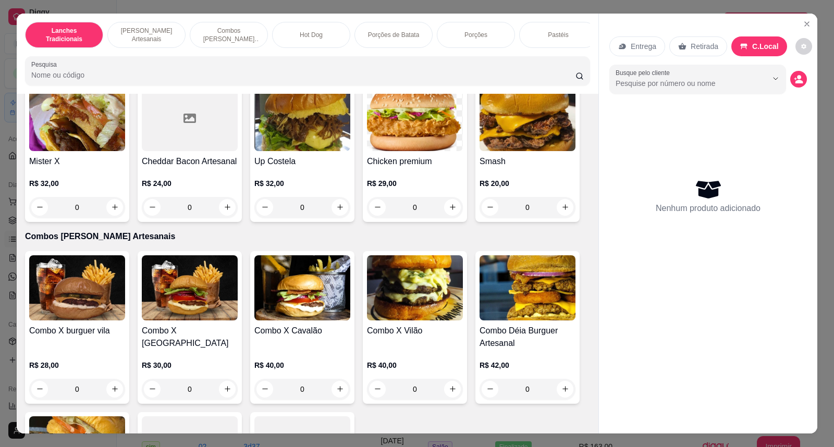
scroll to position [868, 0]
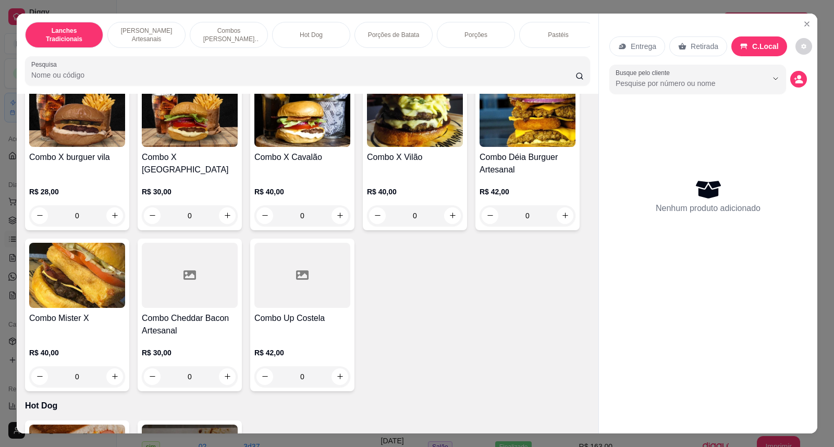
click at [561, 226] on div "0" at bounding box center [527, 215] width 96 height 21
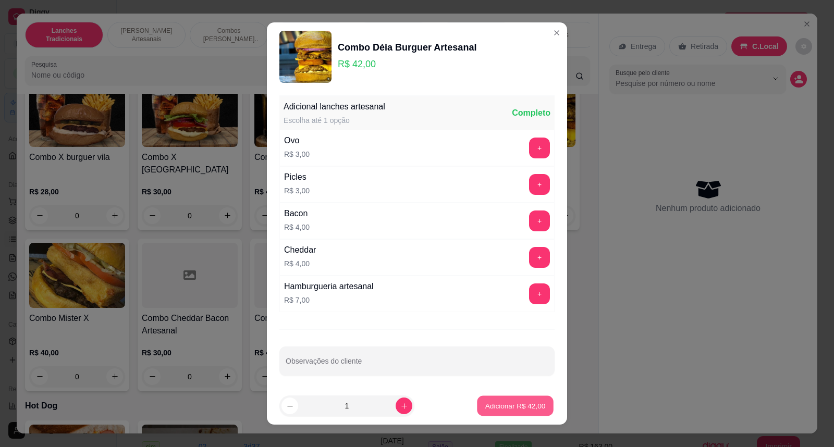
click at [534, 399] on button "Adicionar R$ 42,00" at bounding box center [515, 406] width 77 height 20
type input "1"
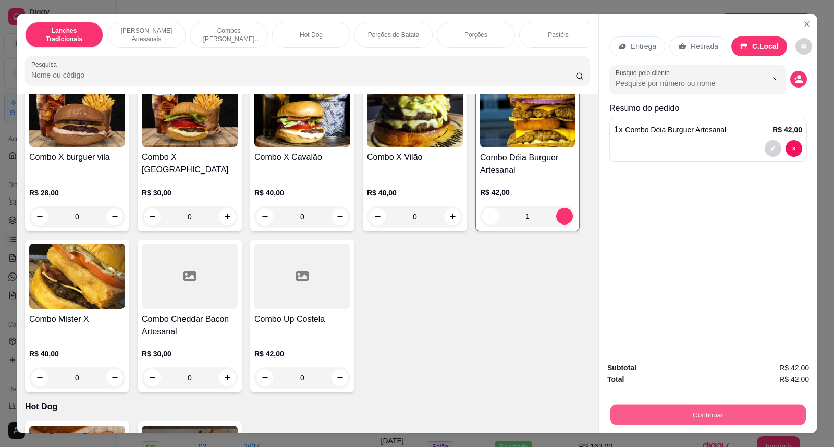
click at [721, 413] on button "Continuar" at bounding box center [707, 415] width 195 height 20
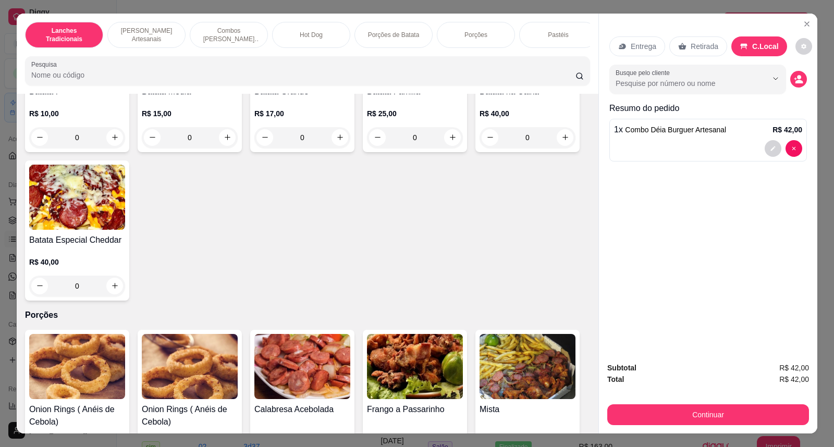
scroll to position [1389, 0]
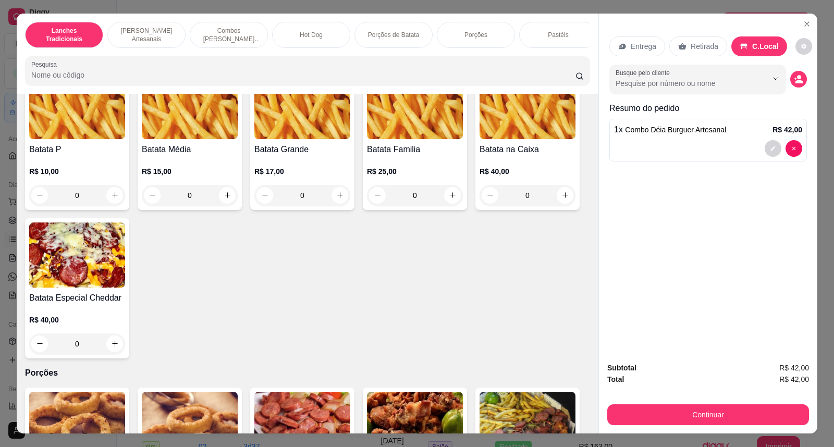
click at [226, 204] on div "0" at bounding box center [190, 195] width 96 height 21
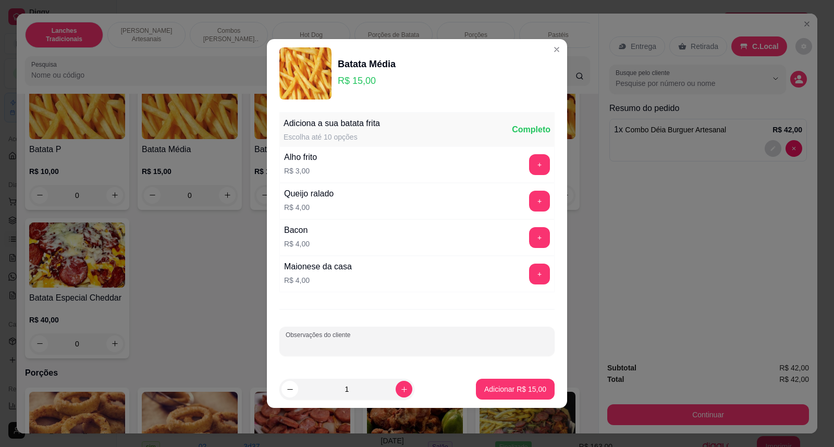
click at [400, 347] on input "Observações do cliente" at bounding box center [416, 345] width 263 height 10
type input "so sal"
click at [486, 381] on button "Adicionar R$ 15,00" at bounding box center [515, 389] width 79 height 21
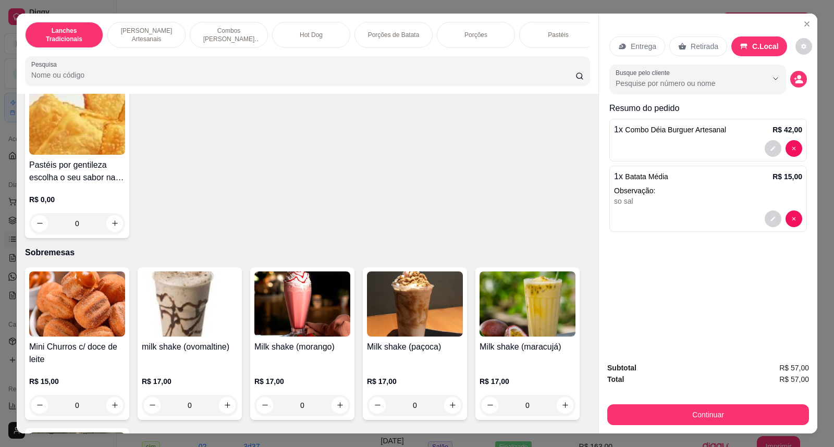
scroll to position [2142, 0]
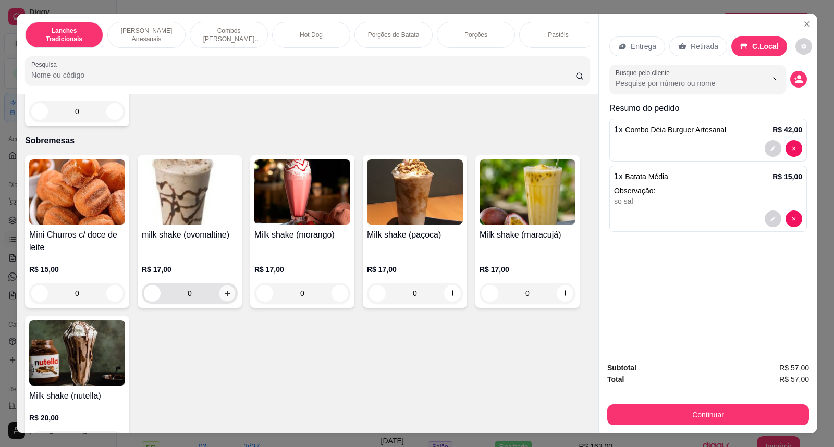
click at [223, 297] on icon "increase-product-quantity" at bounding box center [227, 293] width 8 height 8
type input "1"
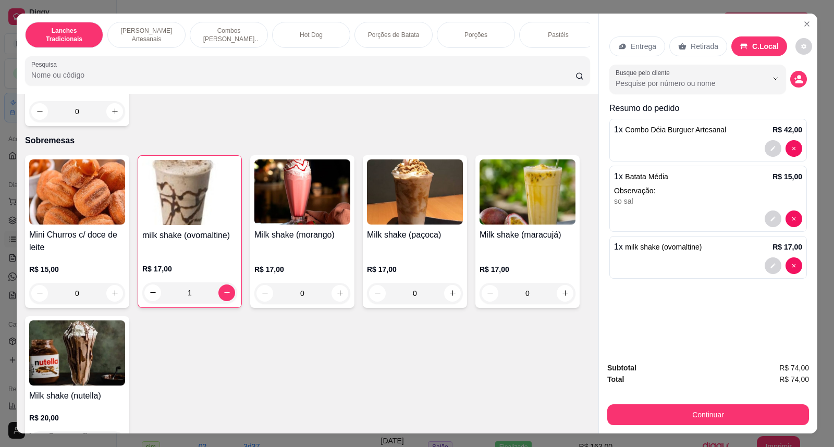
click at [636, 400] on div "Subtotal R$ 74,00 Total R$ 74,00 Continuar" at bounding box center [708, 393] width 202 height 63
click at [636, 410] on button "Continuar" at bounding box center [708, 414] width 202 height 21
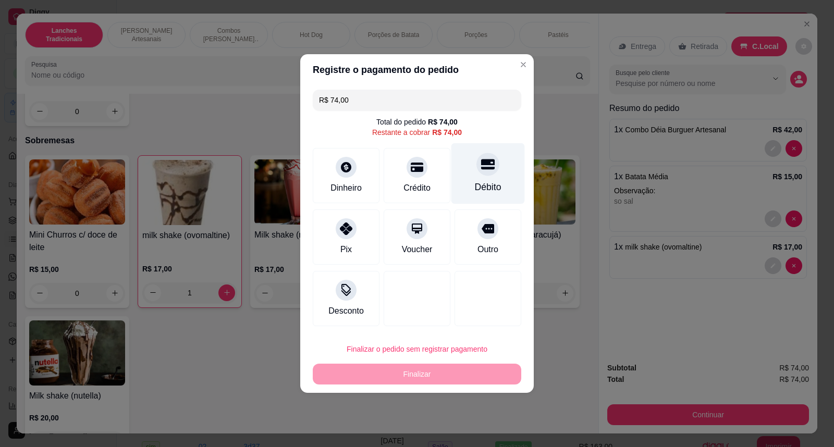
click at [481, 175] on div at bounding box center [487, 164] width 23 height 23
type input "R$ 0,00"
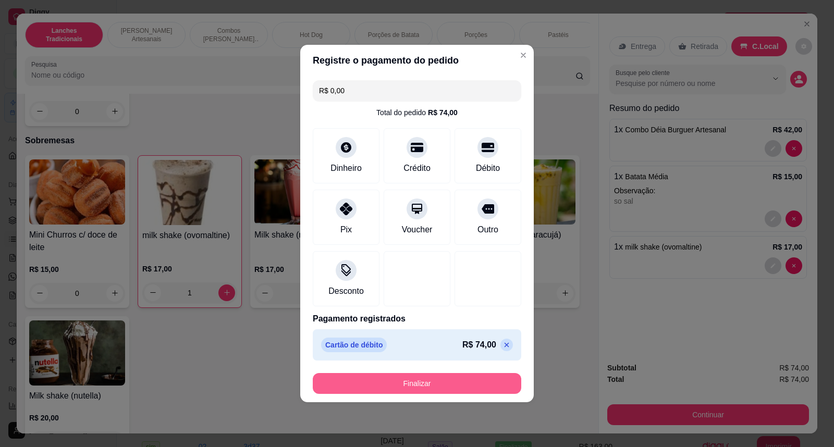
click at [444, 376] on button "Finalizar" at bounding box center [417, 383] width 208 height 21
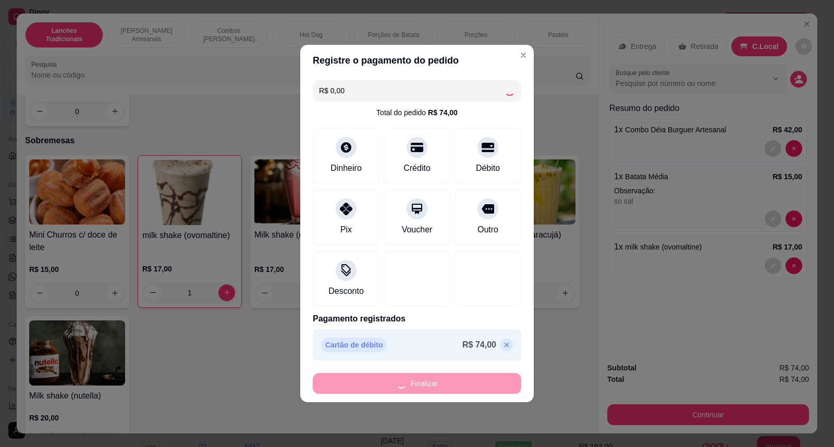
type input "0"
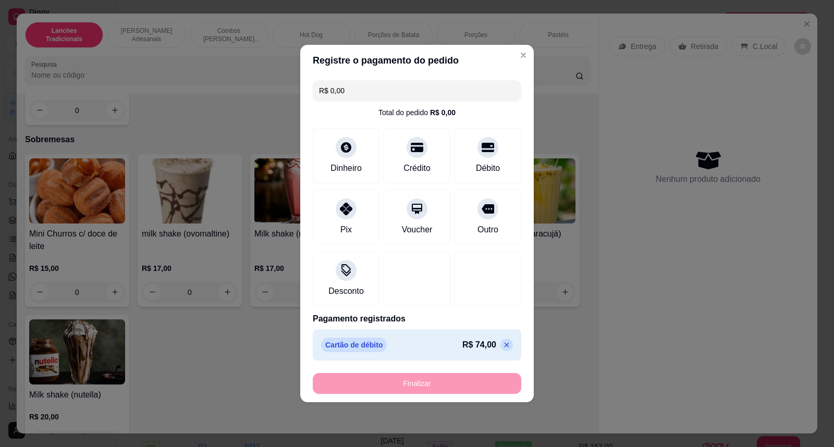
type input "-R$ 74,00"
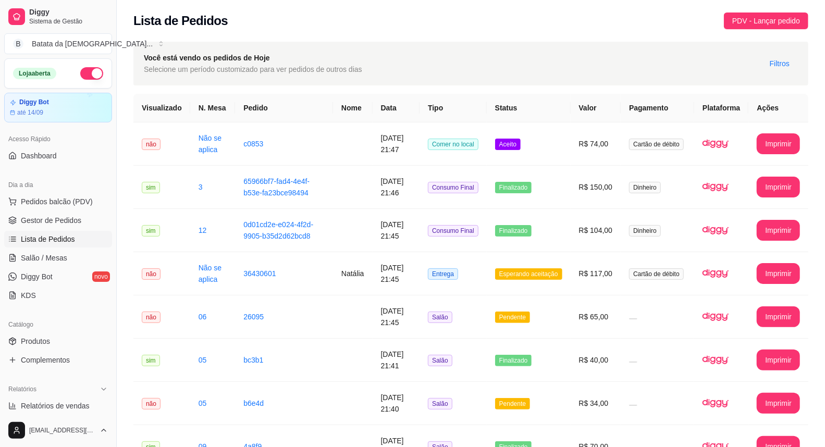
click at [32, 237] on span "Lista de Pedidos" at bounding box center [48, 239] width 54 height 10
click at [267, 161] on td "c0853" at bounding box center [284, 143] width 98 height 43
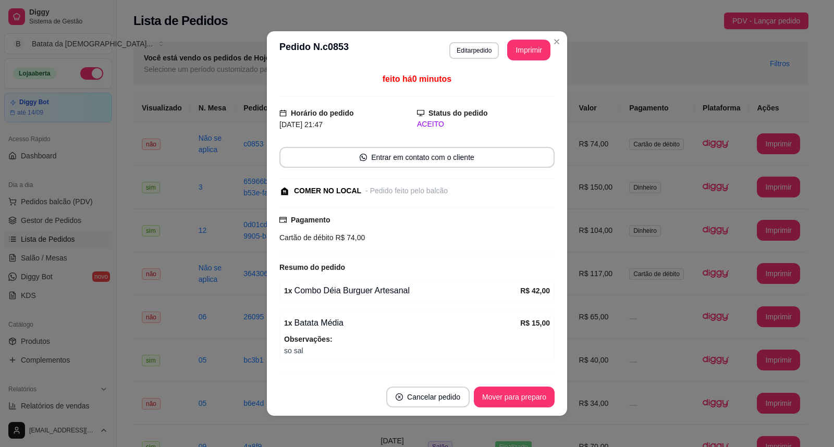
click at [467, 404] on footer "Cancelar pedido Mover para preparo" at bounding box center [417, 397] width 300 height 38
click at [487, 384] on footer "Cancelar pedido Mover para preparo" at bounding box center [417, 397] width 300 height 38
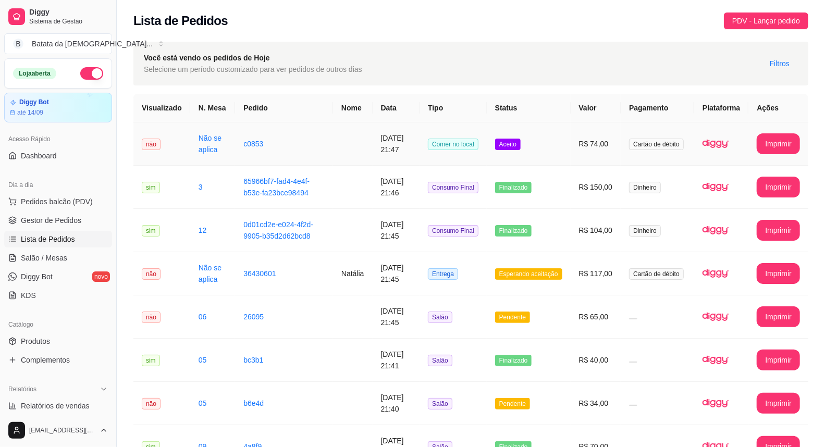
click at [564, 157] on td "Aceito" at bounding box center [529, 143] width 84 height 43
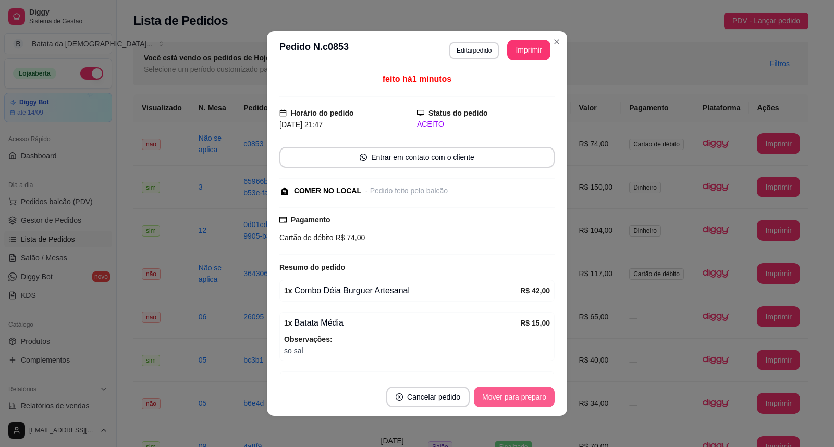
click at [523, 391] on button "Mover para preparo" at bounding box center [514, 397] width 81 height 21
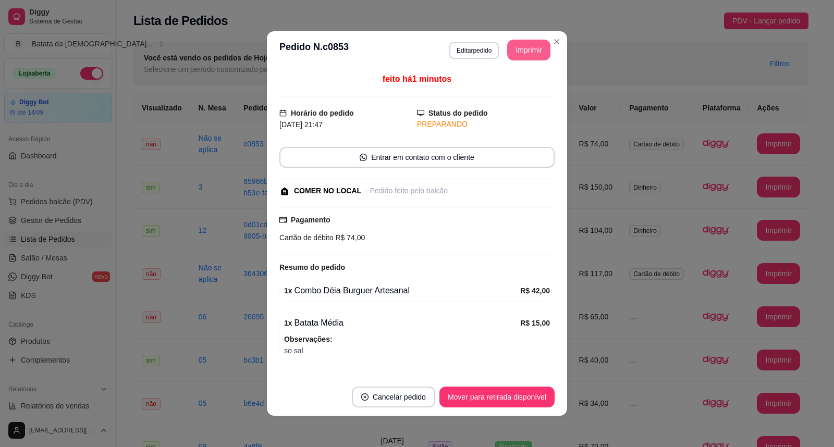
click at [542, 45] on button "Imprimir" at bounding box center [528, 50] width 43 height 21
